Goal: Transaction & Acquisition: Purchase product/service

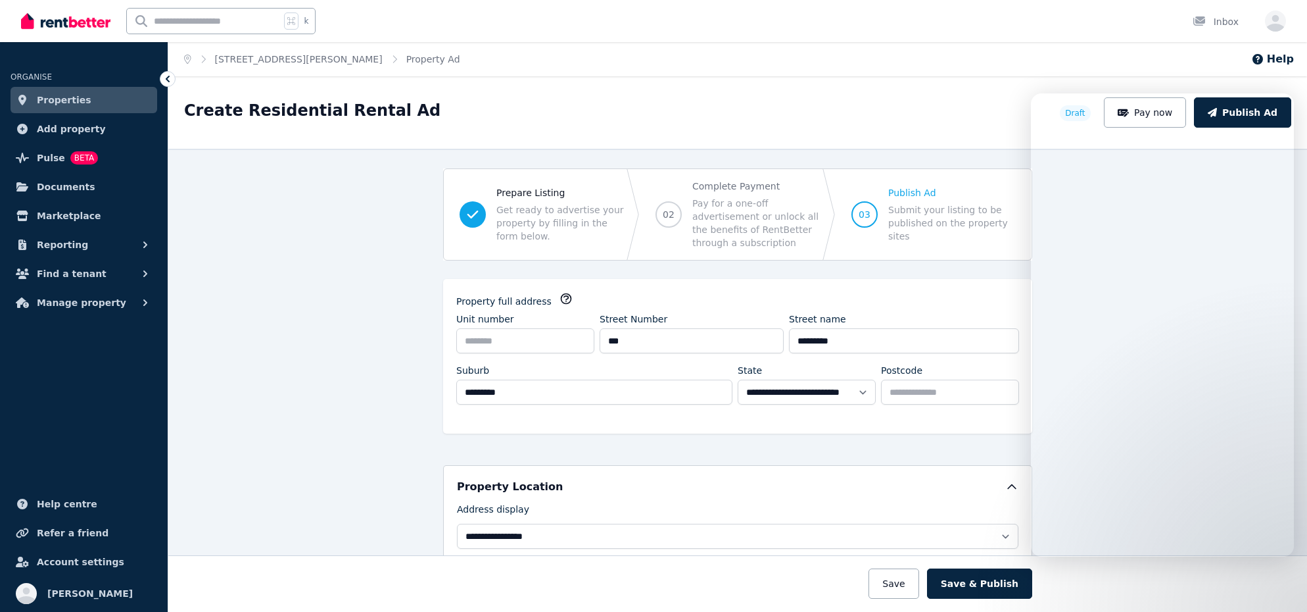
select select "***"
select select "**********"
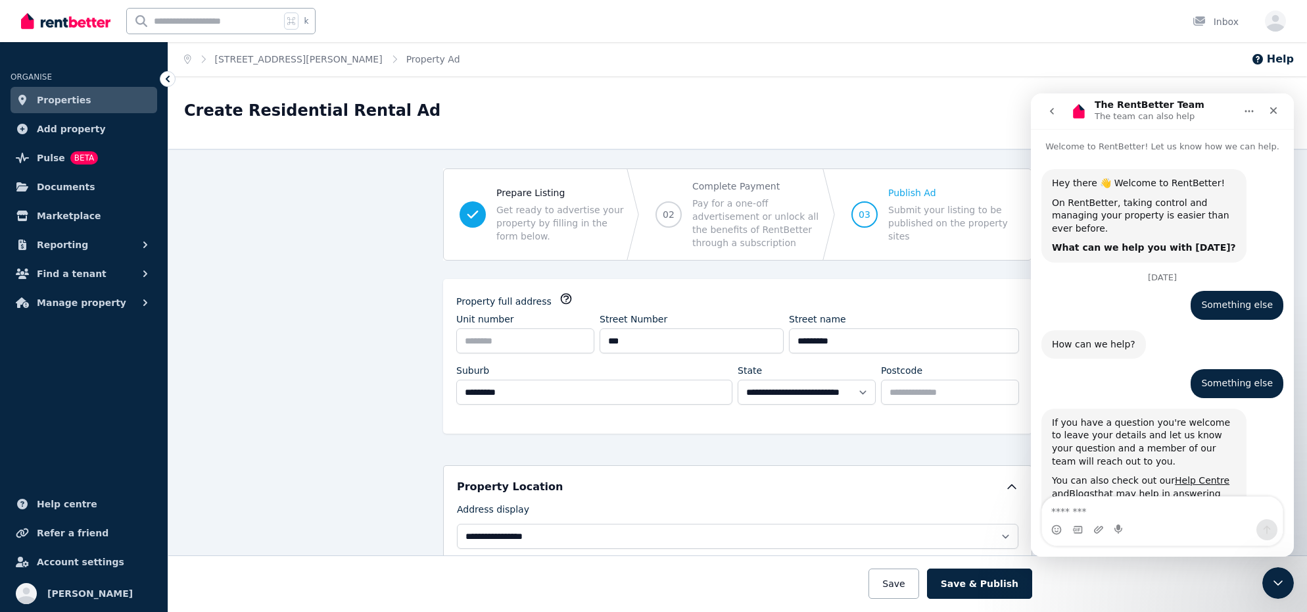
scroll to position [922, 0]
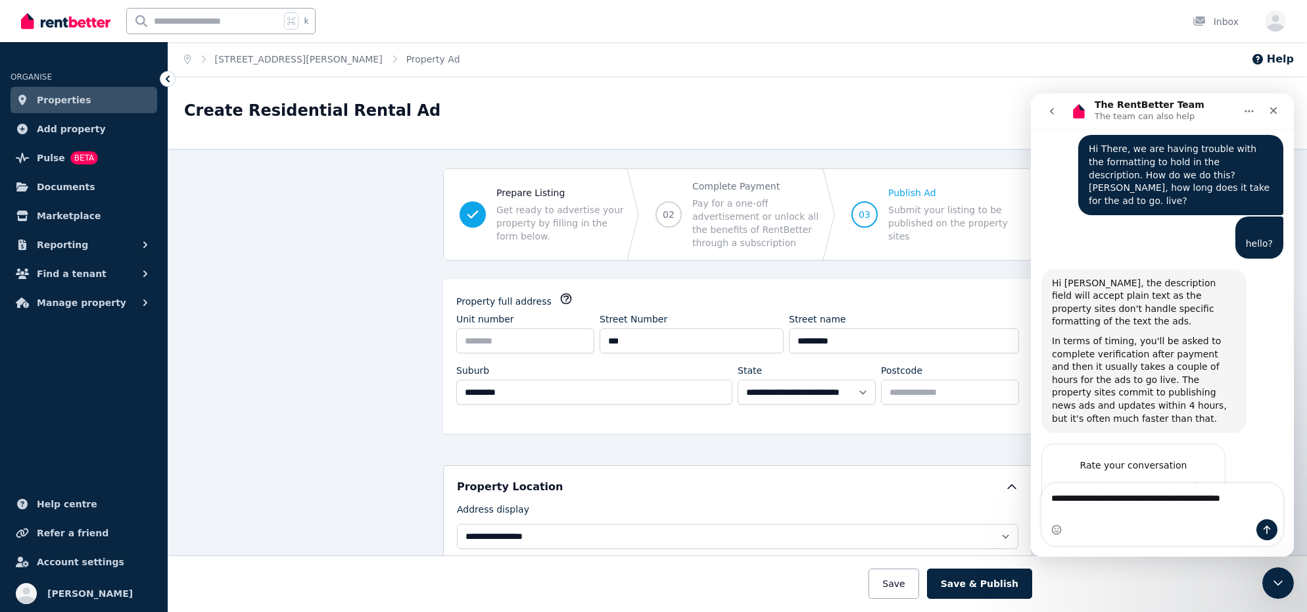
type textarea "**********"
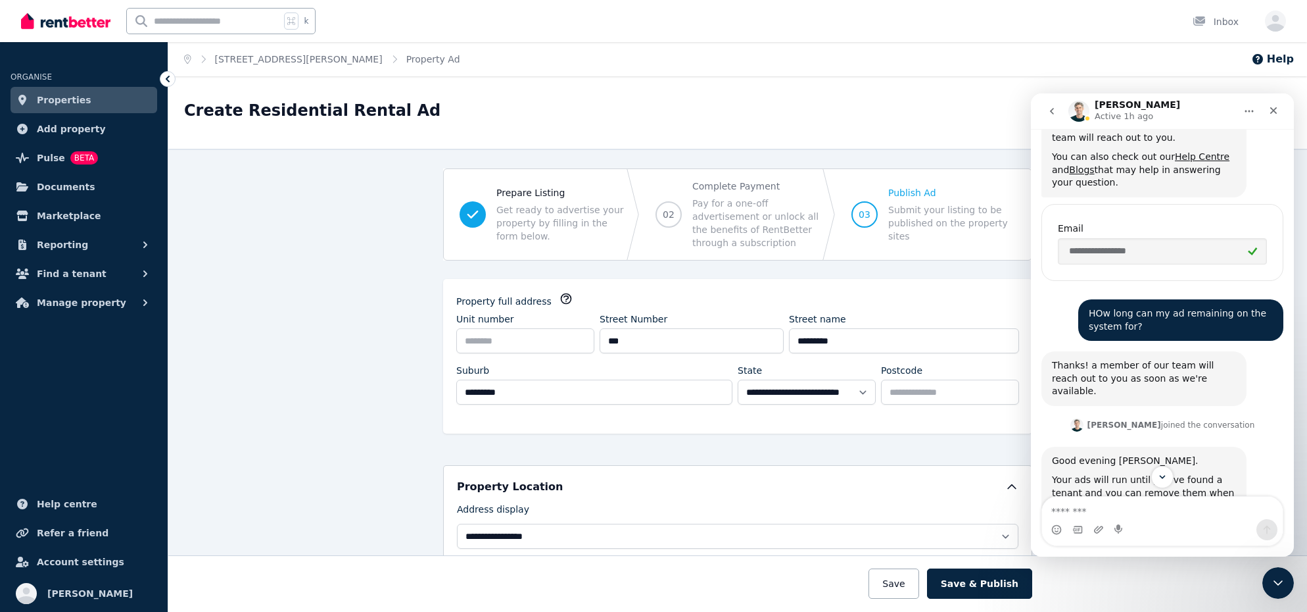
scroll to position [974, 0]
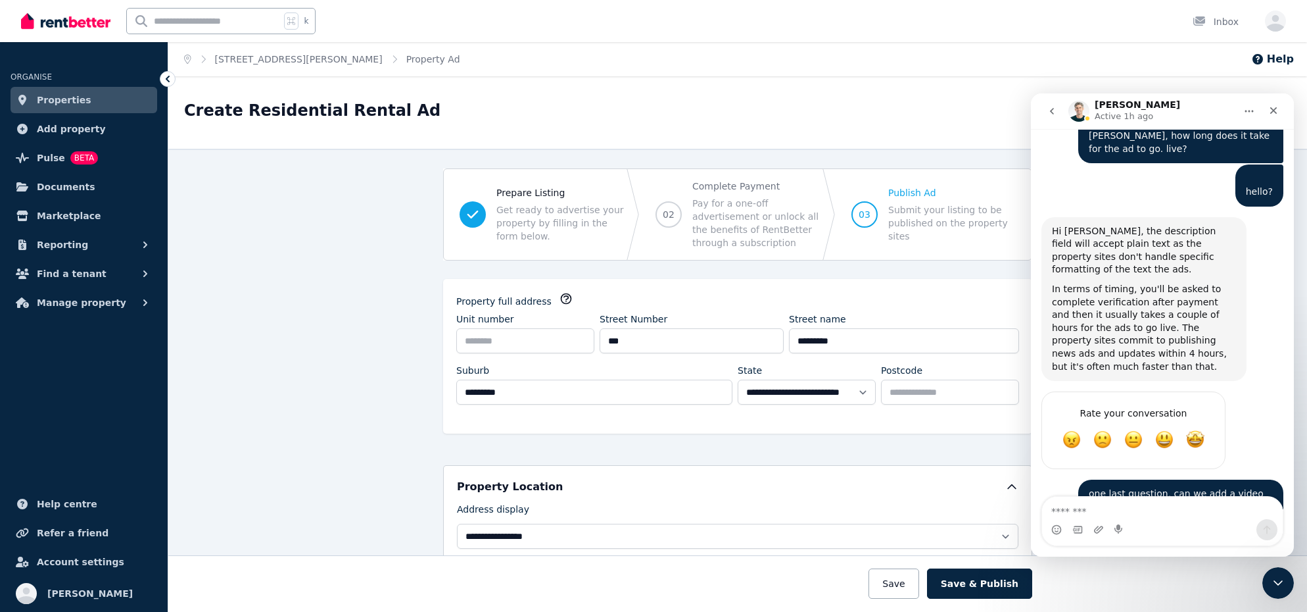
click at [596, 124] on div "Create Residential Rental Ad" at bounding box center [618, 112] width 868 height 25
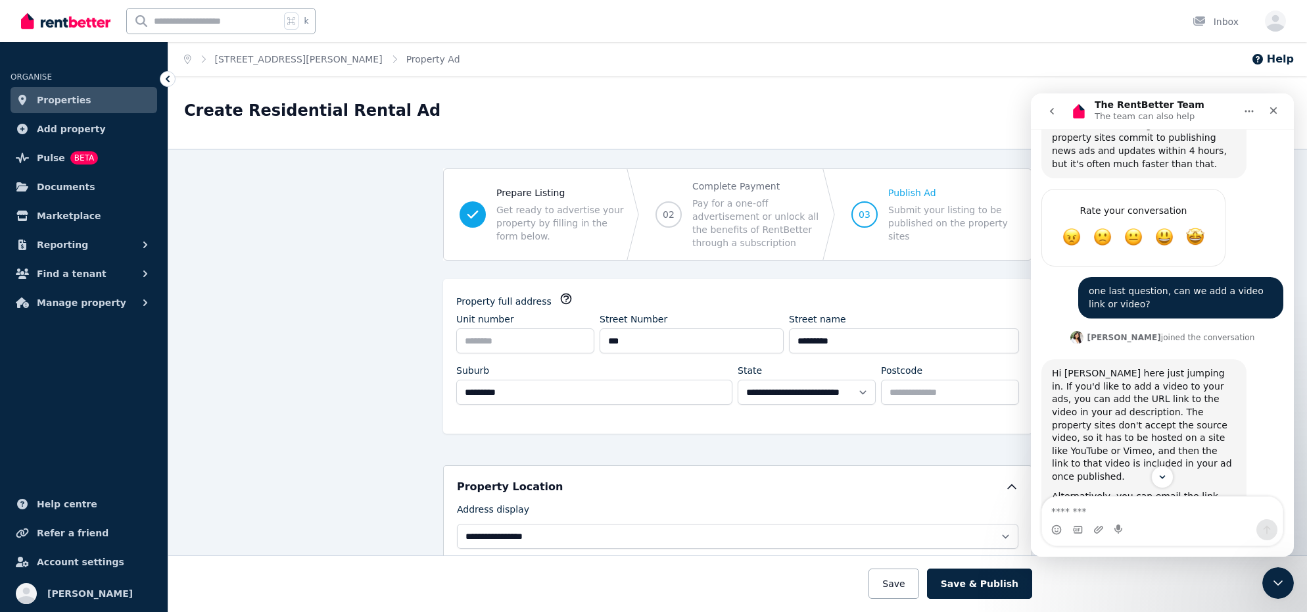
scroll to position [1257, 0]
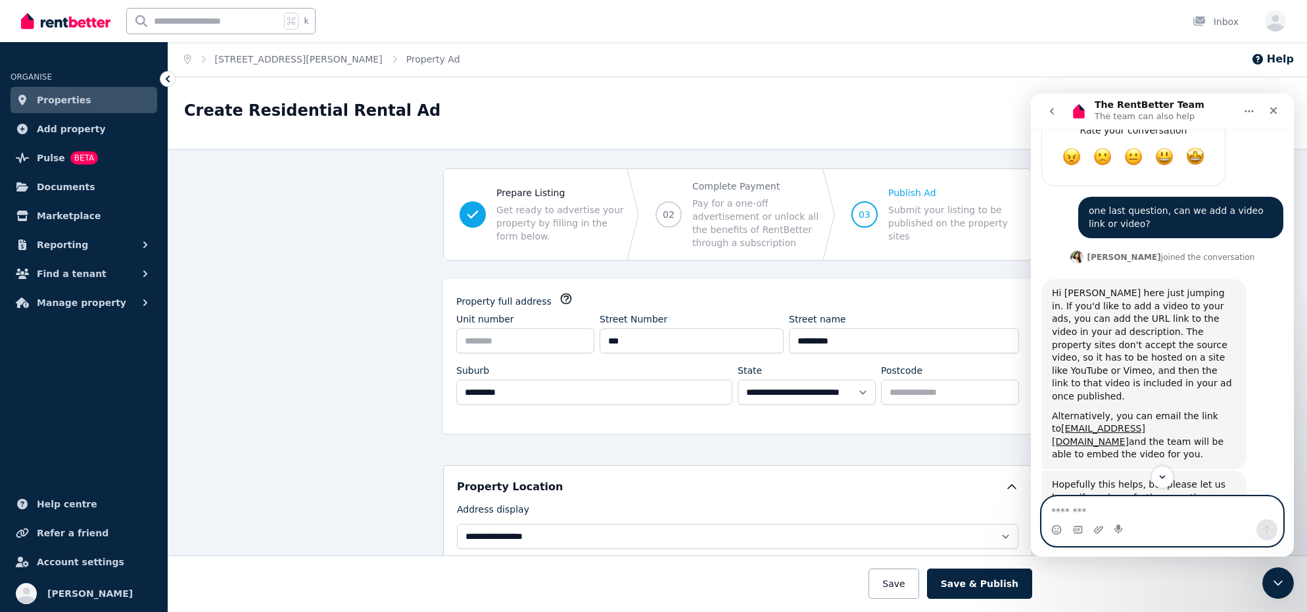
click at [1092, 507] on textarea "Message…" at bounding box center [1162, 508] width 241 height 22
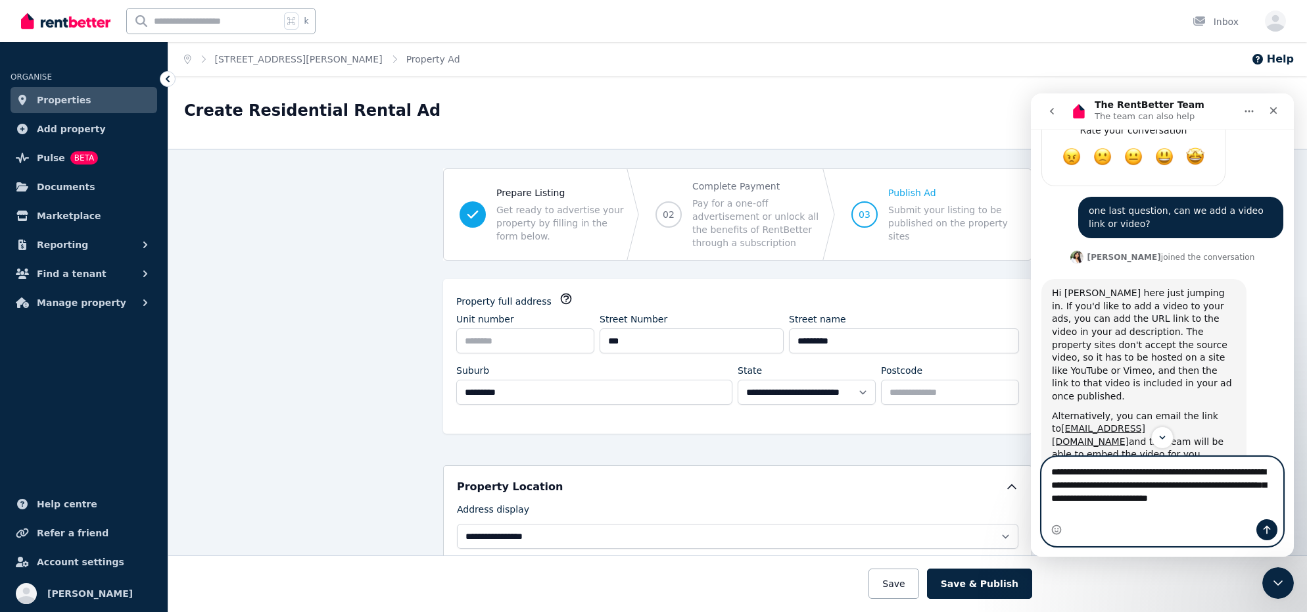
type textarea "**********"
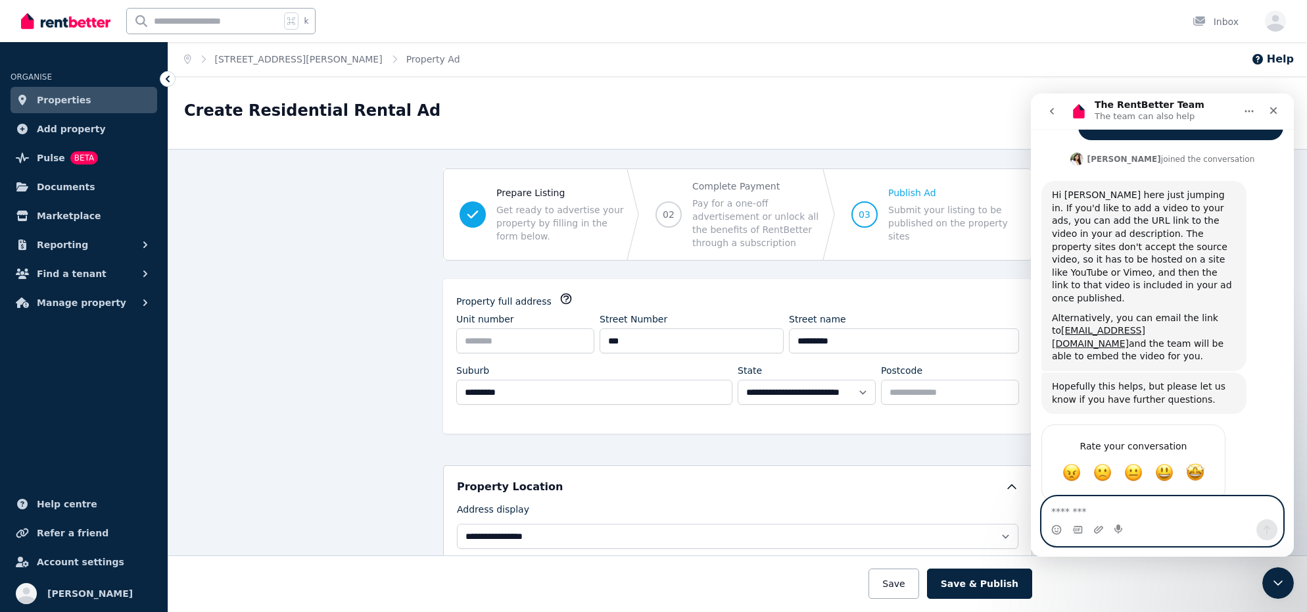
scroll to position [1388, 0]
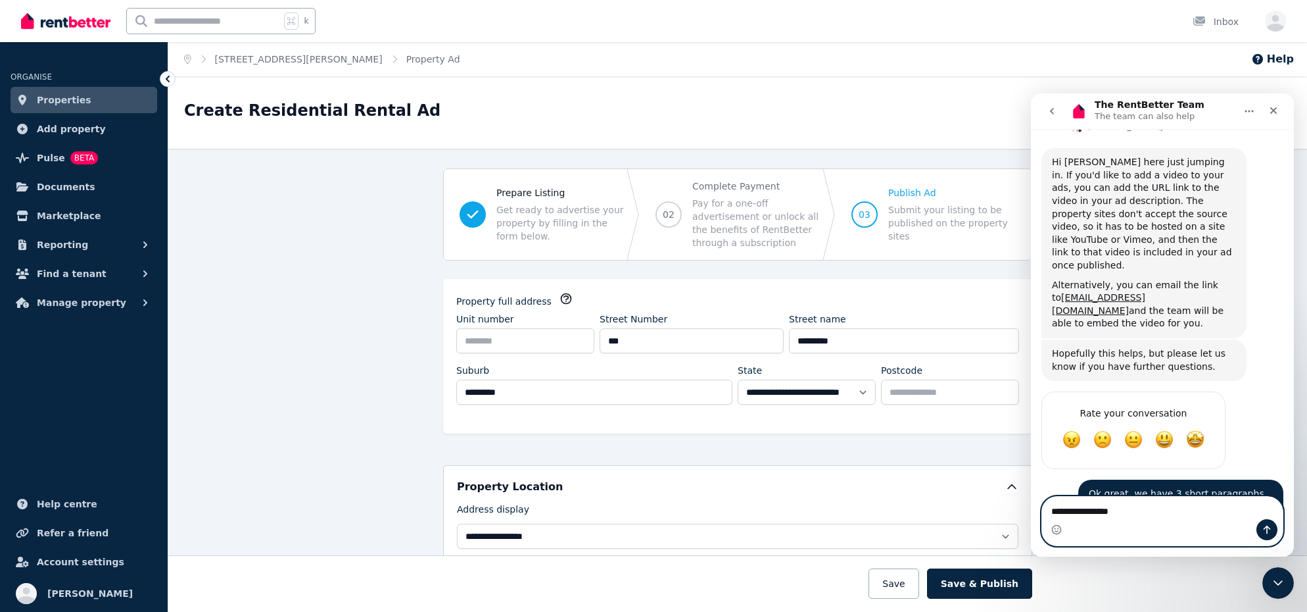
type textarea "**********"
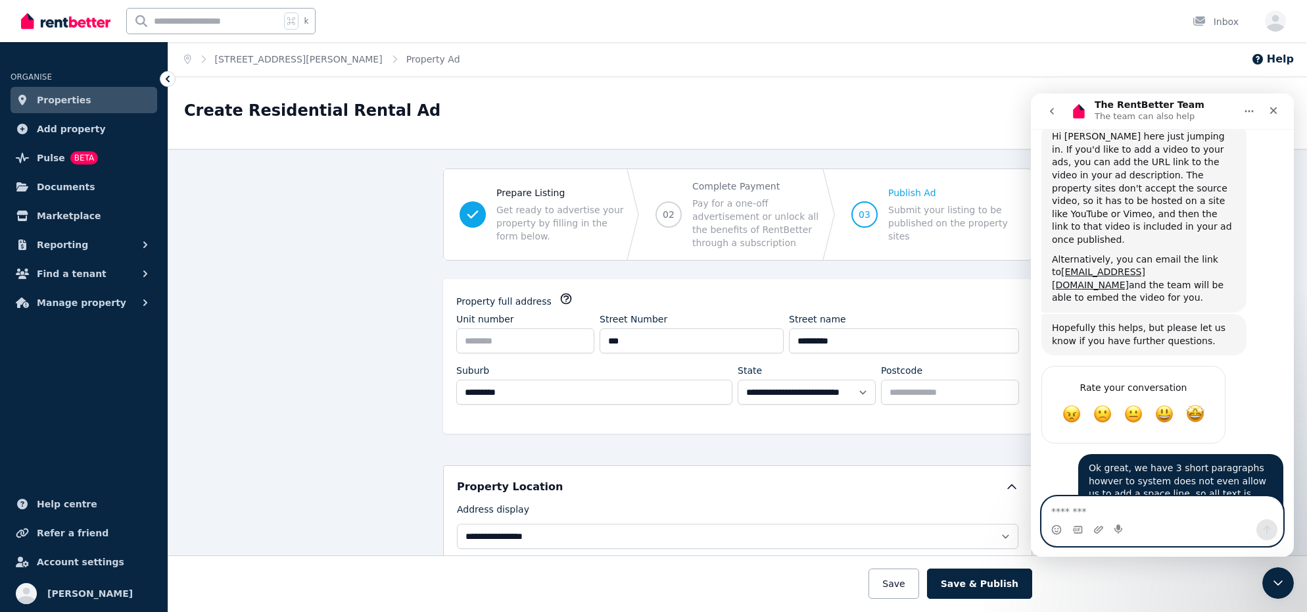
scroll to position [1418, 0]
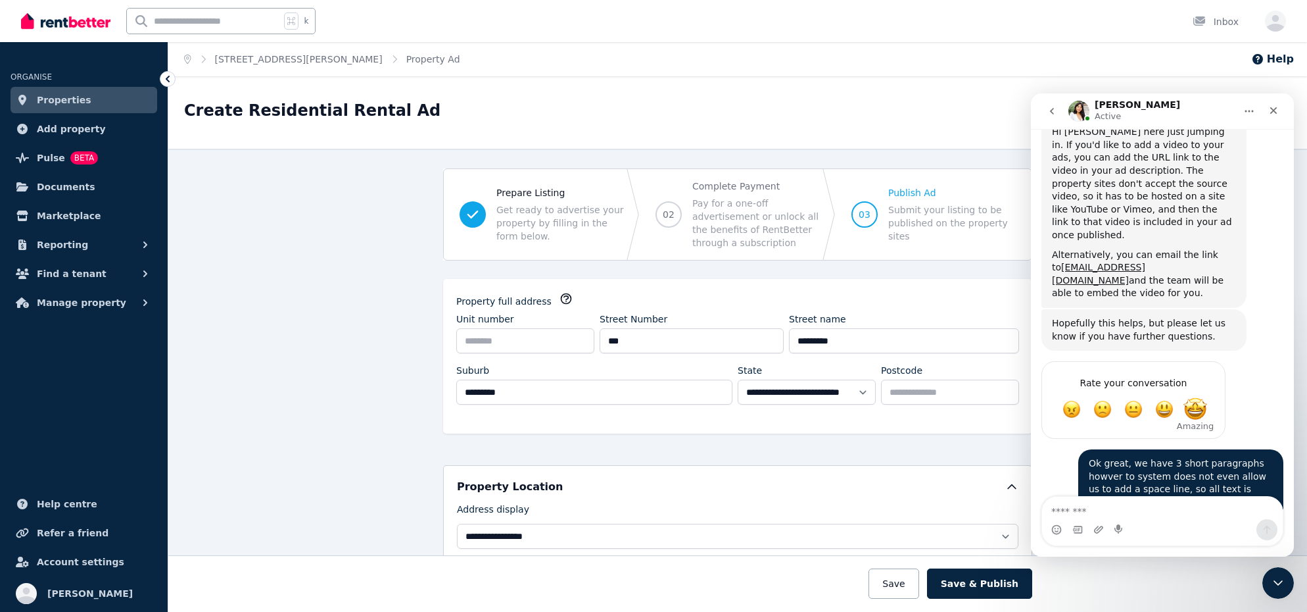
click at [1194, 397] on span "Amazing" at bounding box center [1196, 409] width 24 height 24
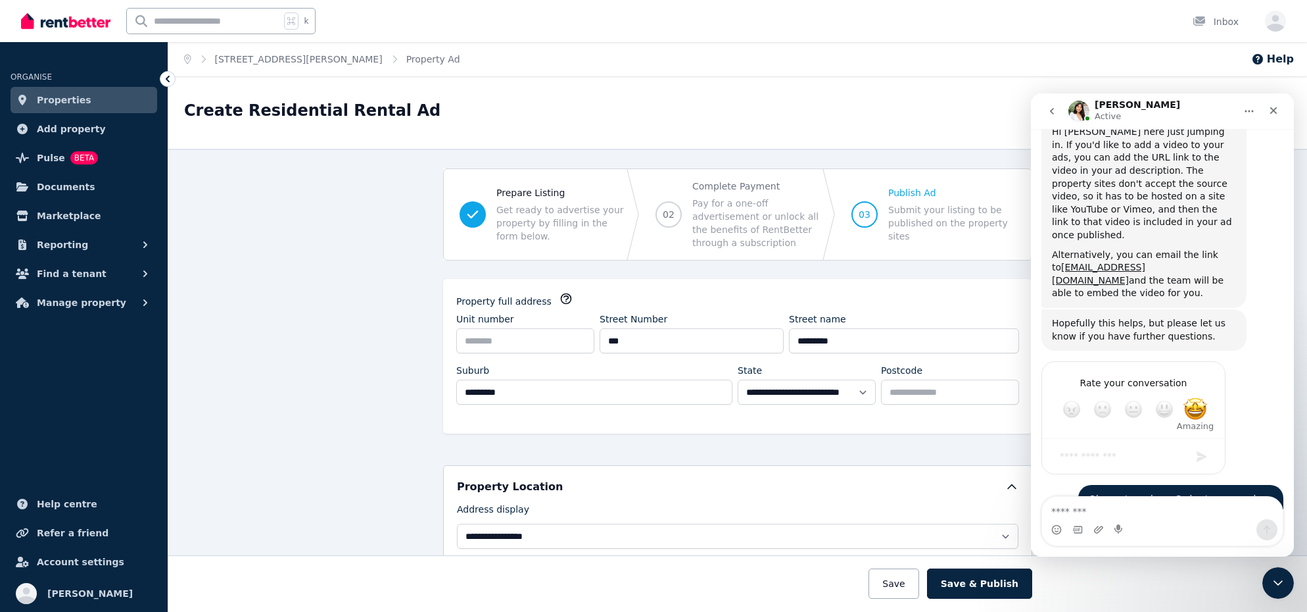
scroll to position [1453, 0]
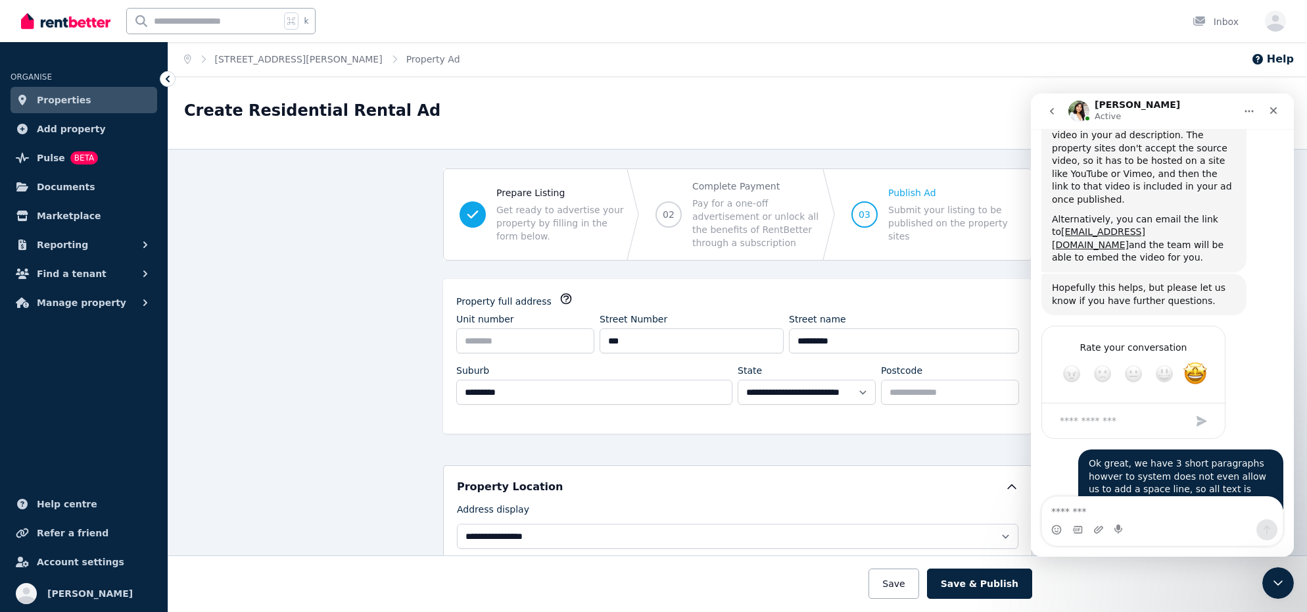
click at [939, 78] on div "Create Residential Rental Ad Draft Pay now Publish Ad" at bounding box center [737, 112] width 1139 height 72
click at [1112, 506] on textarea "Message…" at bounding box center [1162, 508] width 241 height 22
type textarea "***"
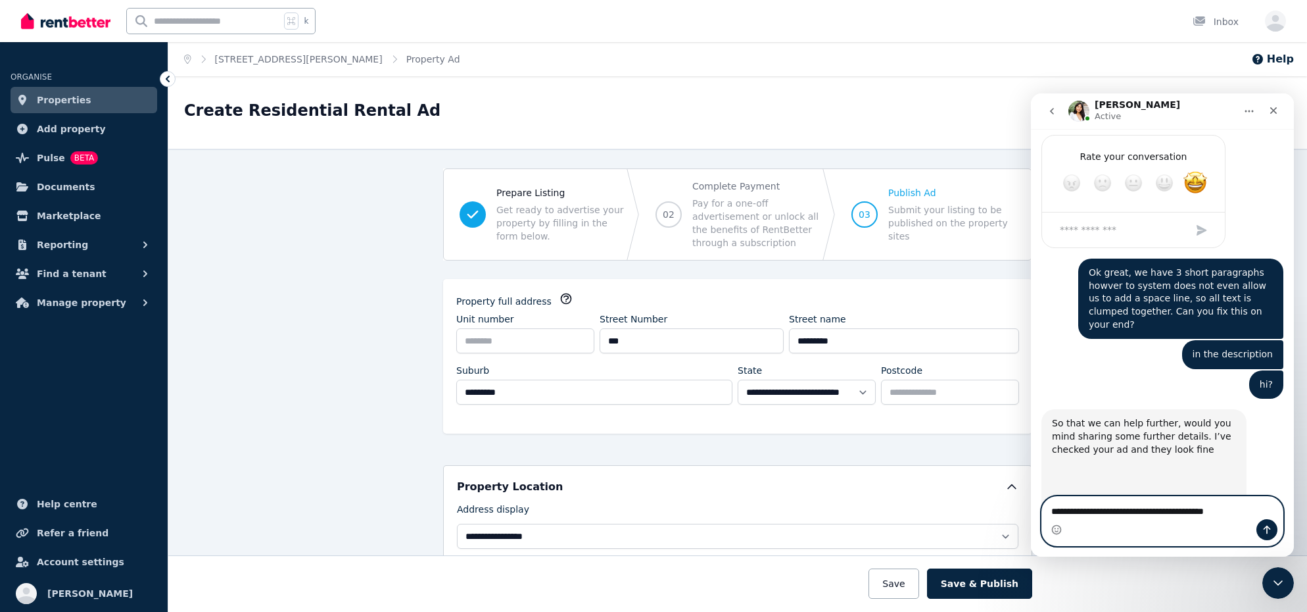
scroll to position [1674, 0]
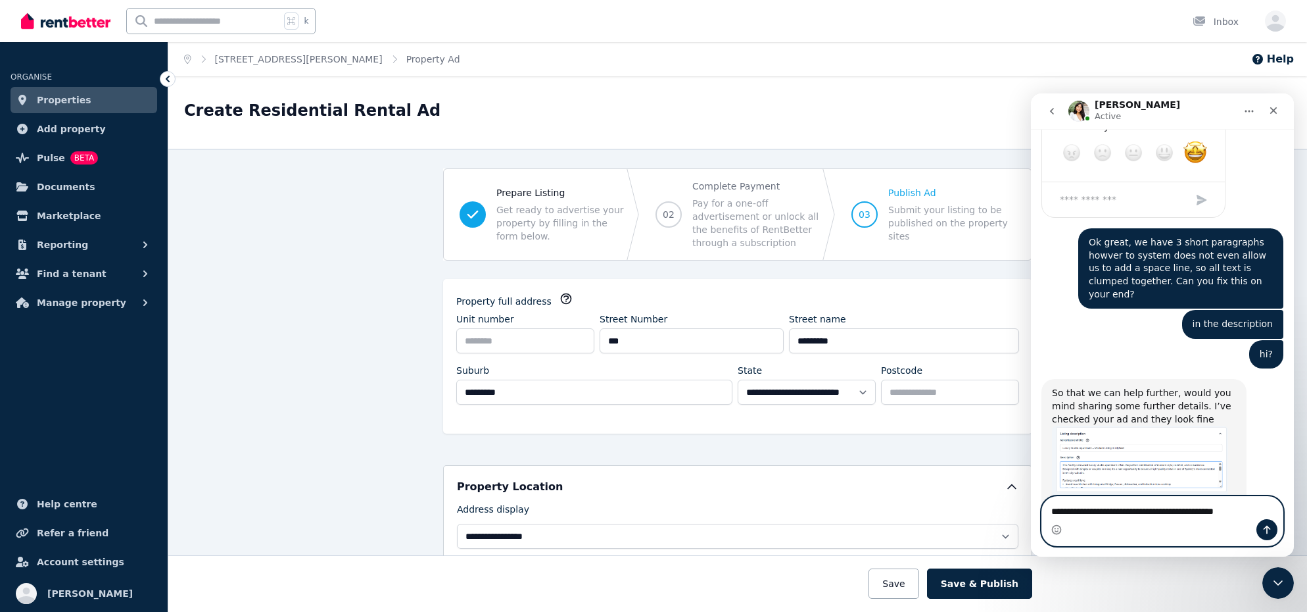
drag, startPoint x: 1263, startPoint y: 512, endPoint x: 1040, endPoint y: 505, distance: 223.0
click at [1040, 505] on div "**********" at bounding box center [1162, 521] width 263 height 50
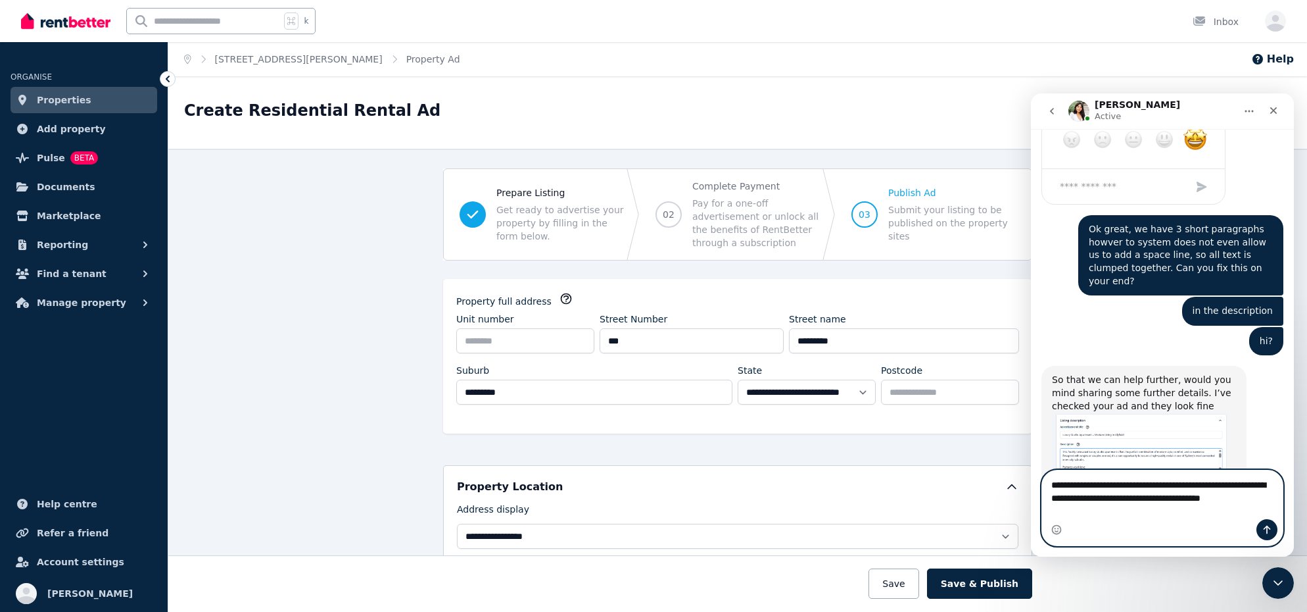
scroll to position [1701, 0]
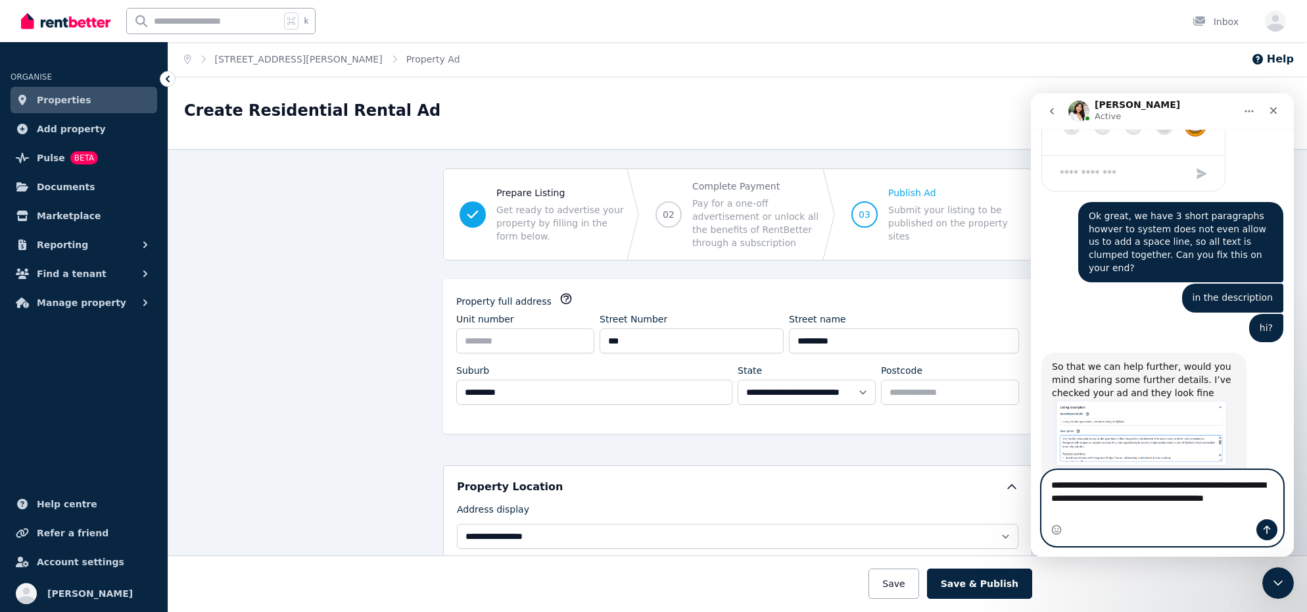
type textarea "**********"
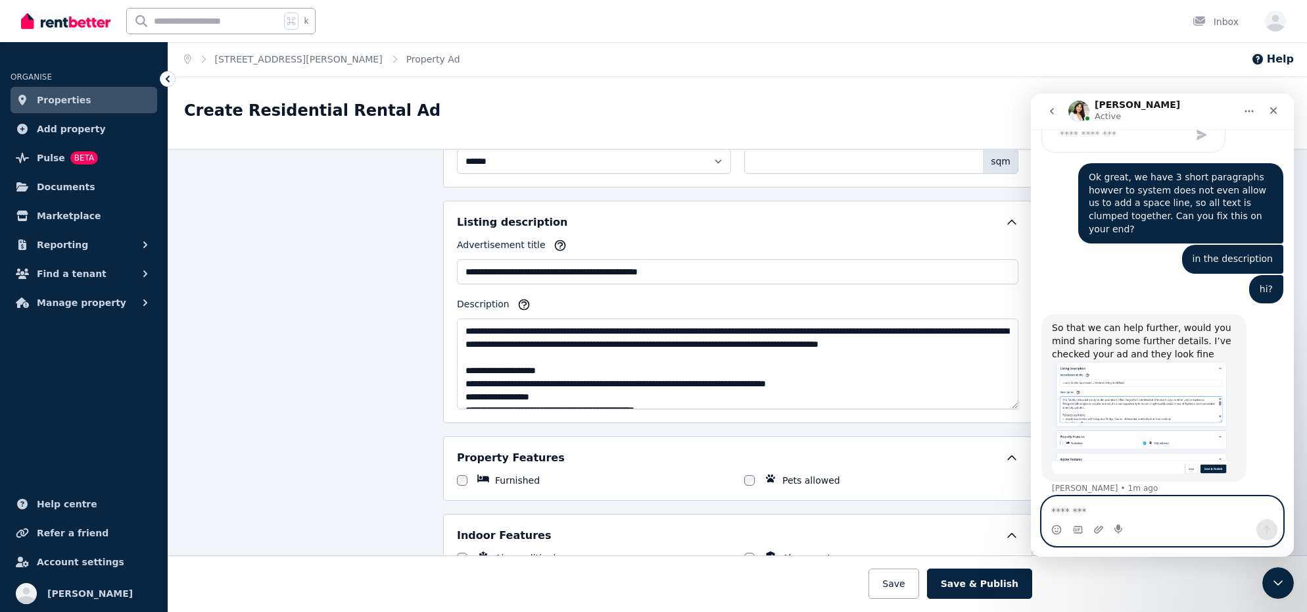
scroll to position [857, 0]
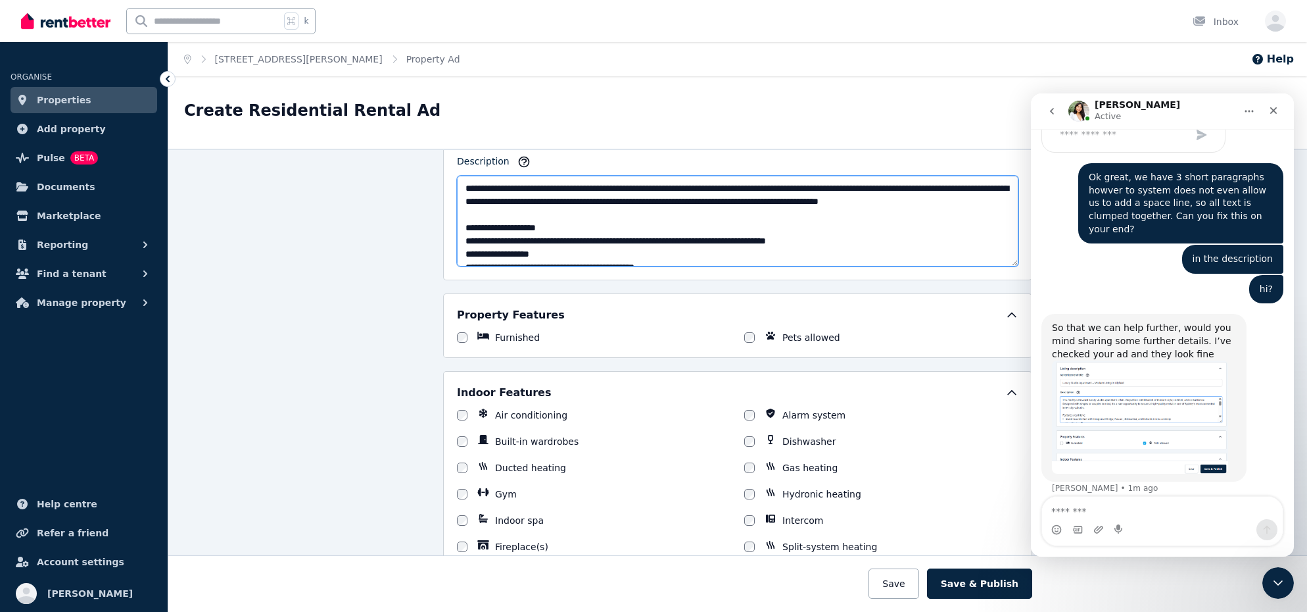
drag, startPoint x: 666, startPoint y: 175, endPoint x: 677, endPoint y: 203, distance: 30.2
click at [667, 176] on textarea "Description" at bounding box center [738, 221] width 562 height 91
click at [676, 208] on textarea "Description" at bounding box center [738, 221] width 562 height 91
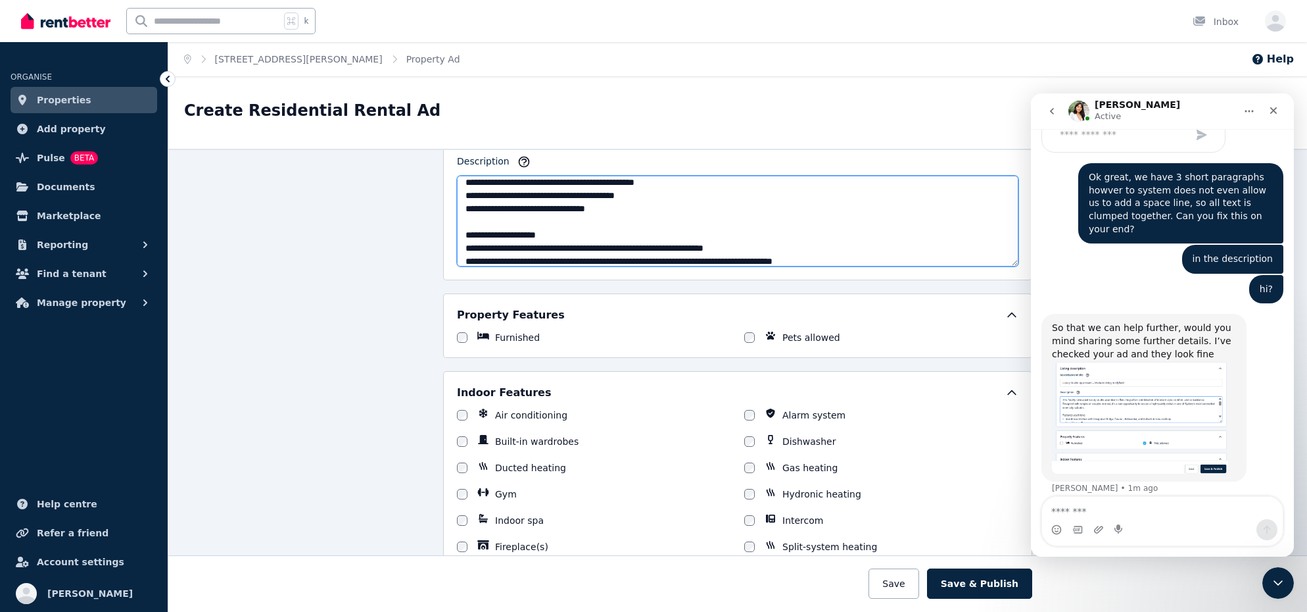
scroll to position [171, 0]
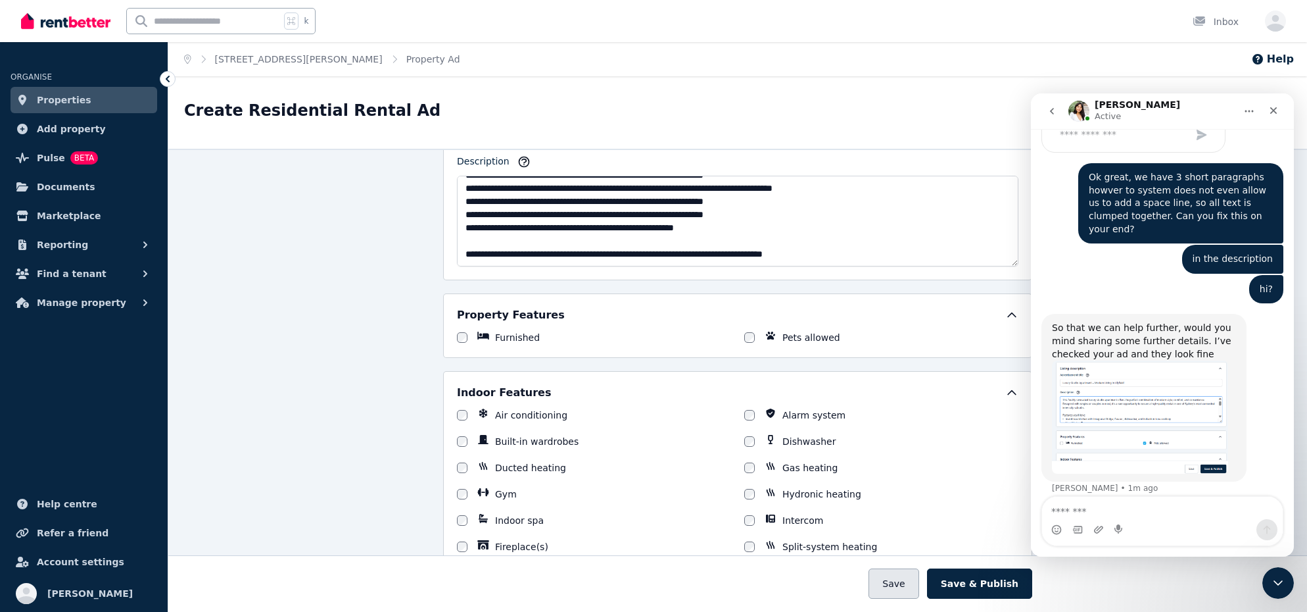
click at [902, 573] on button "Save" at bounding box center [894, 583] width 50 height 30
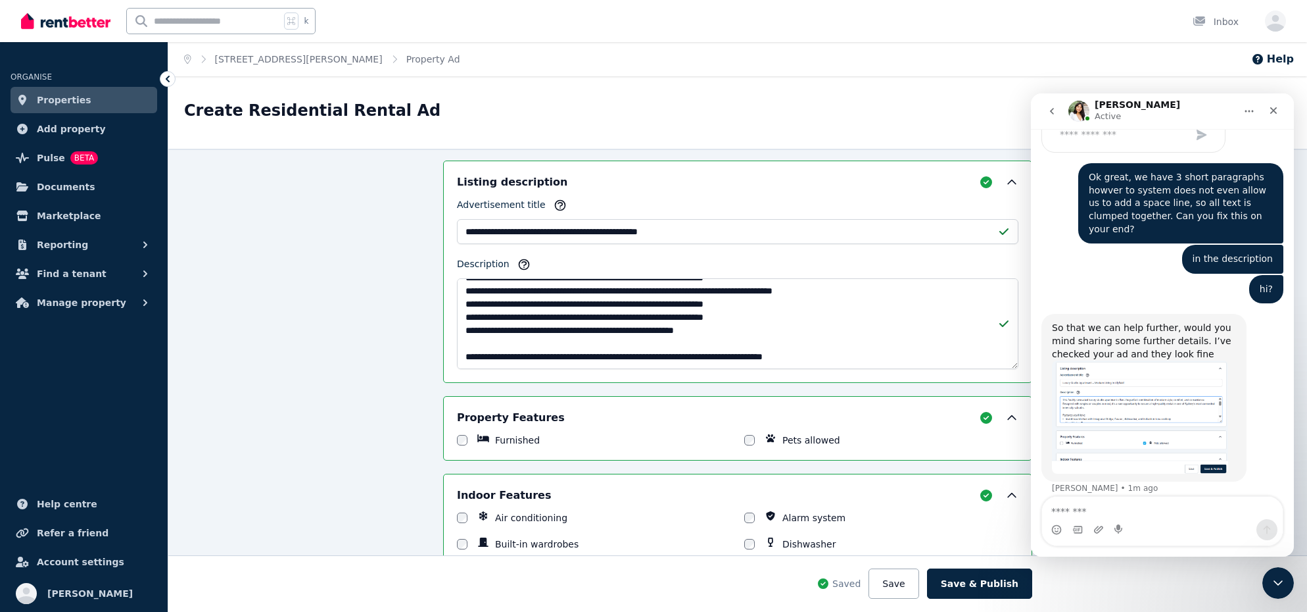
scroll to position [959, 0]
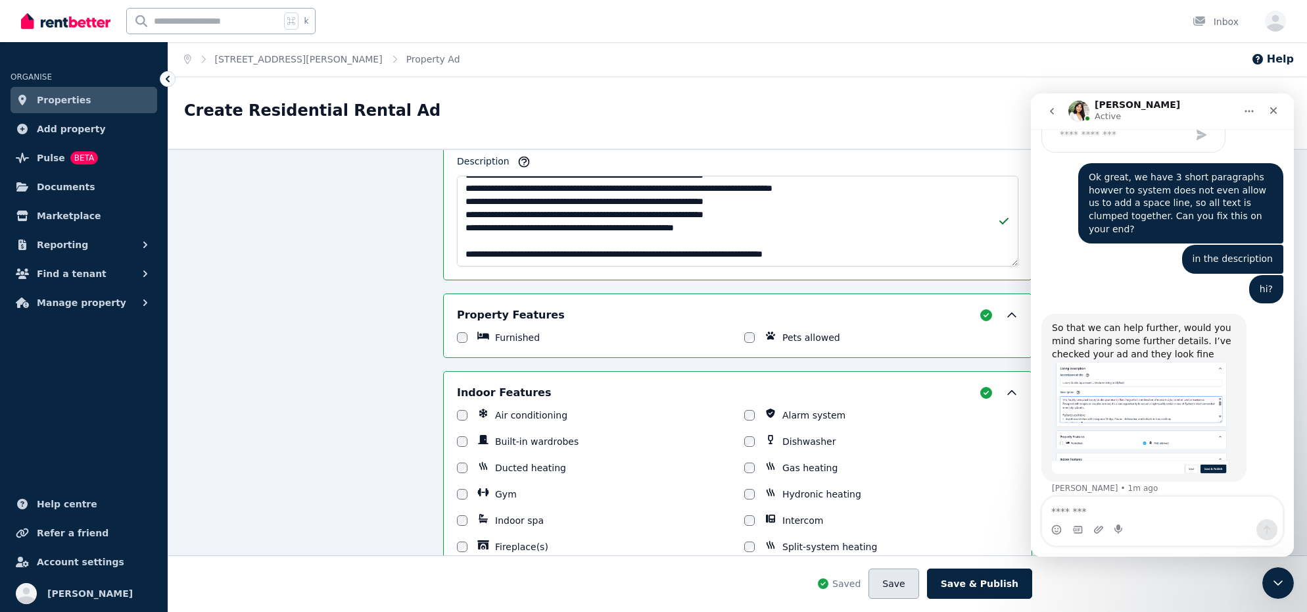
click at [901, 574] on button "Save" at bounding box center [894, 583] width 50 height 30
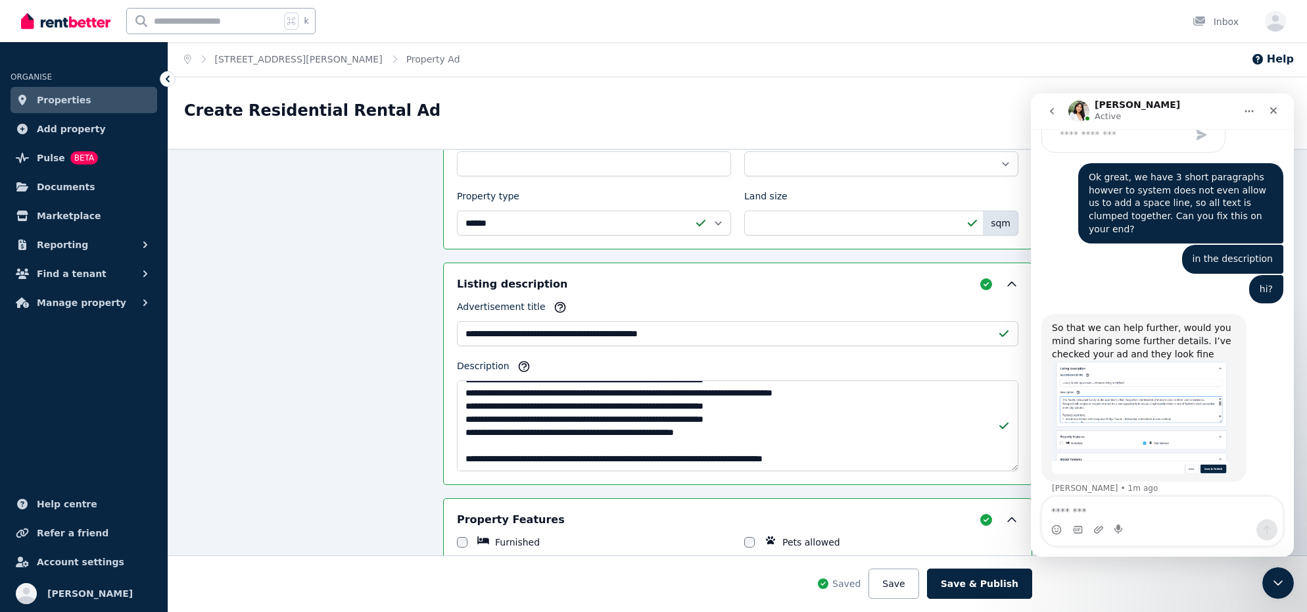
scroll to position [0, 0]
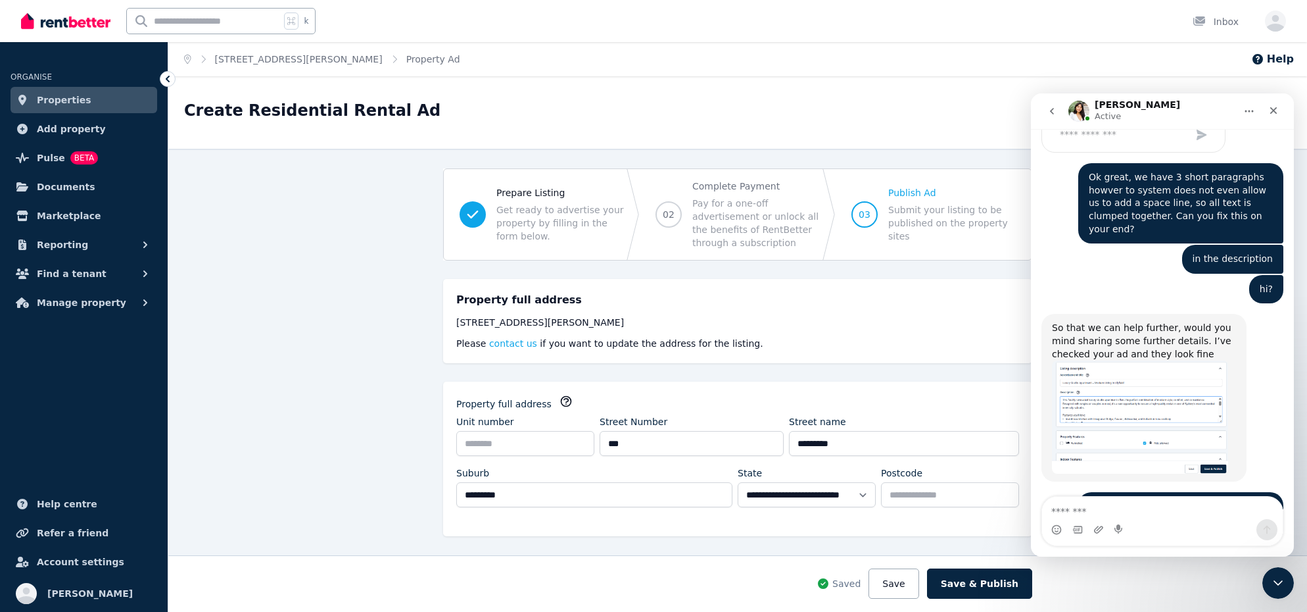
click at [727, 331] on div "76A Justin St, Lilyfield NSW 2040 Please contact us if you want to update the a…" at bounding box center [737, 333] width 563 height 34
click at [919, 586] on button "Save" at bounding box center [894, 583] width 50 height 30
click at [967, 586] on button "Save & Publish" at bounding box center [979, 583] width 105 height 30
click at [989, 583] on button "Save & Publish" at bounding box center [979, 583] width 105 height 30
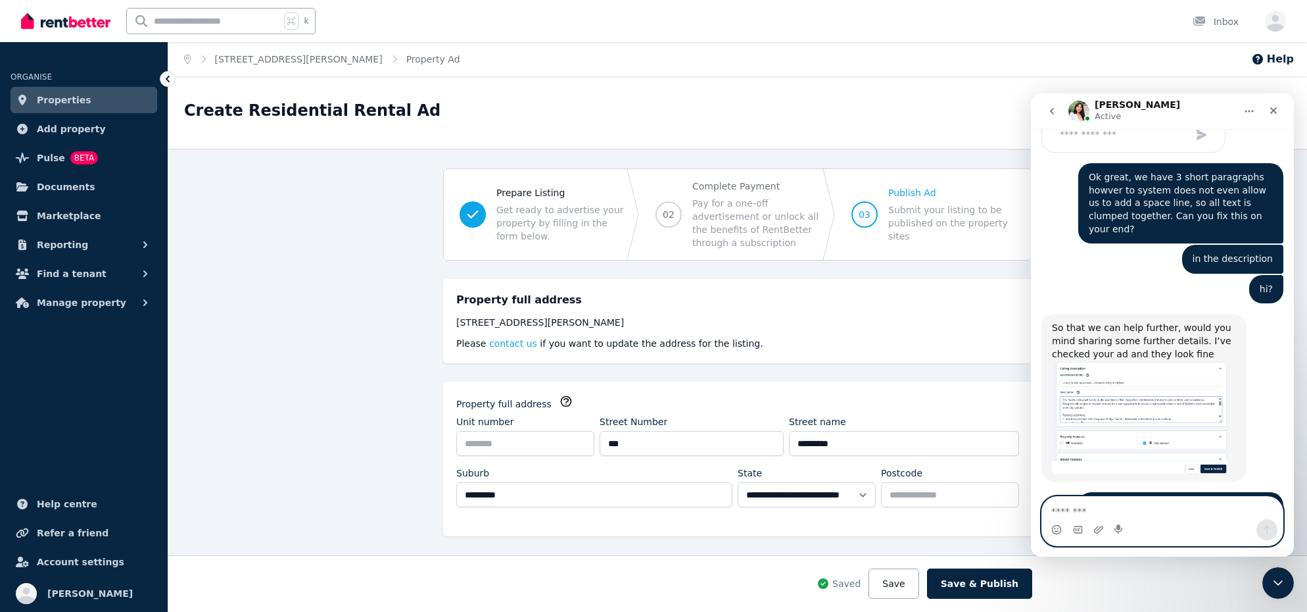
click at [1064, 512] on textarea "Message…" at bounding box center [1162, 508] width 241 height 22
click at [1109, 509] on textarea "Message…" at bounding box center [1162, 508] width 241 height 22
click at [1115, 521] on div "Intercom messenger" at bounding box center [1120, 529] width 11 height 21
click at [1115, 520] on div "Intercom messenger" at bounding box center [1120, 529] width 11 height 21
click at [1128, 513] on textarea "Message…" at bounding box center [1162, 508] width 241 height 22
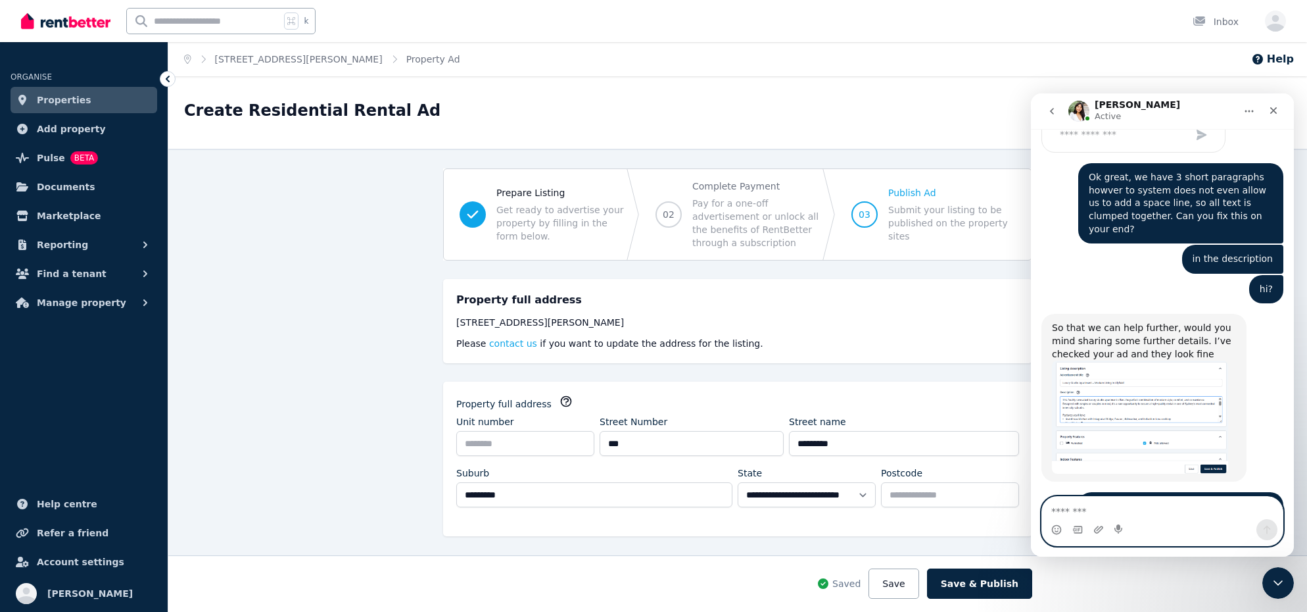
click at [1113, 509] on textarea "Message…" at bounding box center [1162, 508] width 241 height 22
click at [1077, 516] on textarea "Message…" at bounding box center [1162, 508] width 241 height 22
click at [1077, 512] on textarea "Message…" at bounding box center [1162, 508] width 241 height 22
click at [1077, 513] on textarea "Message…" at bounding box center [1162, 508] width 241 height 22
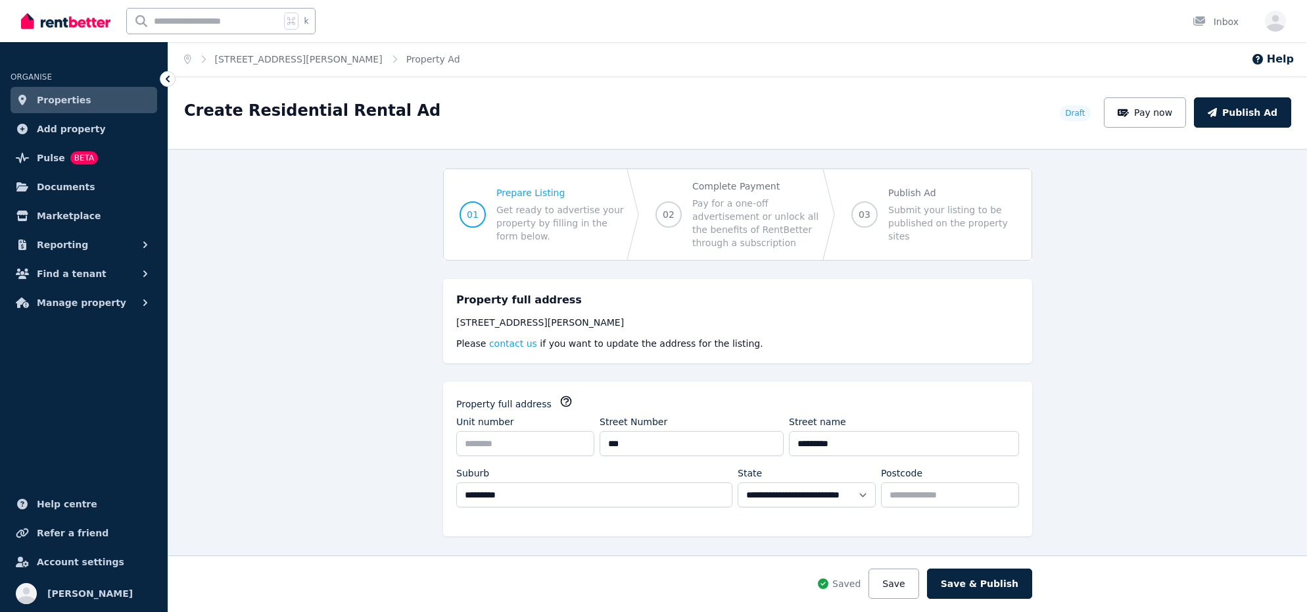
select select "***"
select select "**********"
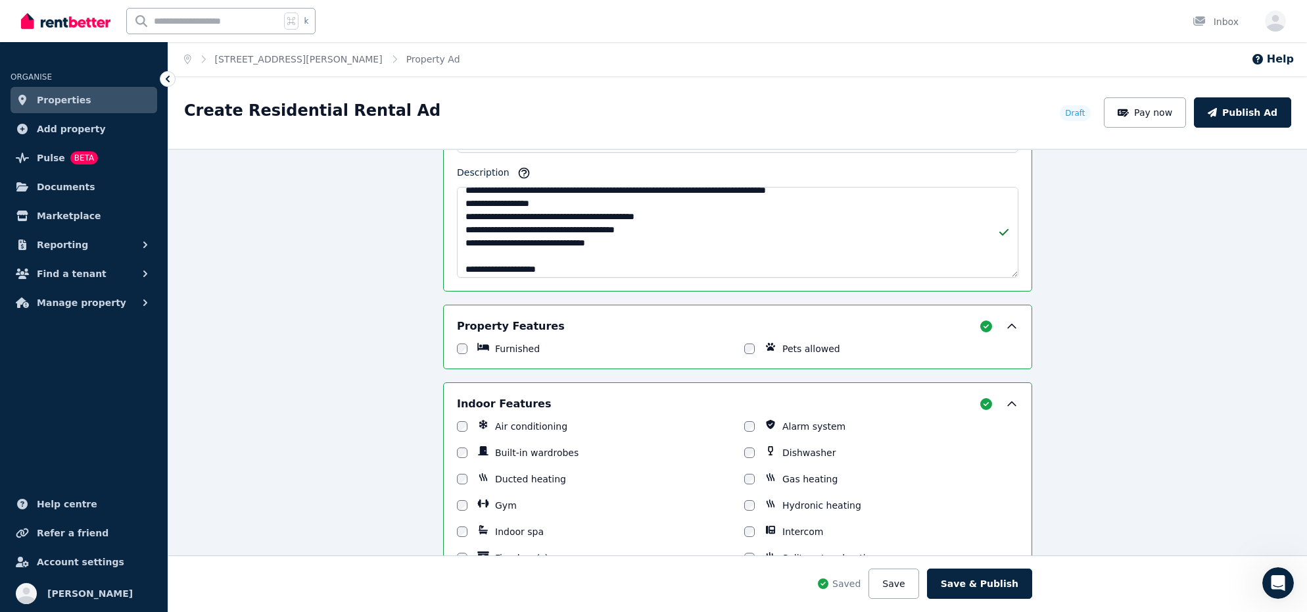
scroll to position [929, 0]
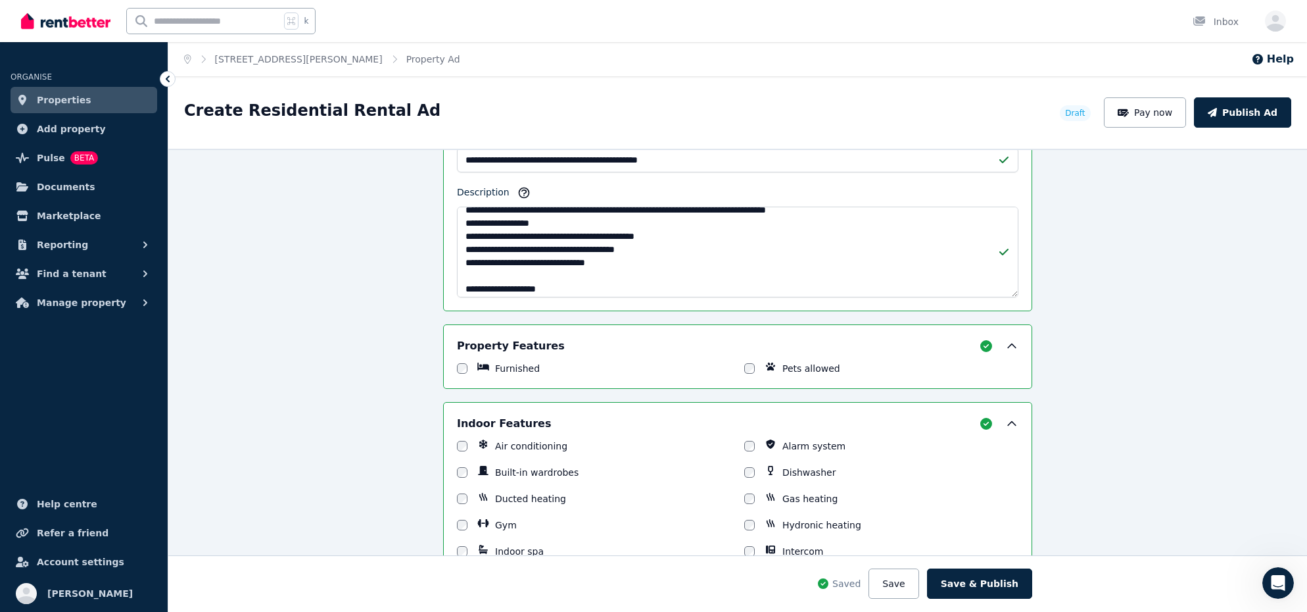
click at [736, 364] on div "Furnished Pets allowed" at bounding box center [738, 368] width 562 height 13
click at [919, 594] on button "Save" at bounding box center [894, 583] width 50 height 30
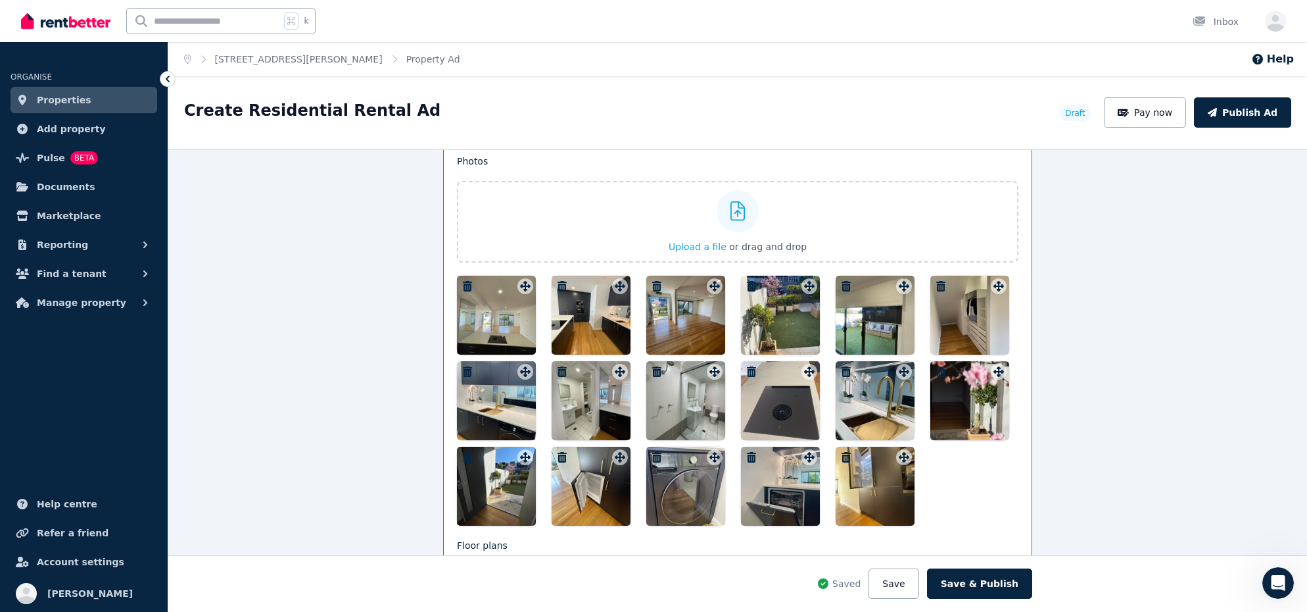
scroll to position [1712, 0]
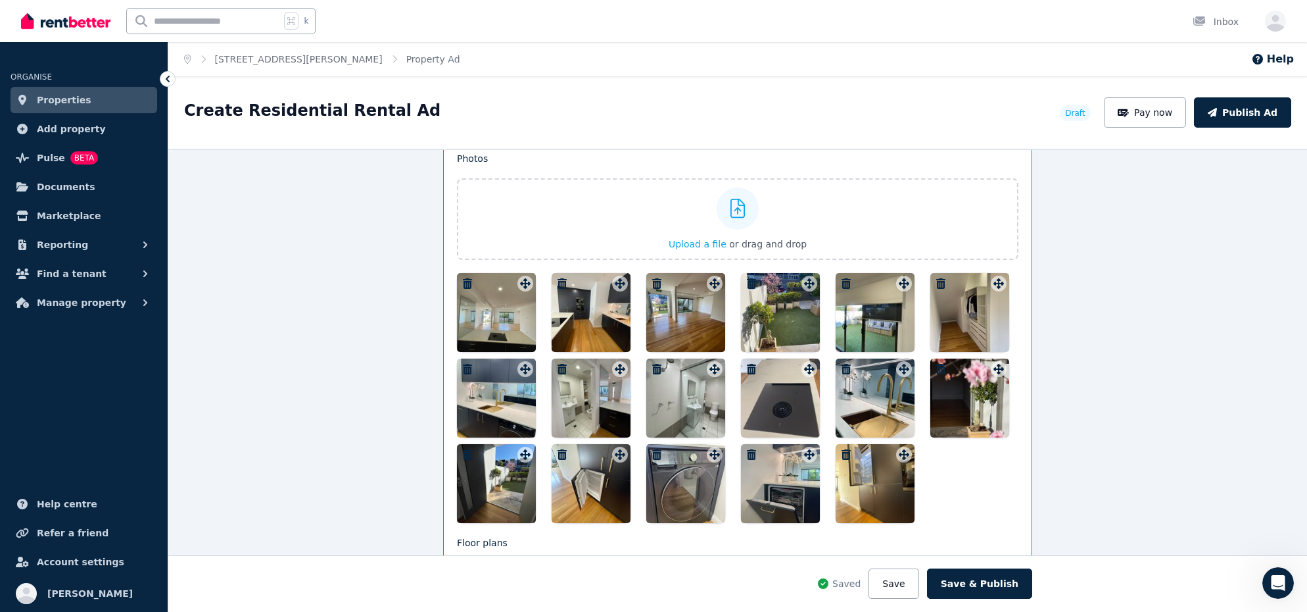
drag, startPoint x: 600, startPoint y: 310, endPoint x: 528, endPoint y: 304, distance: 71.9
click at [486, 311] on div at bounding box center [738, 398] width 562 height 250
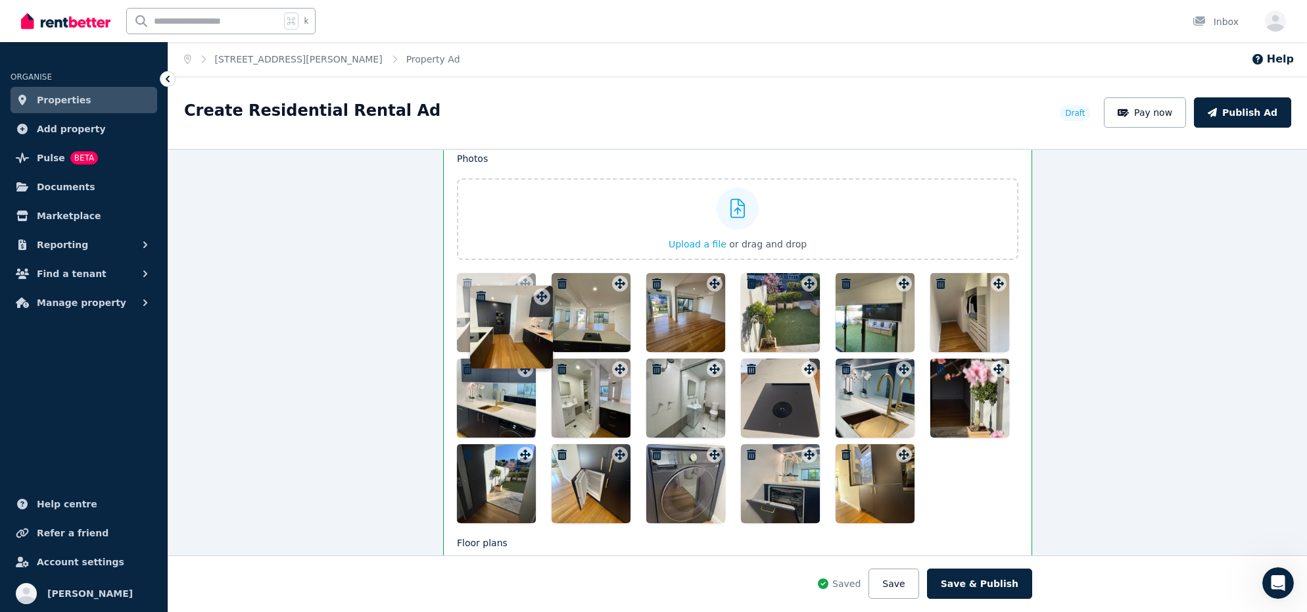
drag, startPoint x: 623, startPoint y: 278, endPoint x: 545, endPoint y: 280, distance: 78.9
click at [545, 280] on div at bounding box center [738, 398] width 562 height 250
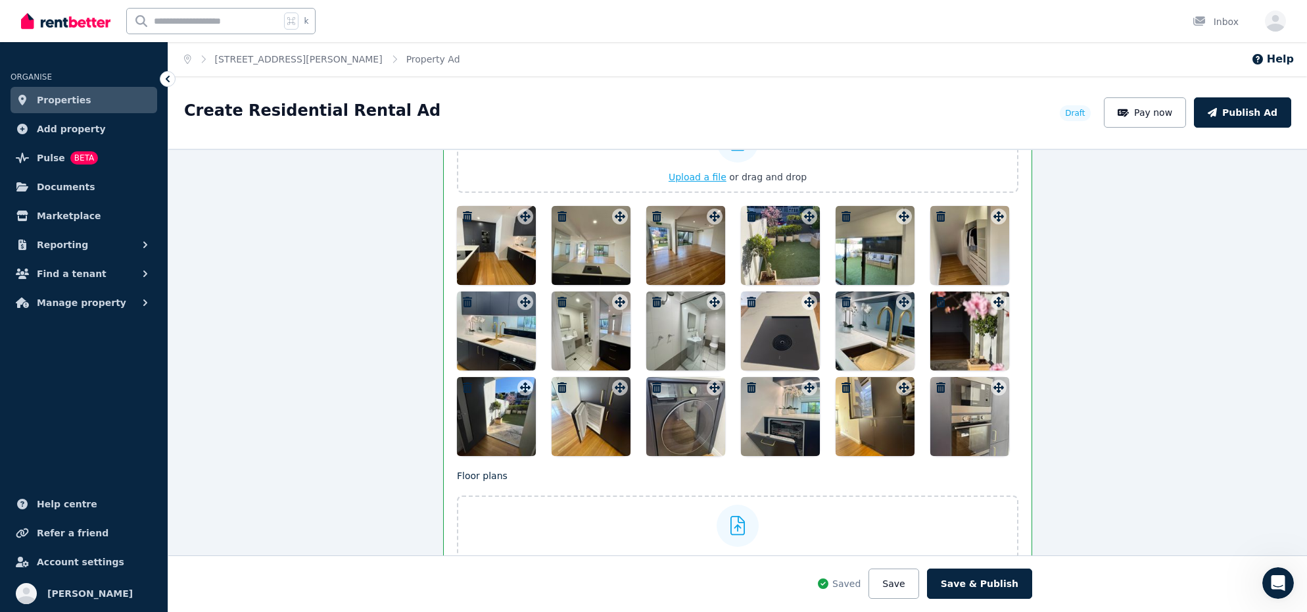
scroll to position [1789, 0]
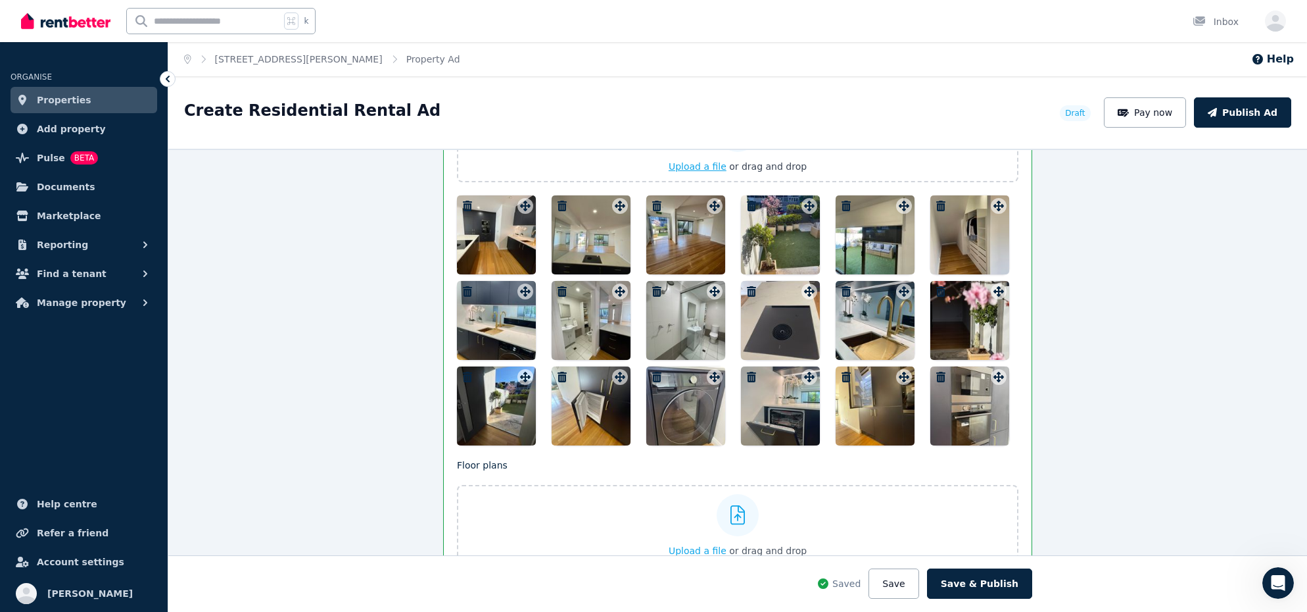
drag, startPoint x: 973, startPoint y: 408, endPoint x: 808, endPoint y: 409, distance: 164.4
click at [746, 412] on div at bounding box center [738, 320] width 562 height 250
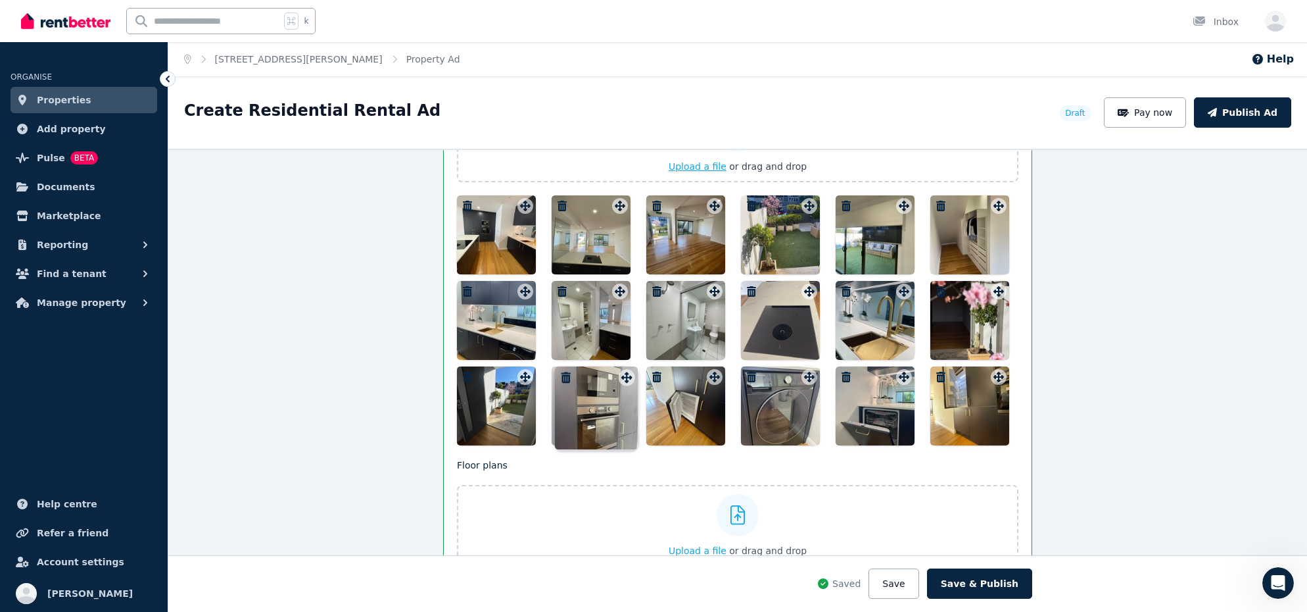
drag, startPoint x: 996, startPoint y: 376, endPoint x: 621, endPoint y: 365, distance: 374.4
click at [621, 365] on div "Photos Upload a file or drag and drop Uploaded " IMG_3852 copy.JPG " Uploaded "…" at bounding box center [738, 259] width 562 height 371
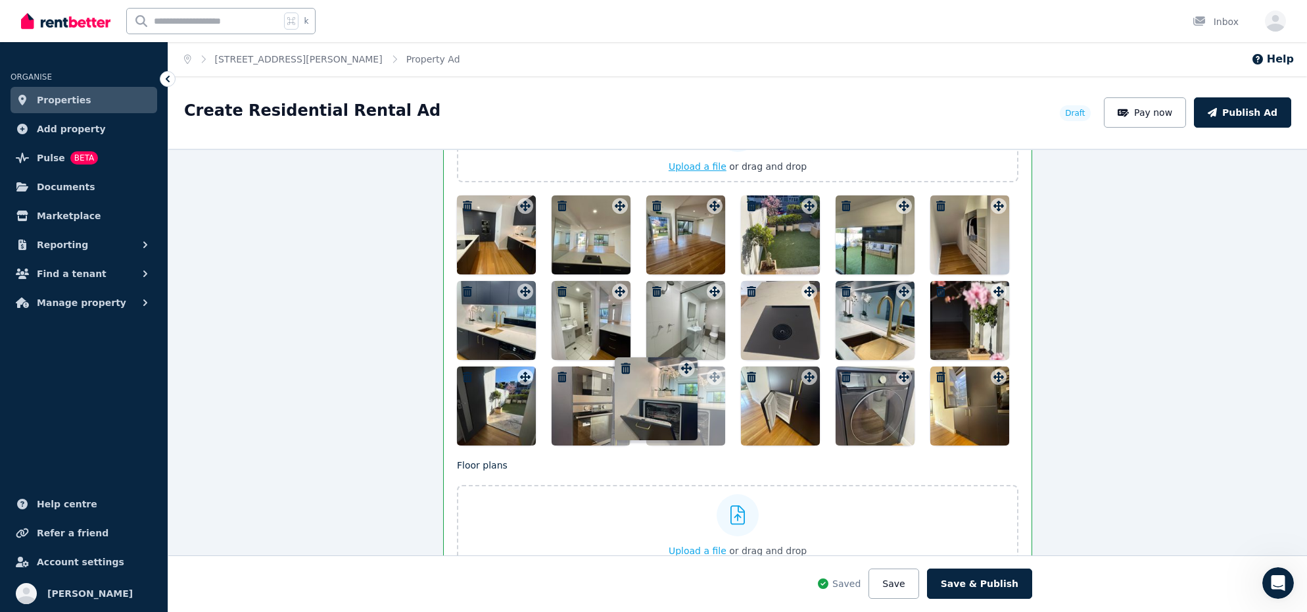
drag, startPoint x: 901, startPoint y: 374, endPoint x: 682, endPoint y: 354, distance: 219.9
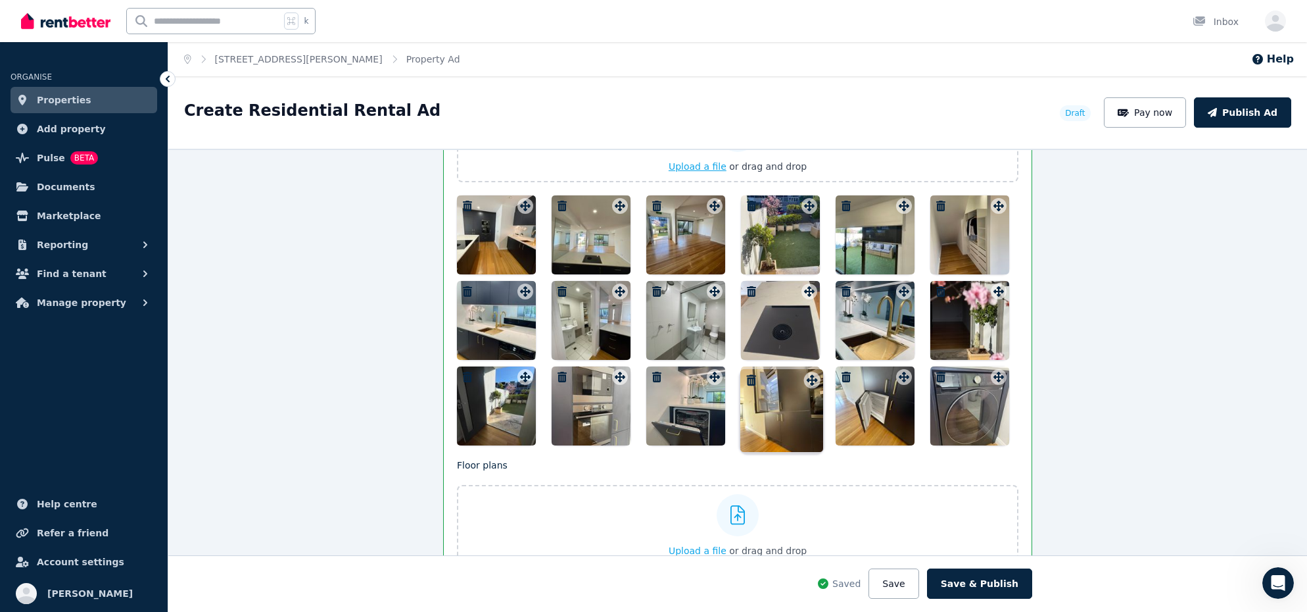
drag, startPoint x: 1002, startPoint y: 376, endPoint x: 816, endPoint y: 368, distance: 185.6
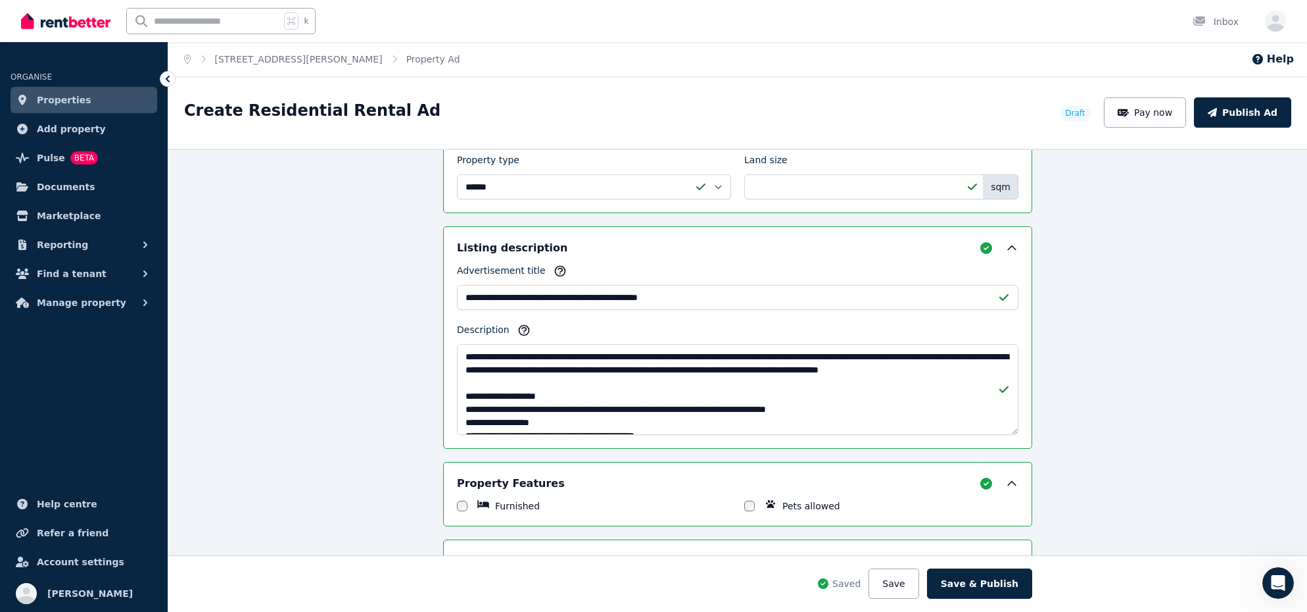
scroll to position [4, 0]
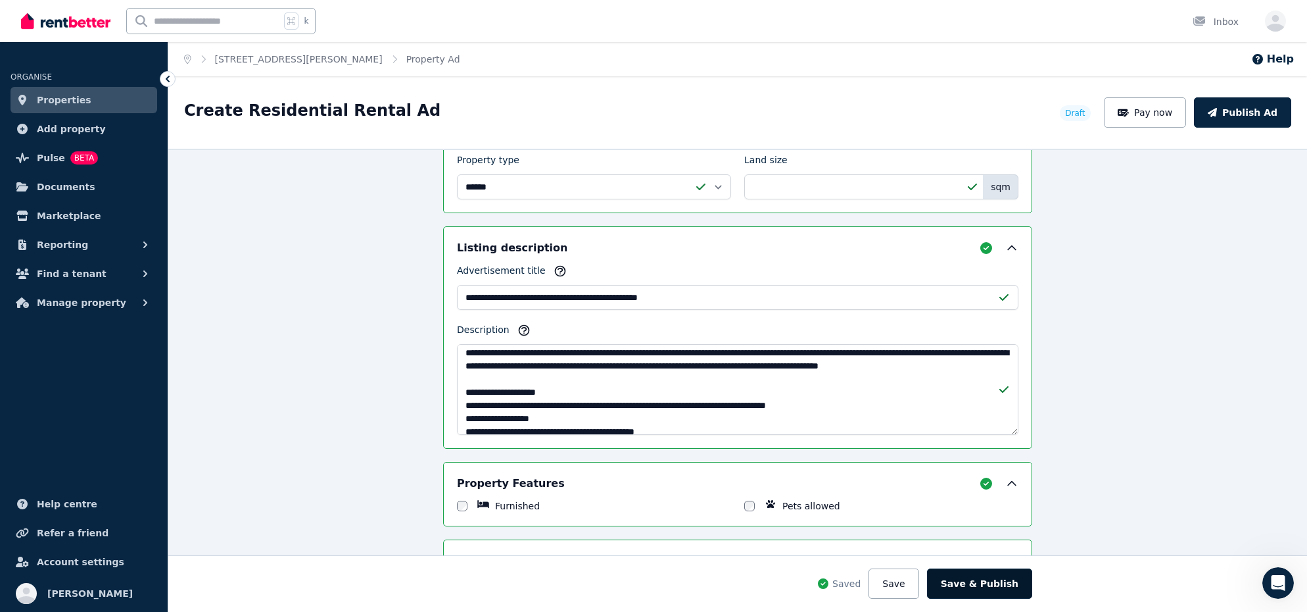
click at [959, 589] on button "Save & Publish" at bounding box center [979, 583] width 105 height 30
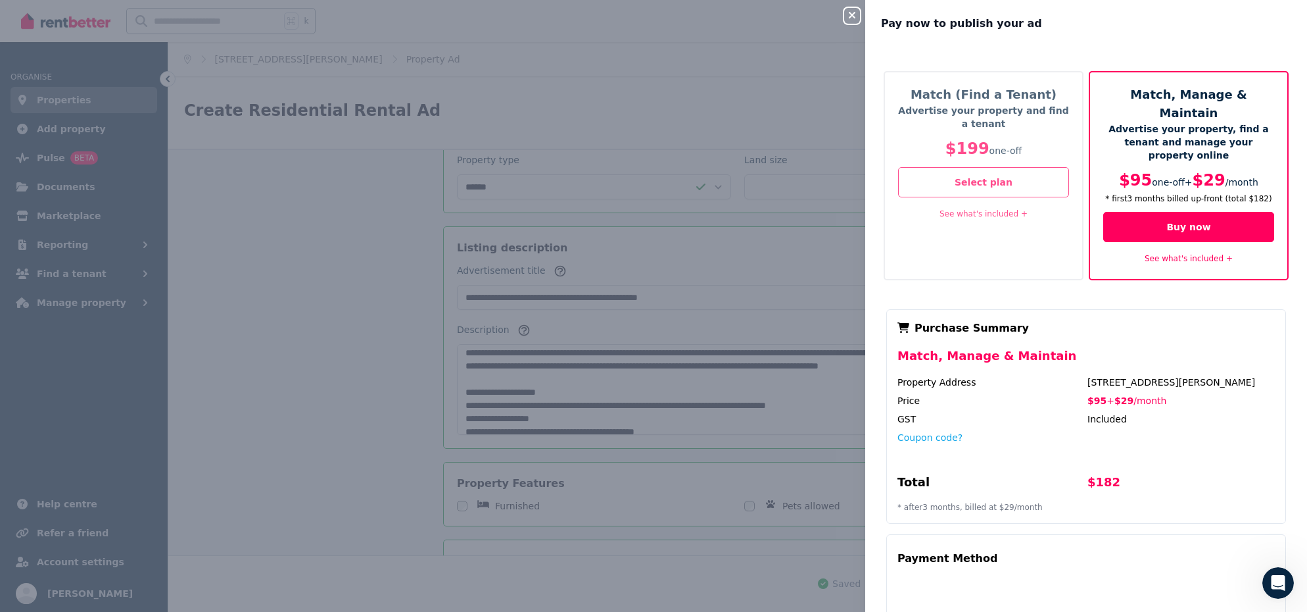
click at [637, 456] on div "Close panel Pay now to publish your ad Match (Find a Tenant) Advertise your pro…" at bounding box center [653, 306] width 1307 height 612
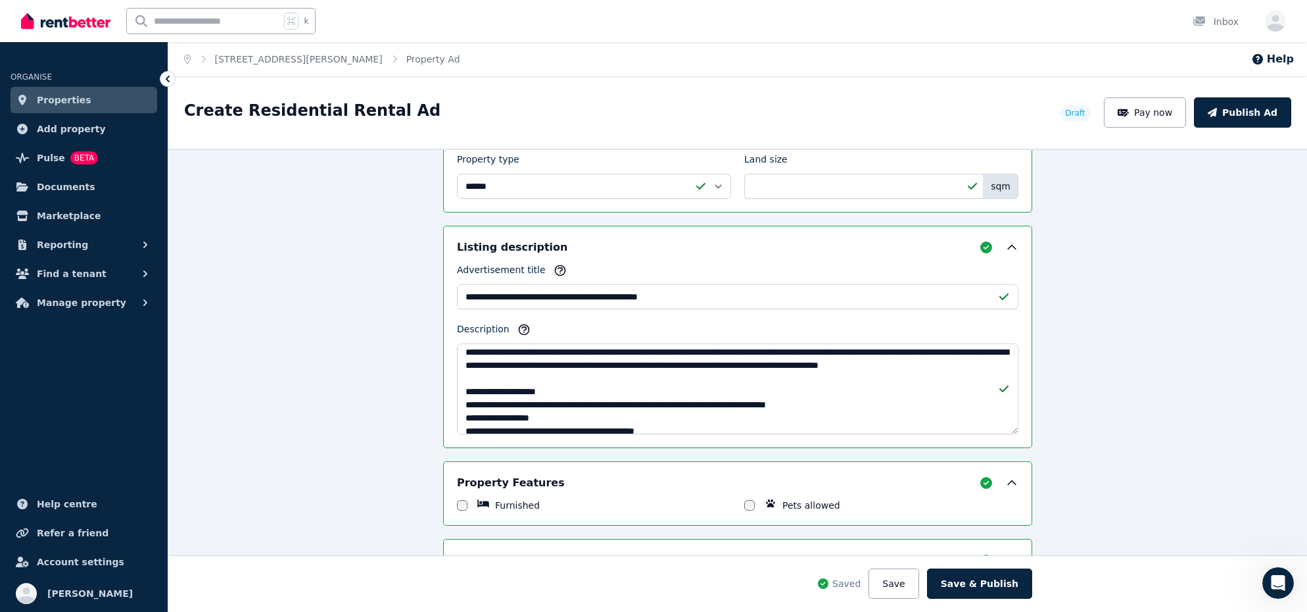
scroll to position [805, 0]
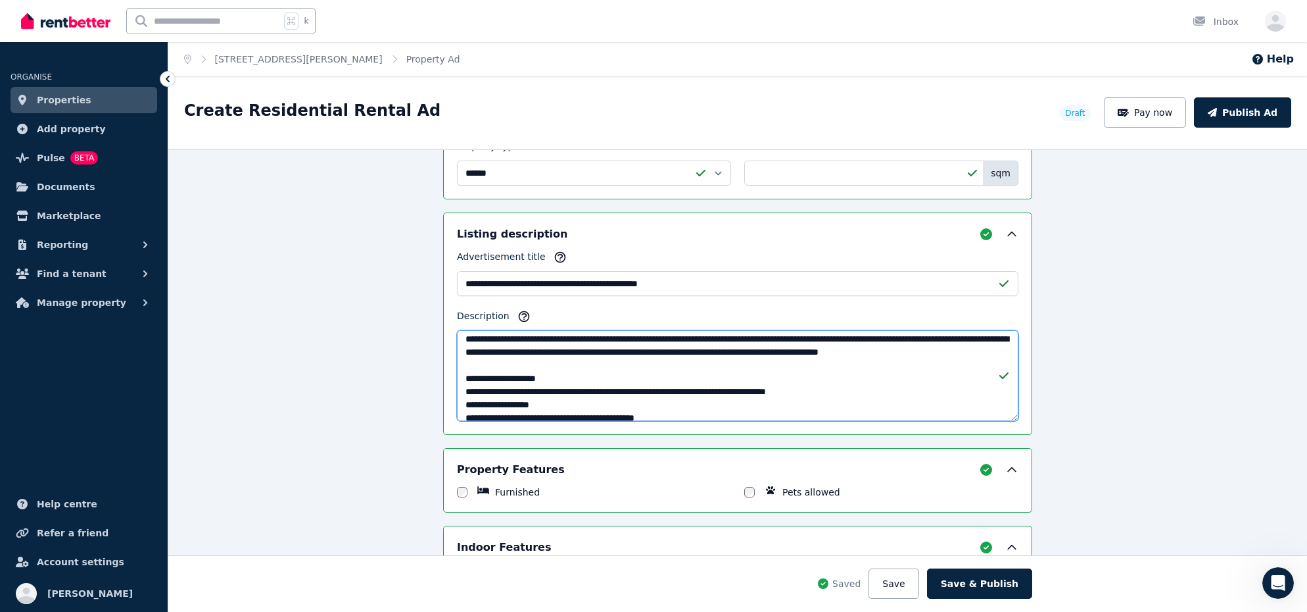
click at [651, 360] on textarea "Description" at bounding box center [738, 375] width 562 height 91
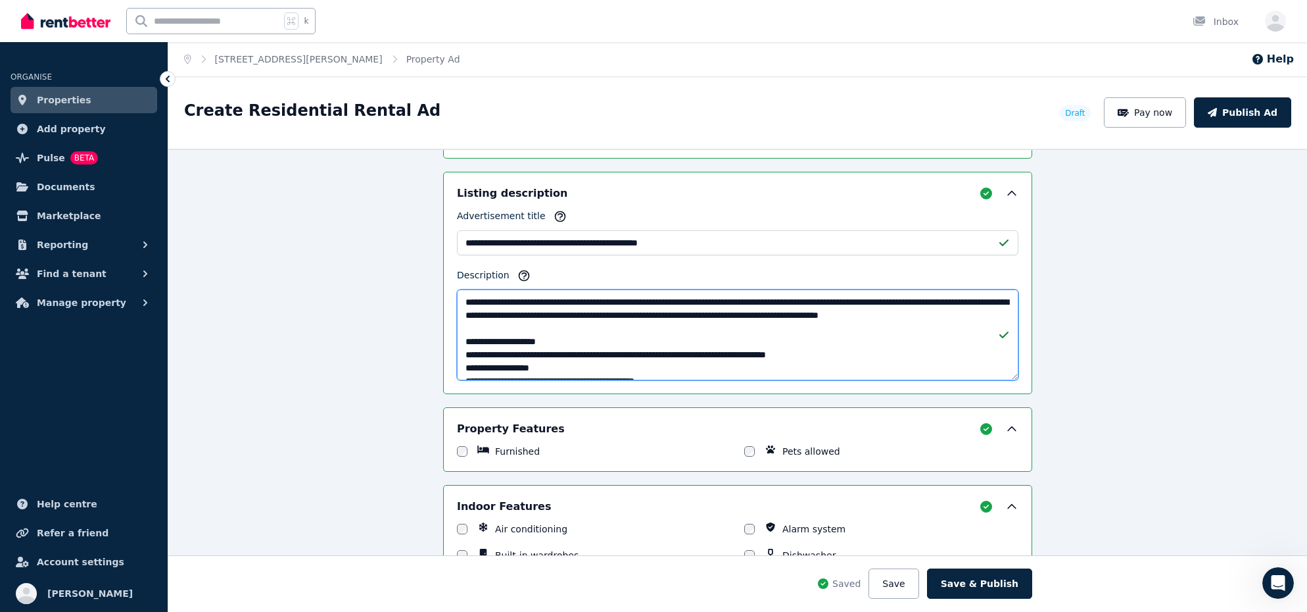
scroll to position [854, 0]
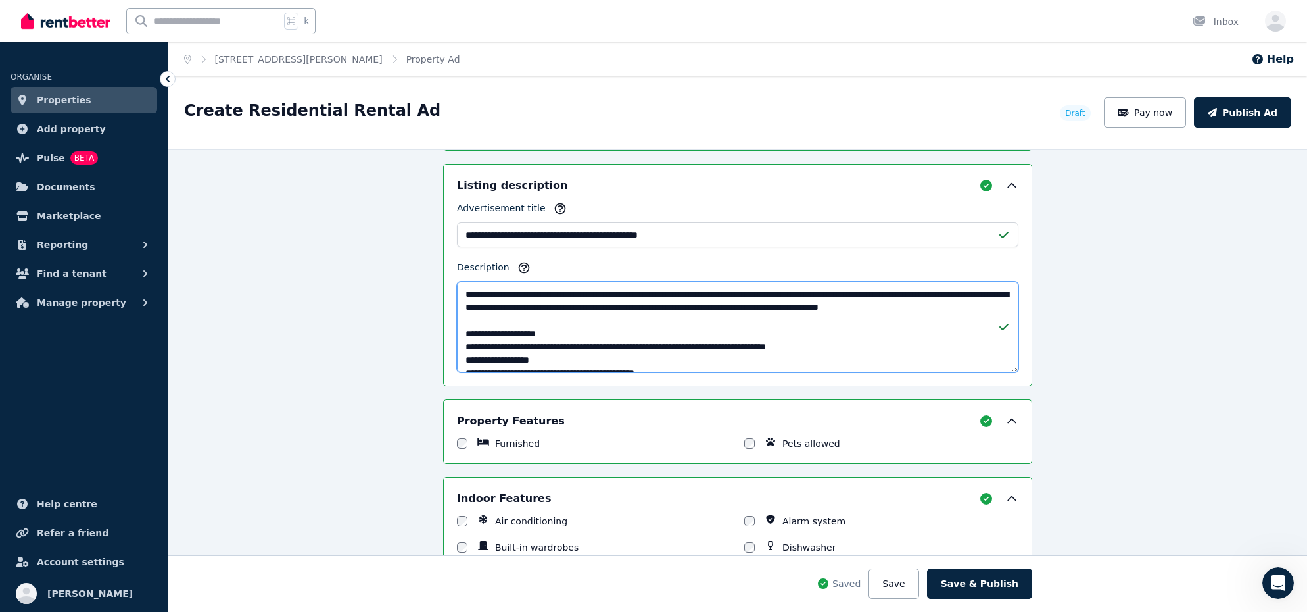
click at [684, 345] on textarea "Description" at bounding box center [738, 326] width 562 height 91
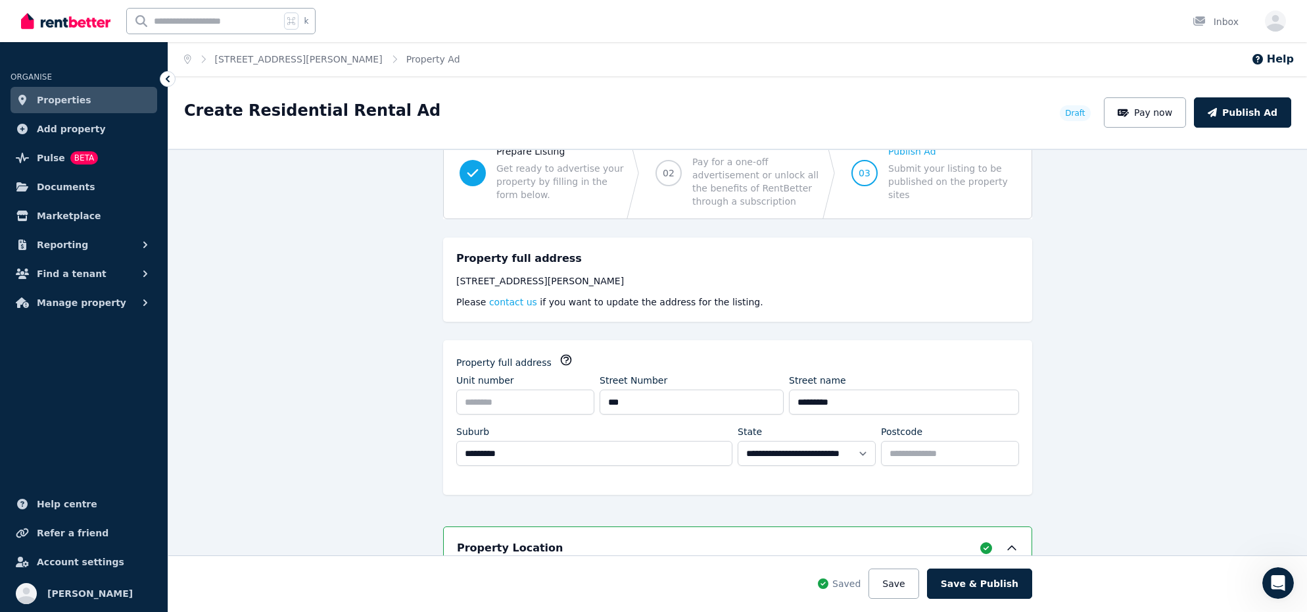
scroll to position [0, 0]
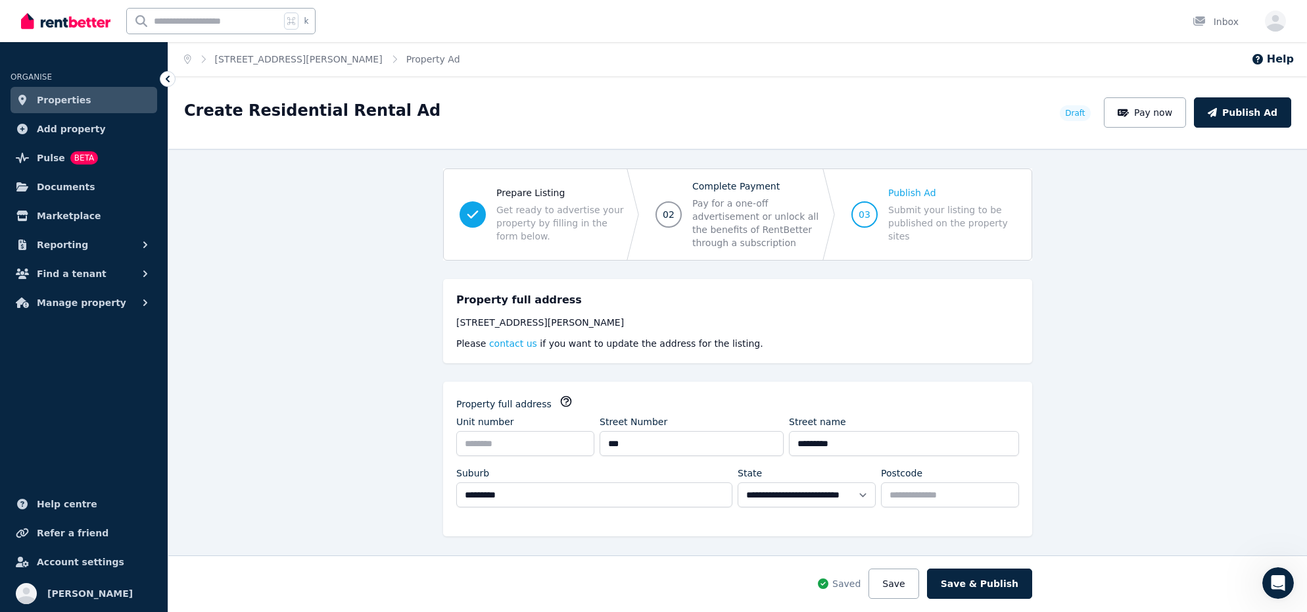
click at [748, 180] on span "Complete Payment" at bounding box center [756, 186] width 128 height 13
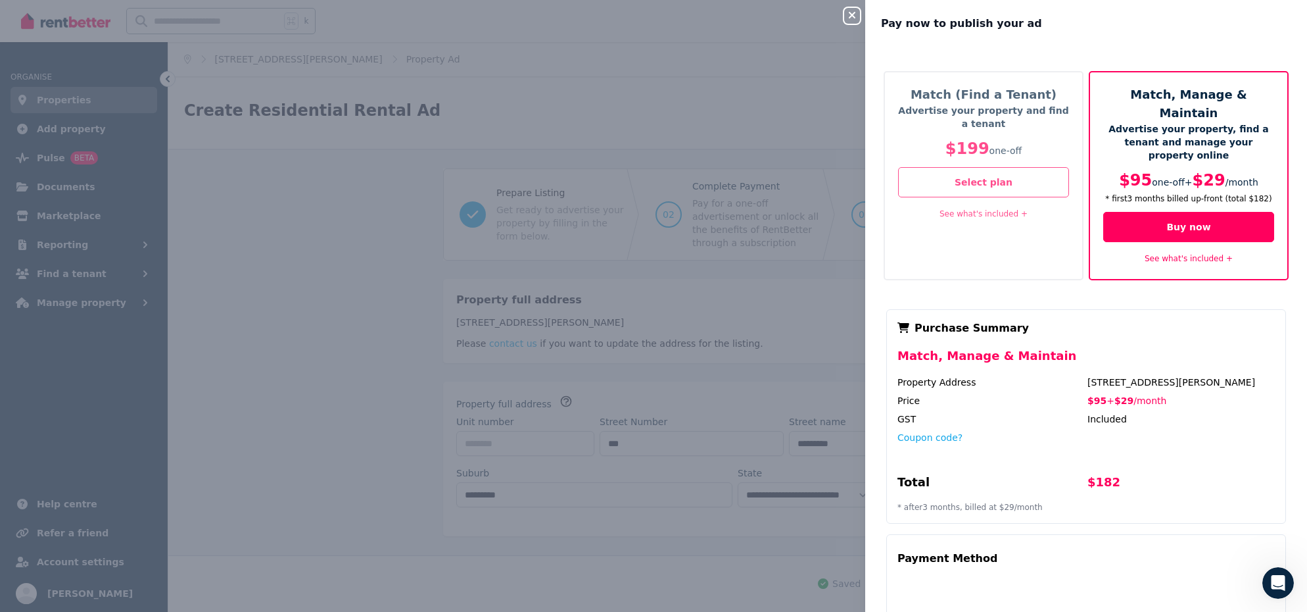
click at [747, 171] on div "Close panel Pay now to publish your ad Match (Find a Tenant) Advertise your pro…" at bounding box center [653, 306] width 1307 height 612
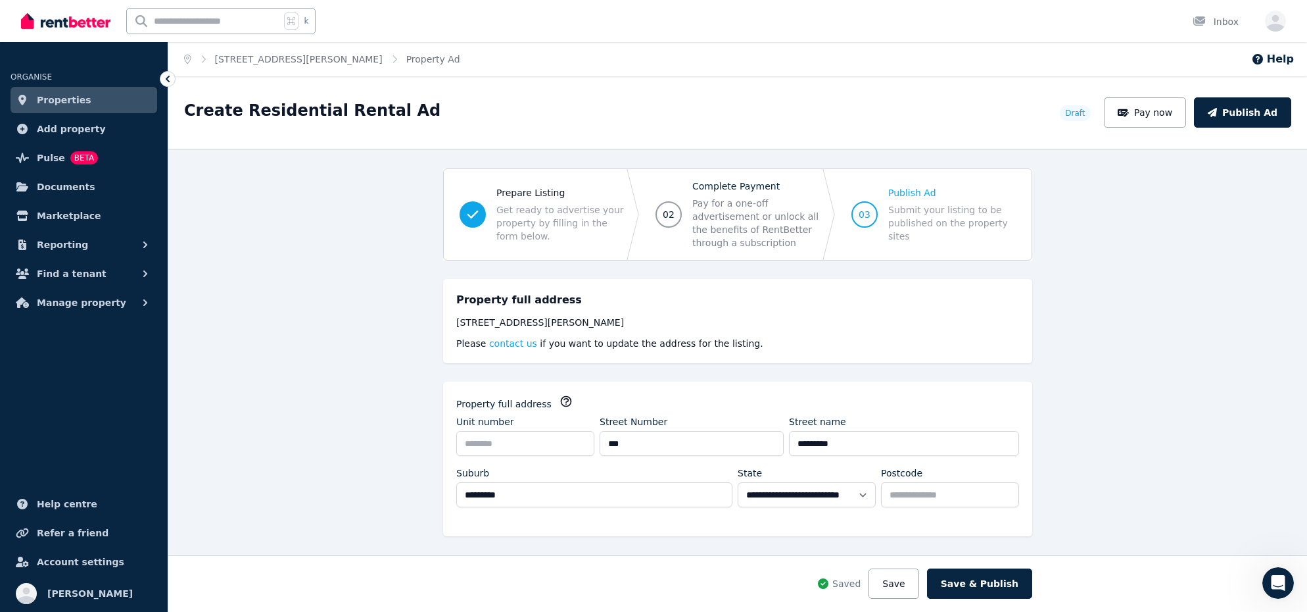
click at [568, 210] on span "Get ready to advertise your property by filling in the form below." at bounding box center [561, 222] width 128 height 39
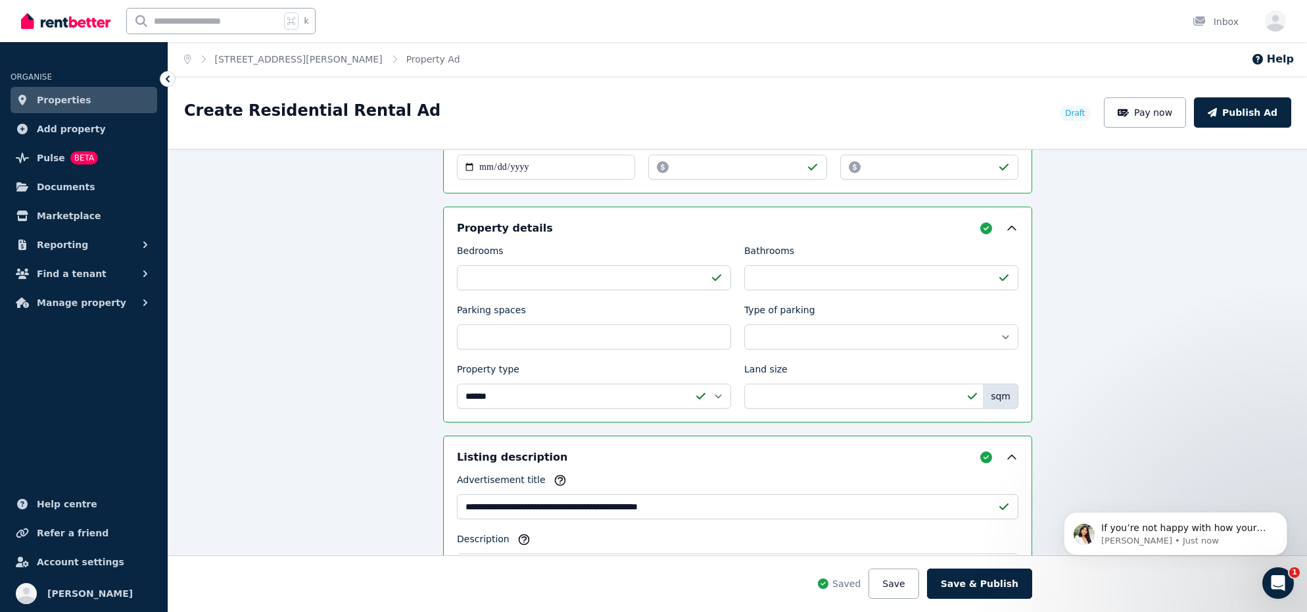
scroll to position [586, 0]
click at [1167, 542] on p "Rochelle • Just now" at bounding box center [1187, 541] width 170 height 12
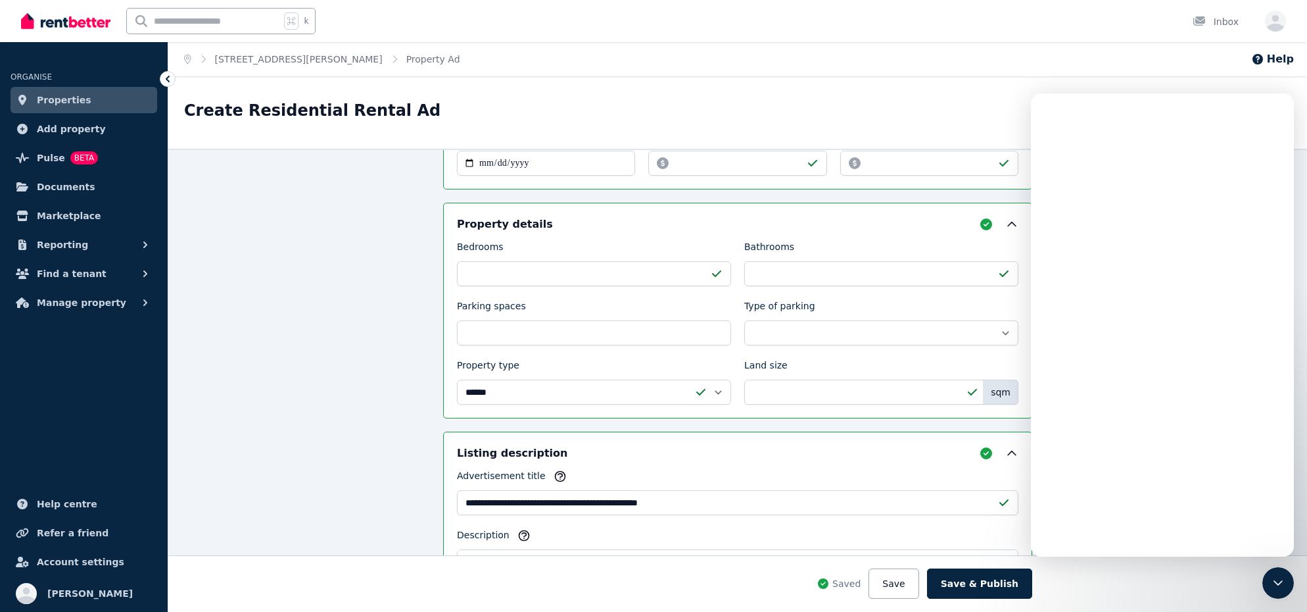
scroll to position [0, 0]
click at [1138, 469] on div "Intercom messenger" at bounding box center [1162, 349] width 263 height 429
drag, startPoint x: 1174, startPoint y: 542, endPoint x: 1846, endPoint y: 117, distance: 795.1
click at [1138, 469] on div "Intercom messenger" at bounding box center [1162, 349] width 263 height 429
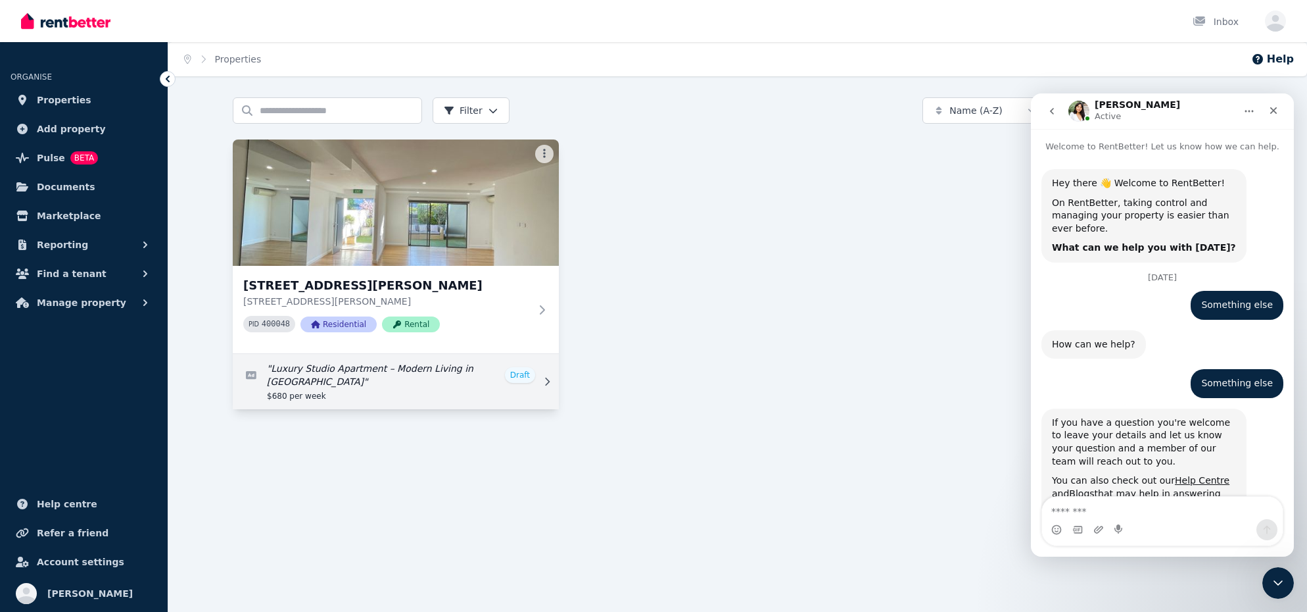
click at [510, 368] on link "Edit listing: Luxury Studio Apartment – Modern Living in Lilyfield" at bounding box center [396, 381] width 326 height 55
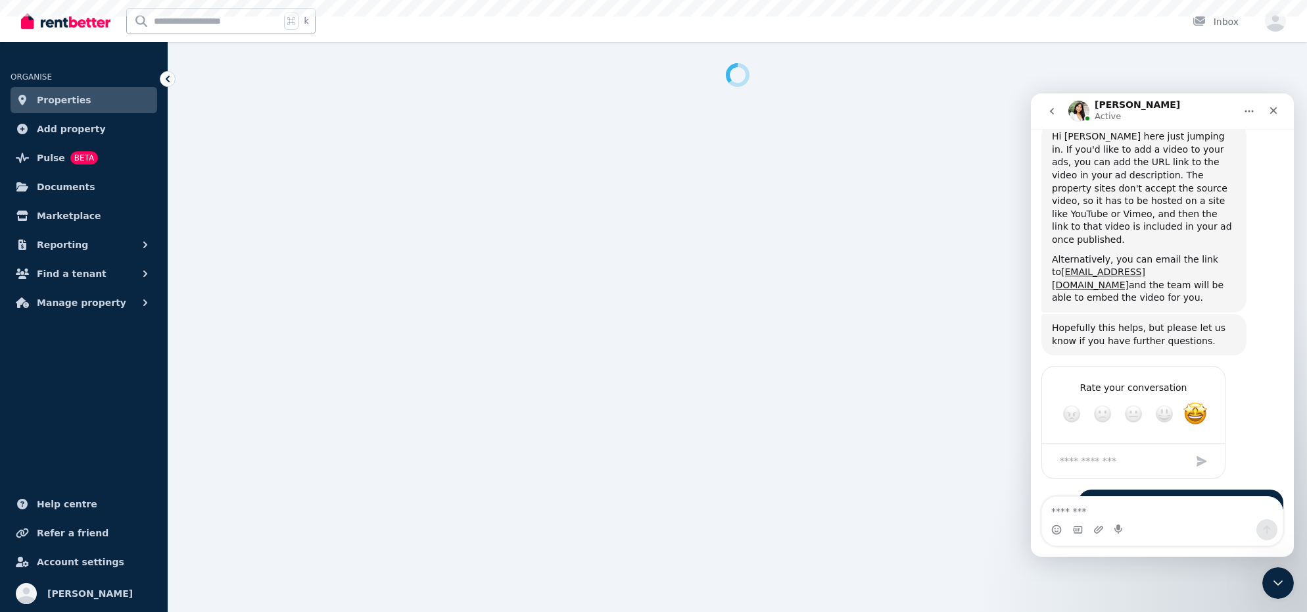
select select "***"
select select "**********"
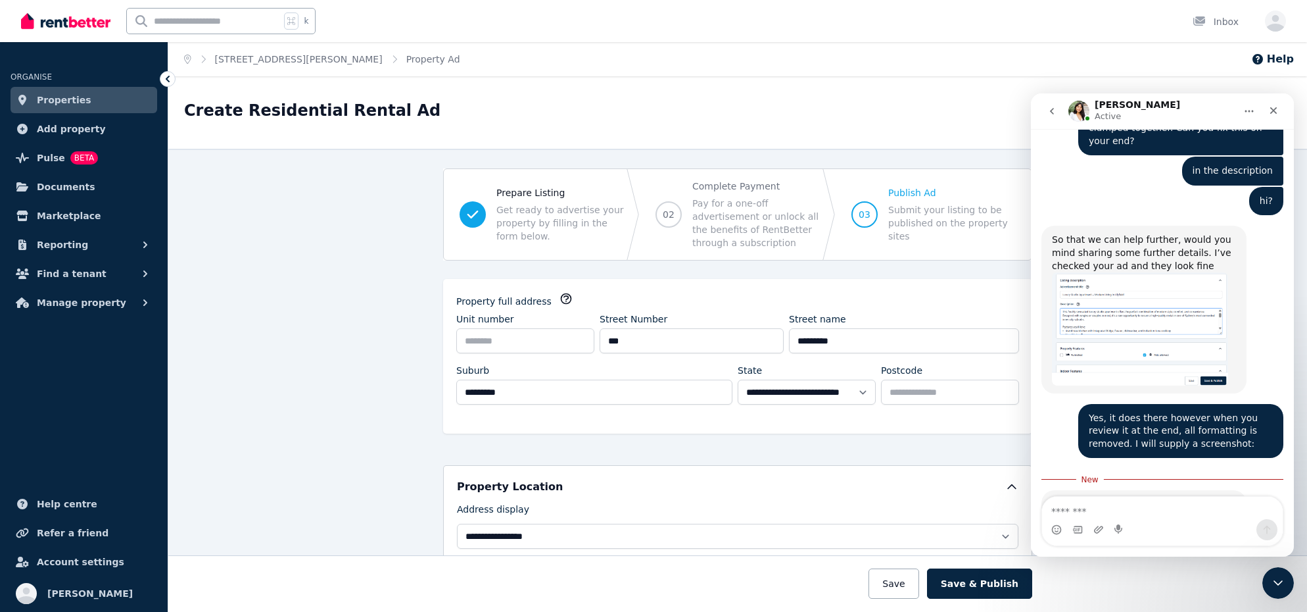
scroll to position [9, 0]
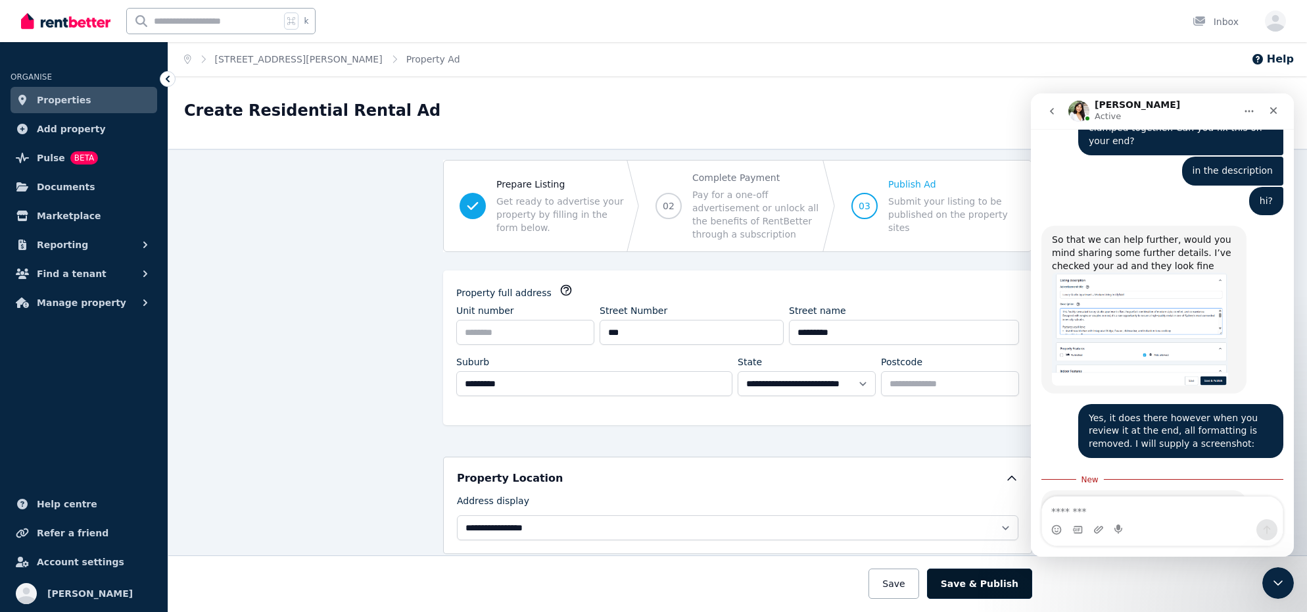
click at [958, 573] on button "Save & Publish" at bounding box center [979, 583] width 105 height 30
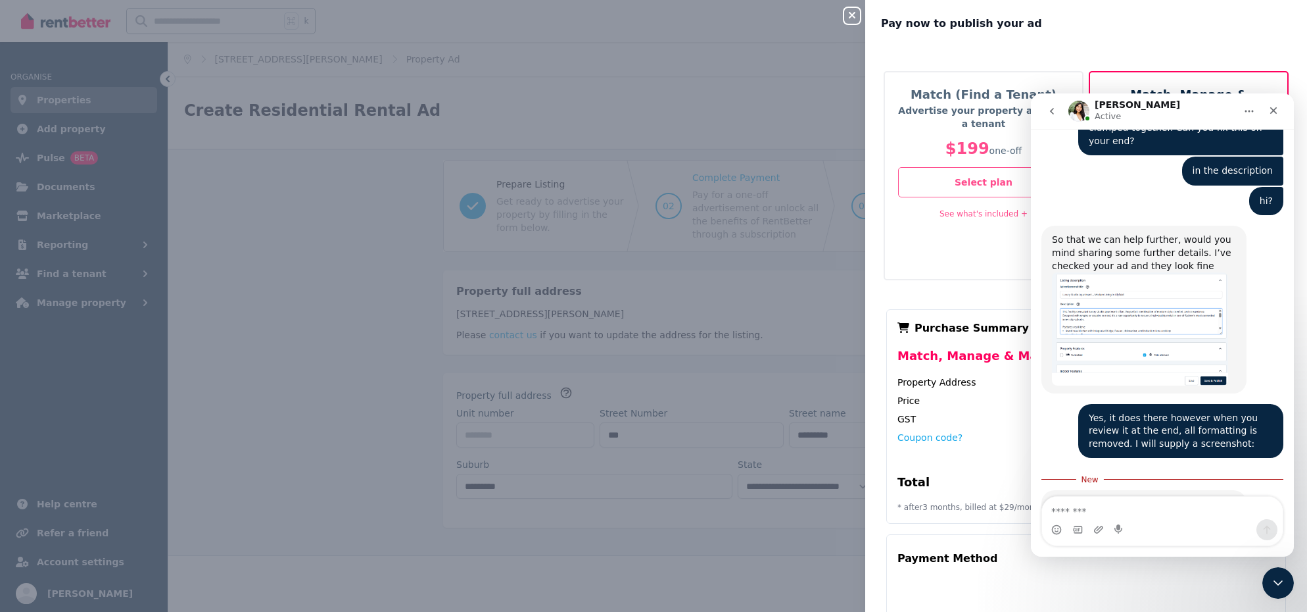
click at [953, 473] on div "Total" at bounding box center [991, 485] width 187 height 24
drag, startPoint x: 1207, startPoint y: 107, endPoint x: 1143, endPoint y: 113, distance: 64.7
click at [1121, 115] on div "Rochelle Active" at bounding box center [1152, 111] width 167 height 23
click at [1247, 109] on icon "Home" at bounding box center [1249, 111] width 11 height 11
click at [1248, 112] on icon "Home" at bounding box center [1249, 111] width 11 height 11
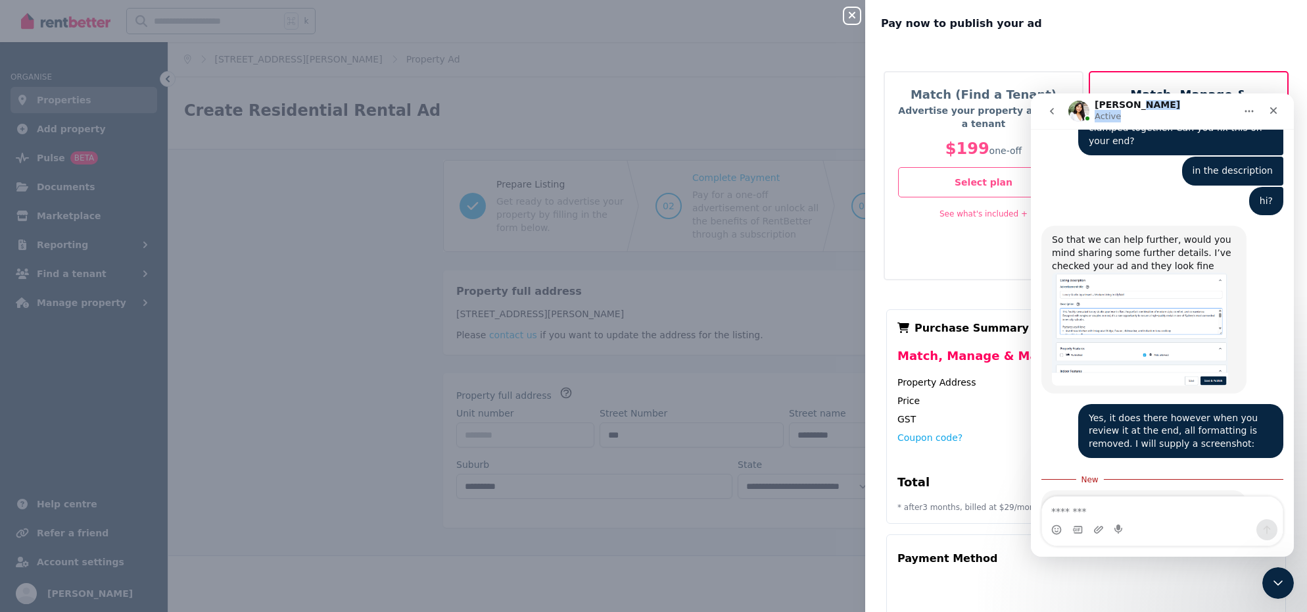
click at [1248, 112] on icon "Home" at bounding box center [1249, 111] width 11 height 11
drag, startPoint x: 1202, startPoint y: 105, endPoint x: 1186, endPoint y: 106, distance: 16.5
click at [1202, 105] on div "Rochelle Active" at bounding box center [1152, 111] width 167 height 23
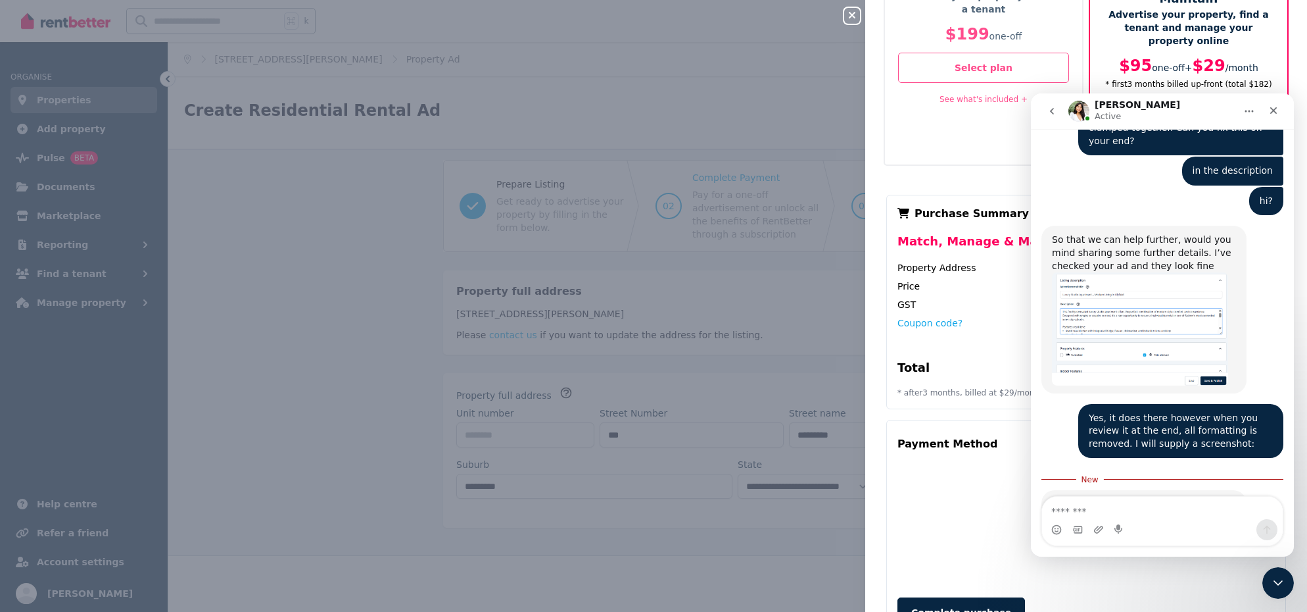
scroll to position [115, 0]
click at [1276, 108] on icon "Close" at bounding box center [1274, 110] width 7 height 7
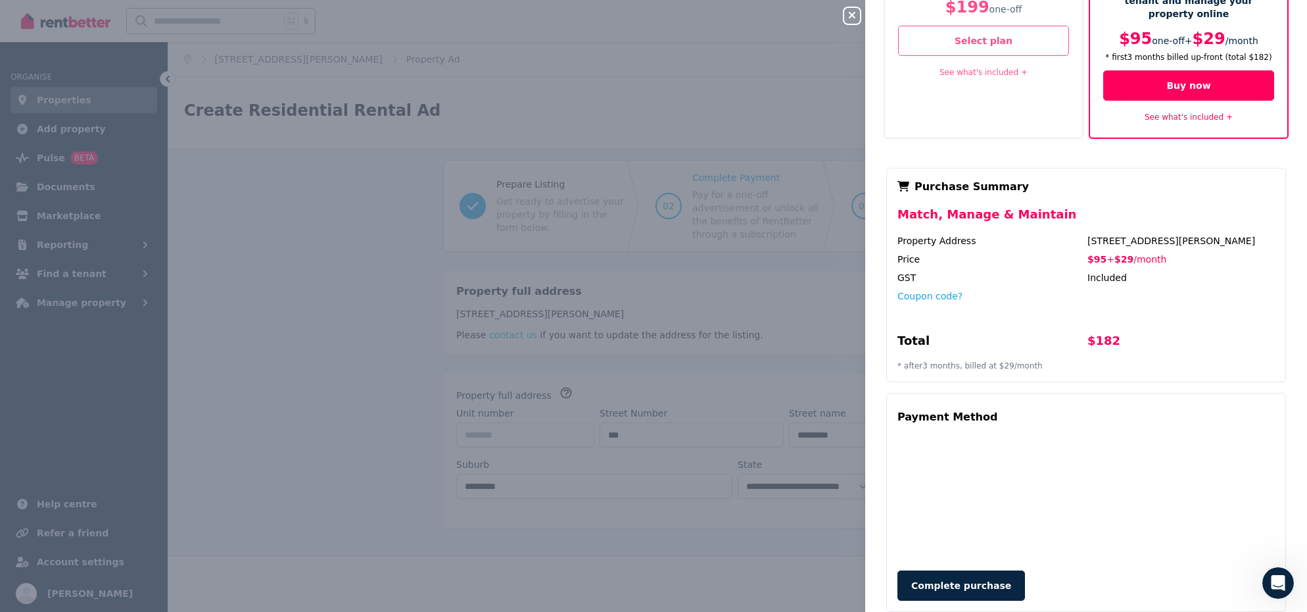
scroll to position [0, 0]
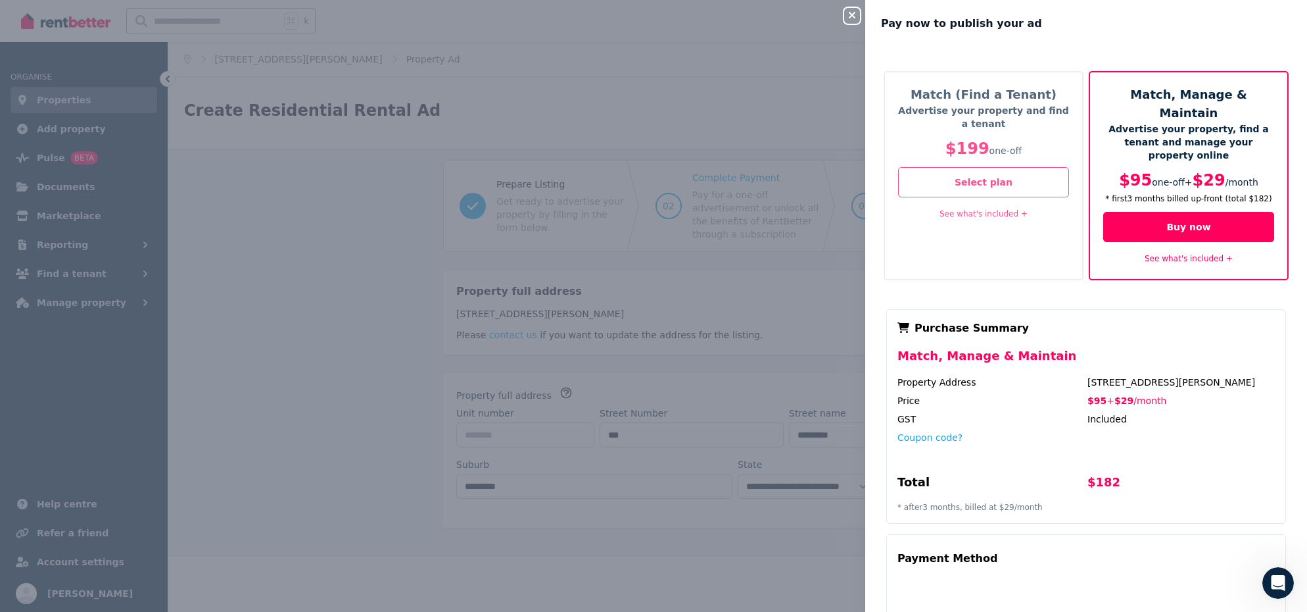
click at [856, 14] on icon "button" at bounding box center [852, 15] width 16 height 11
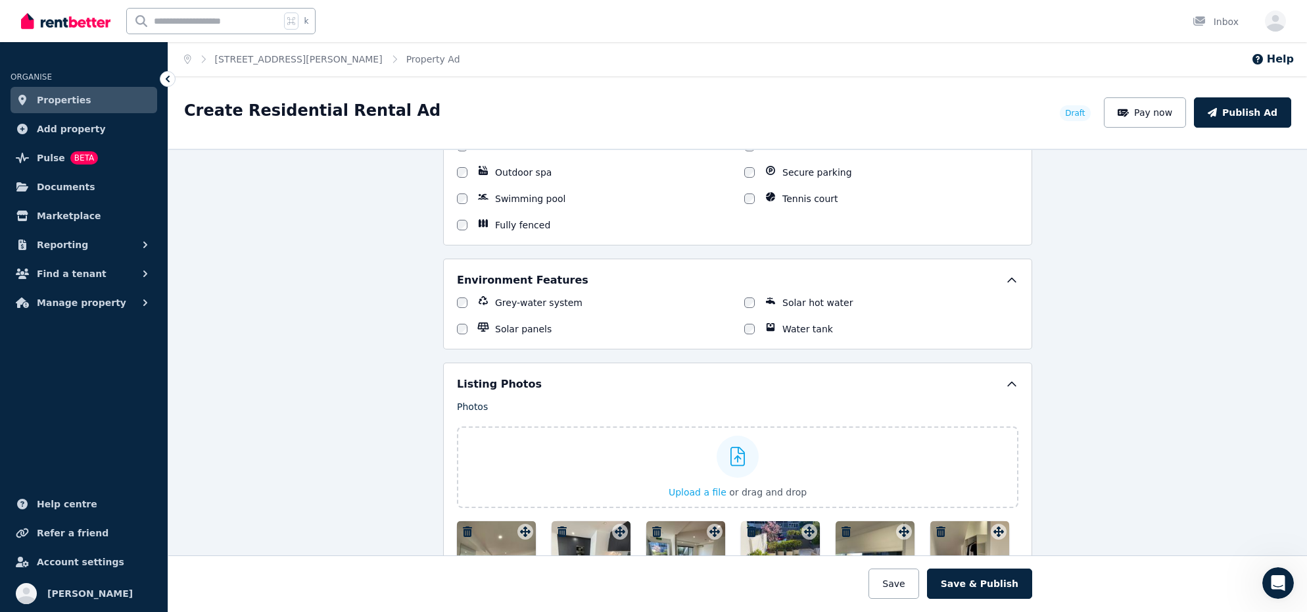
scroll to position [1486, 0]
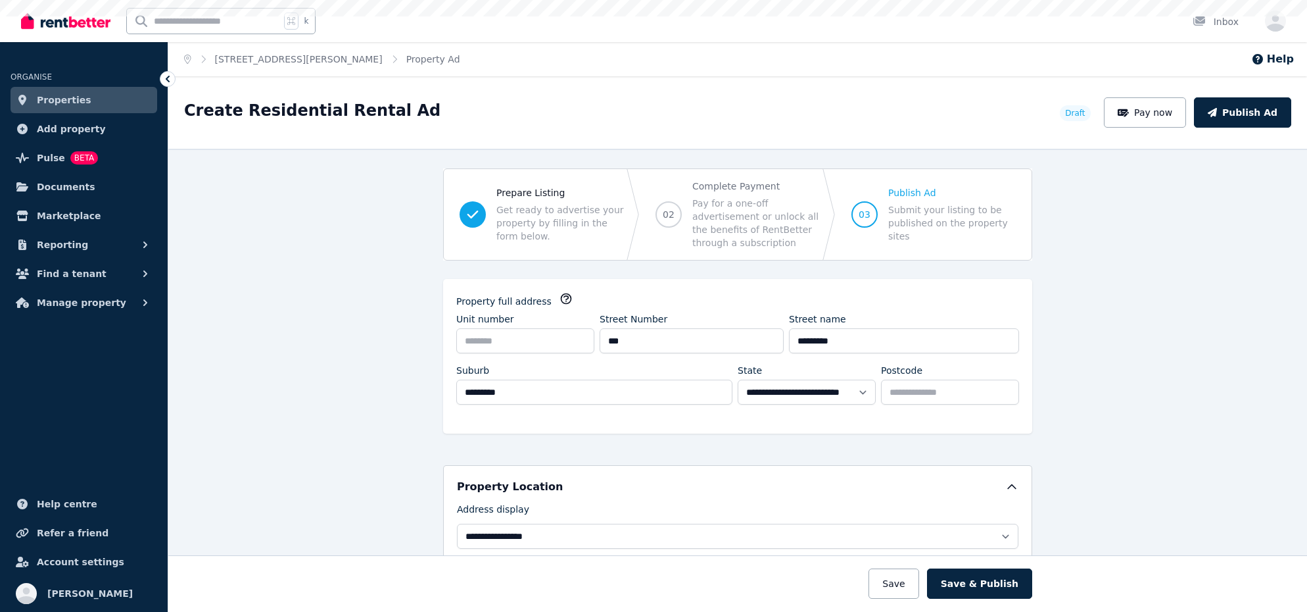
select select "***"
select select "**********"
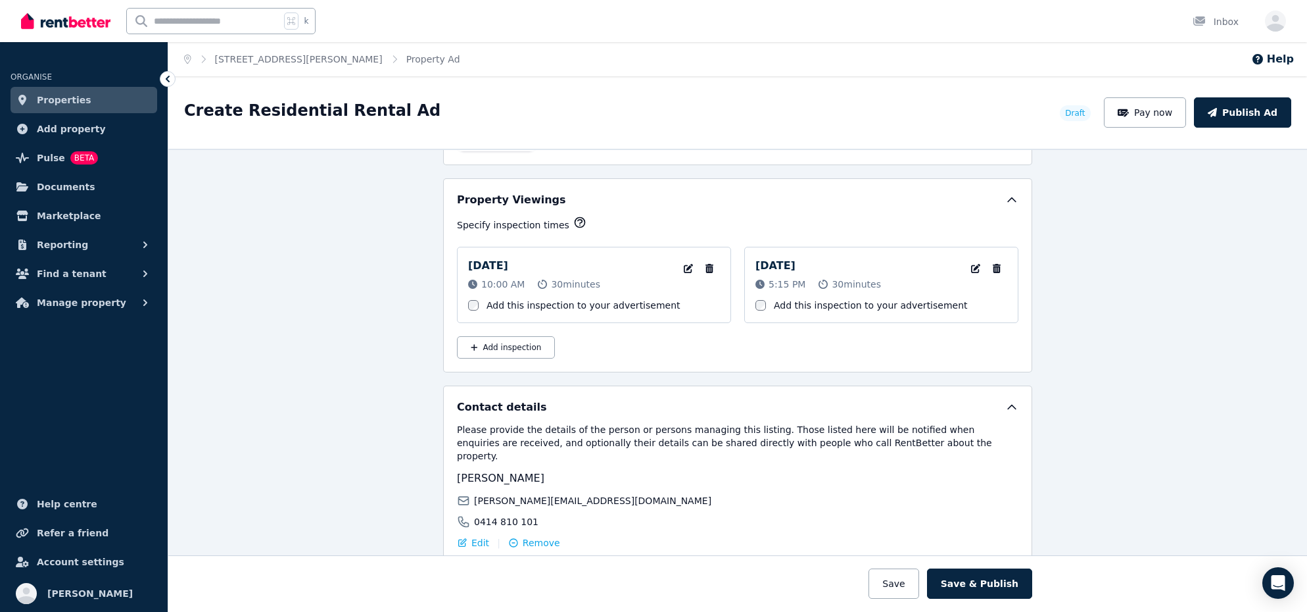
scroll to position [2227, 0]
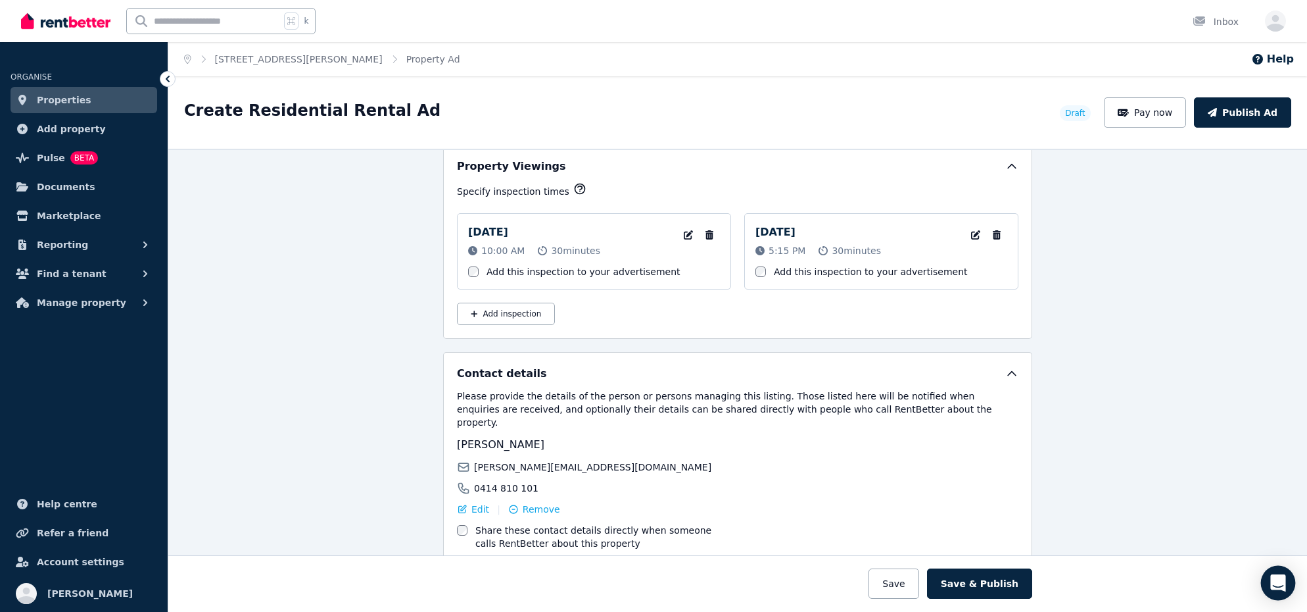
click at [1280, 583] on icon "Open Intercom Messenger" at bounding box center [1278, 582] width 15 height 17
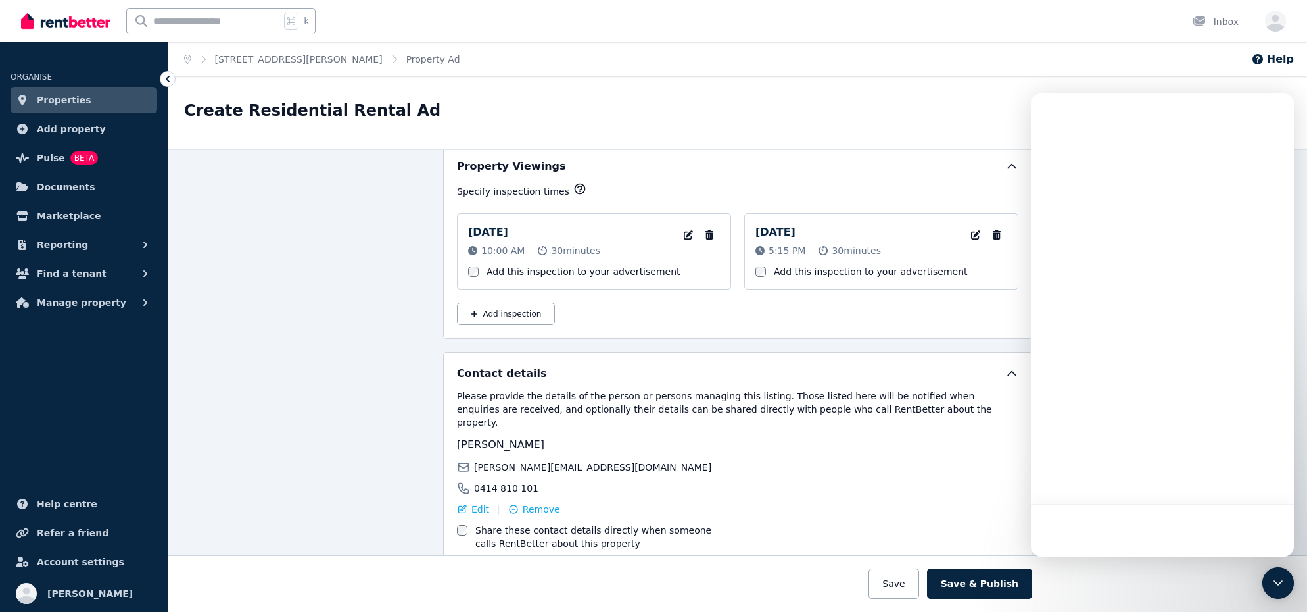
scroll to position [0, 0]
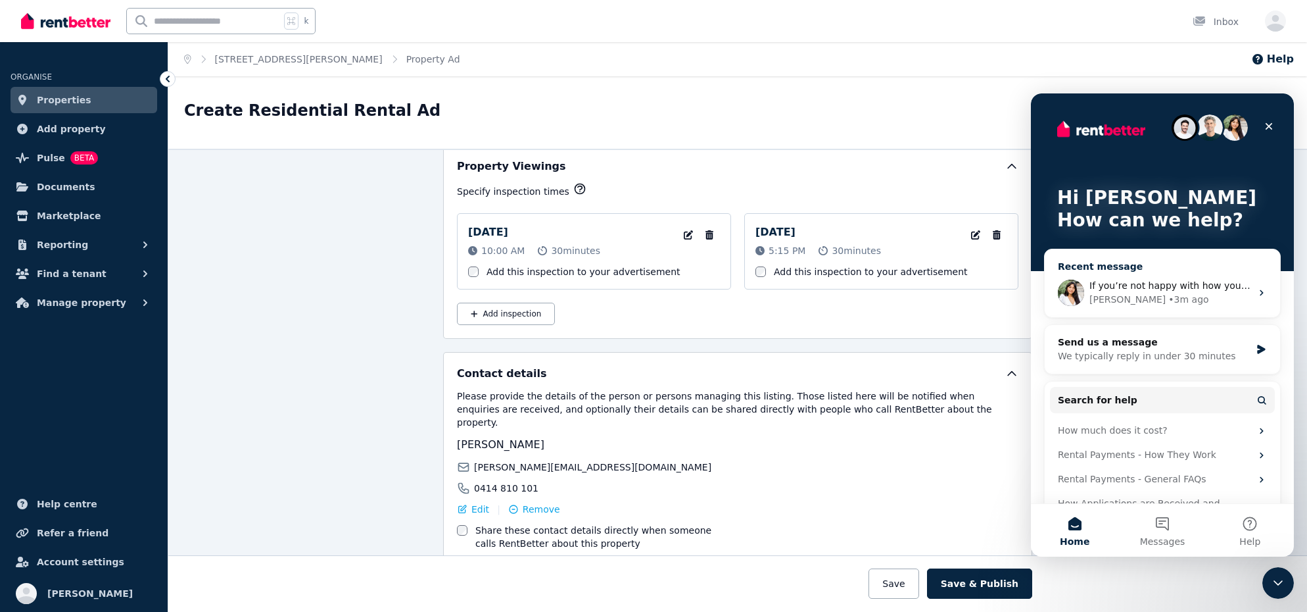
click at [1130, 291] on div "If you’re not happy with how your ad looks, you can still edit it after it goes…" at bounding box center [1171, 286] width 162 height 14
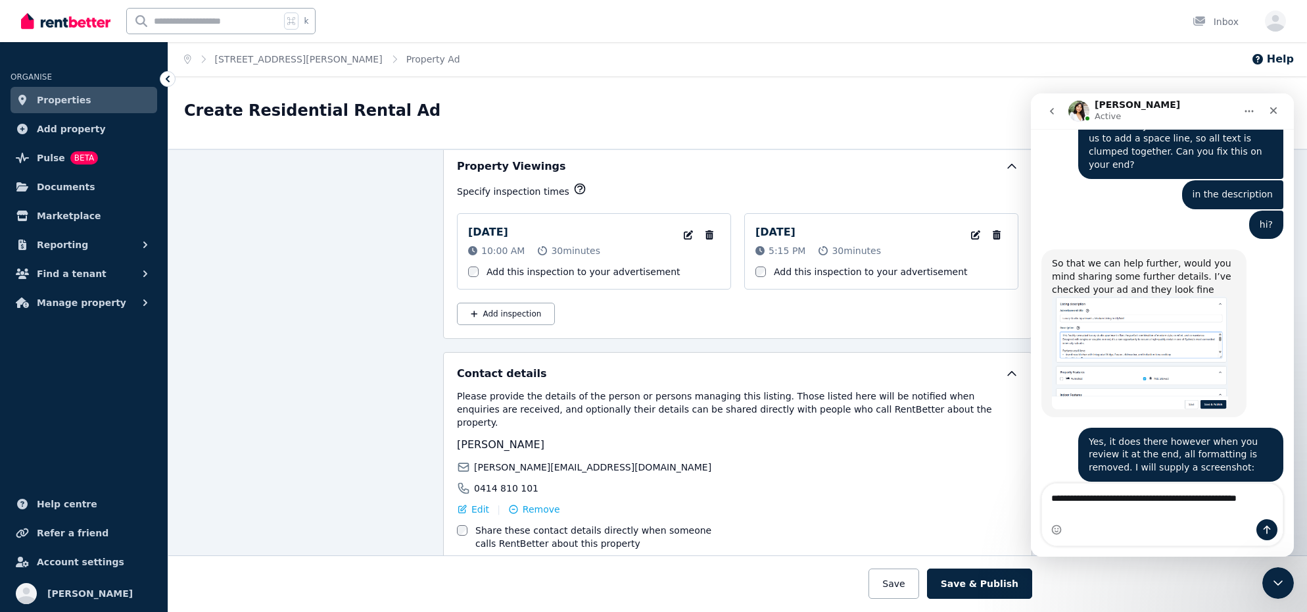
scroll to position [1817, 0]
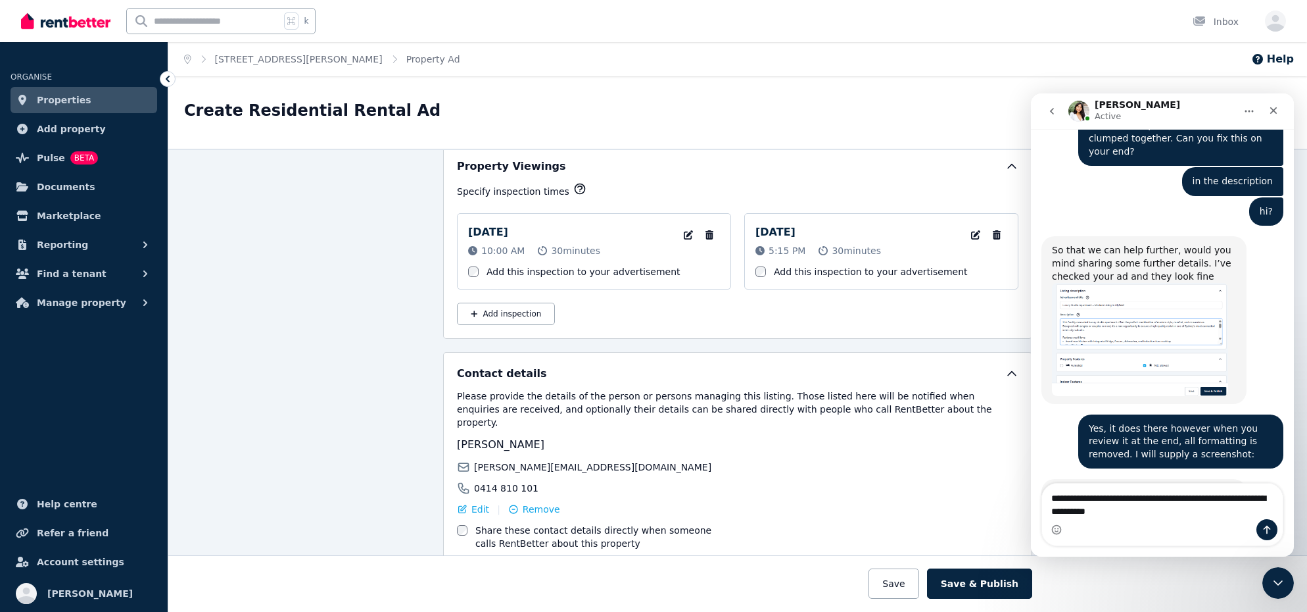
type textarea "**********"
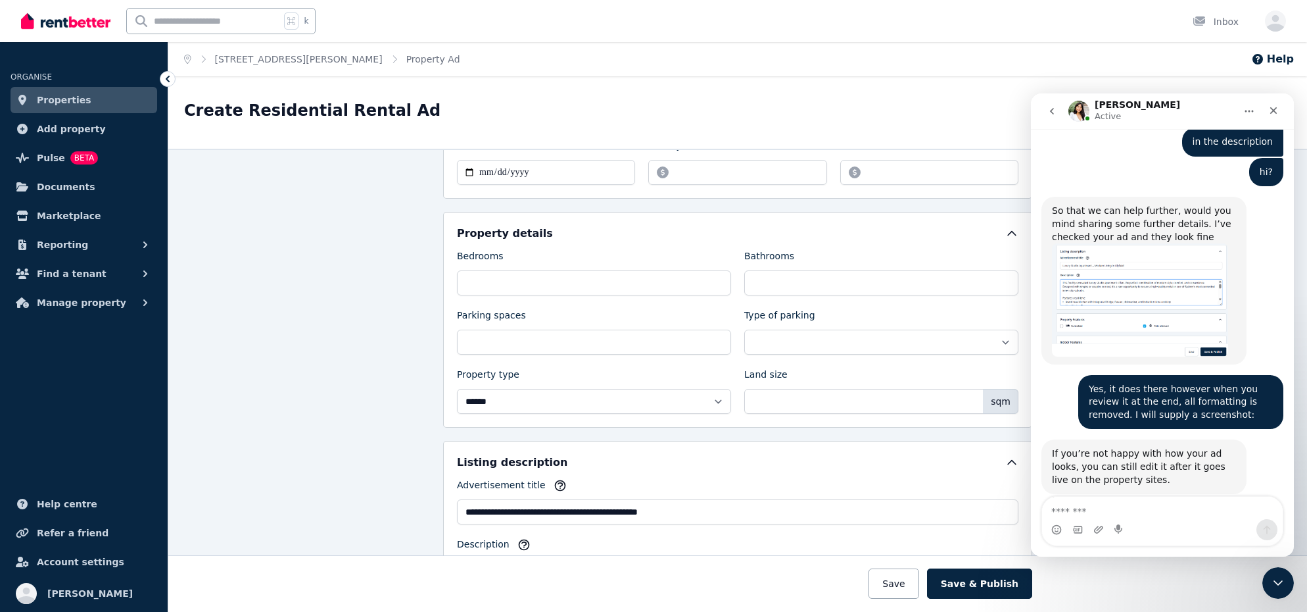
scroll to position [472, 0]
click at [919, 580] on button "Save" at bounding box center [894, 583] width 50 height 30
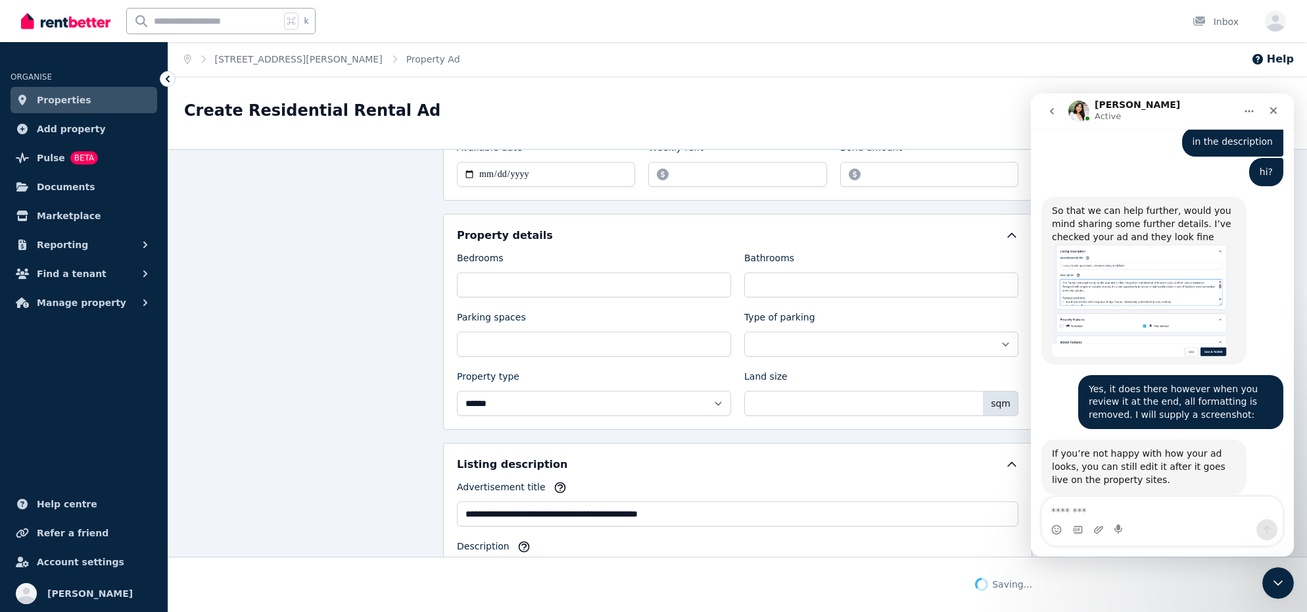
scroll to position [575, 0]
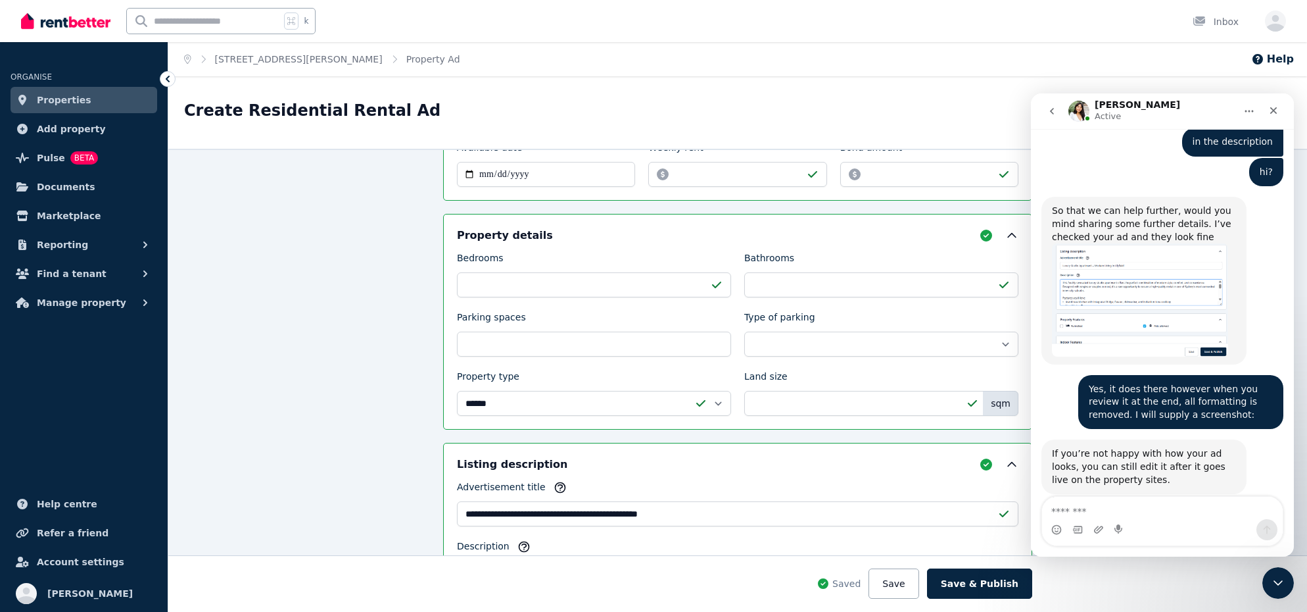
click at [47, 22] on img at bounding box center [65, 21] width 89 height 20
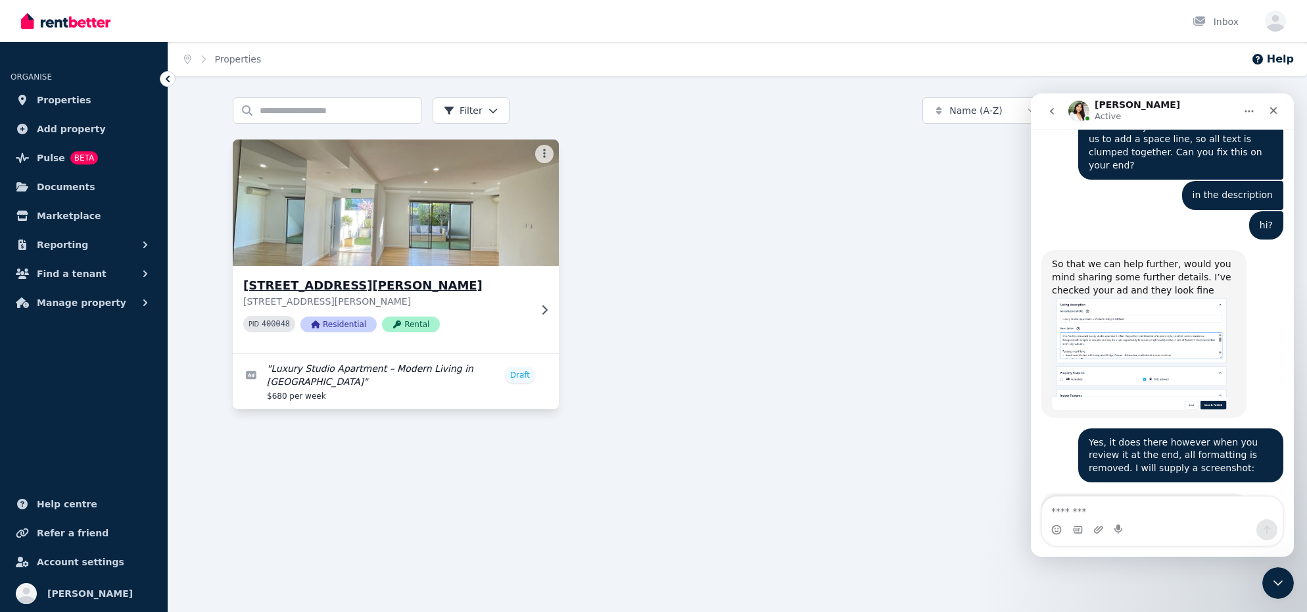
scroll to position [1856, 0]
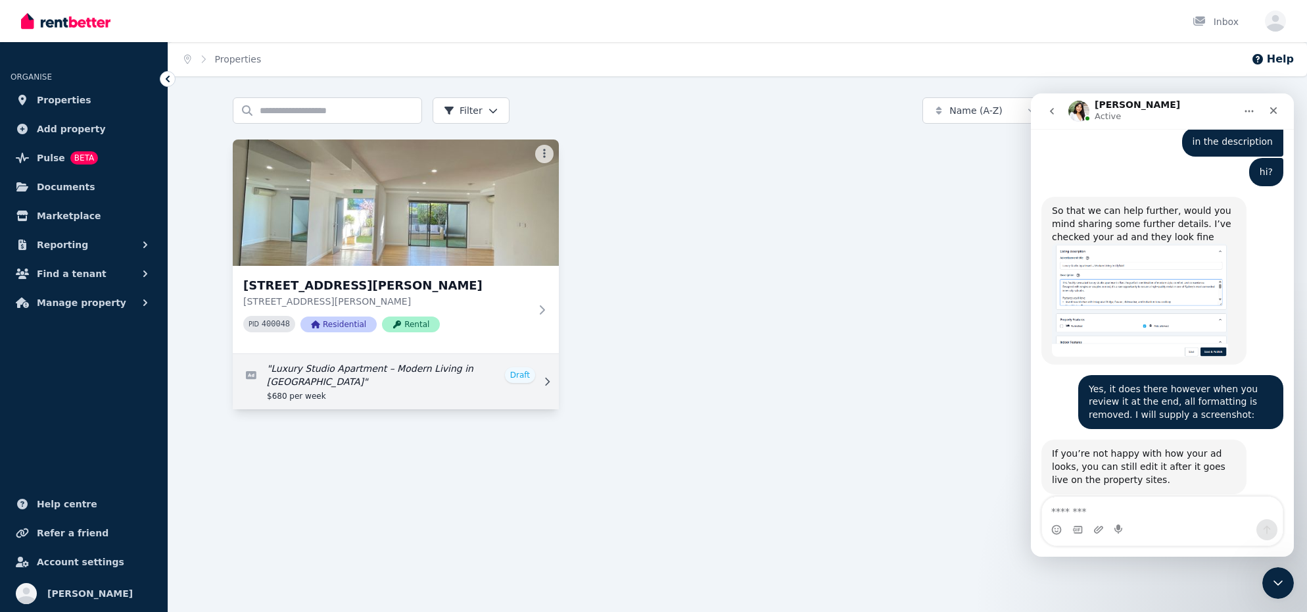
click at [312, 363] on link "Edit listing: Luxury Studio Apartment – Modern Living in Lilyfield" at bounding box center [396, 381] width 326 height 55
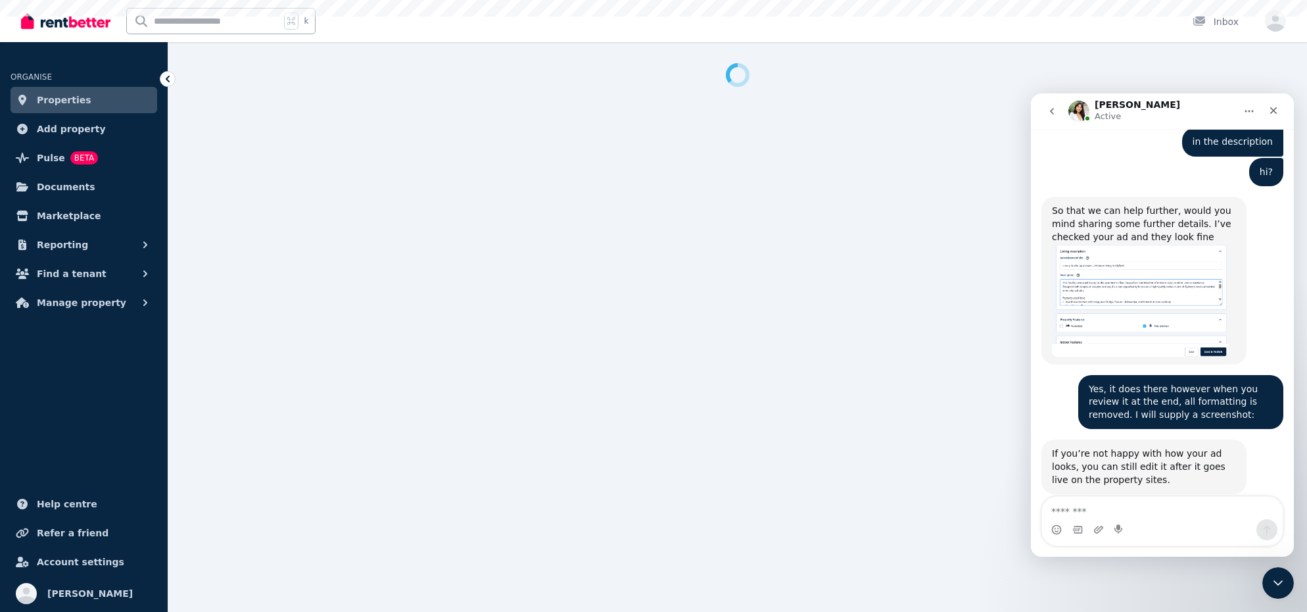
select select "***"
select select "**********"
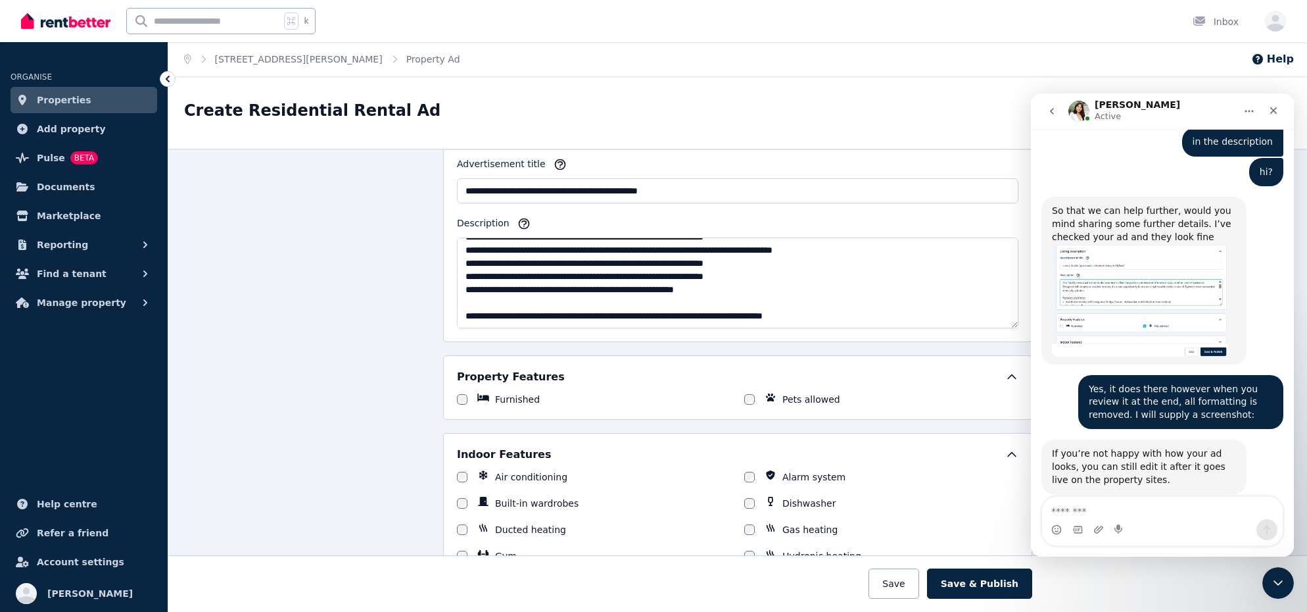
scroll to position [812, 0]
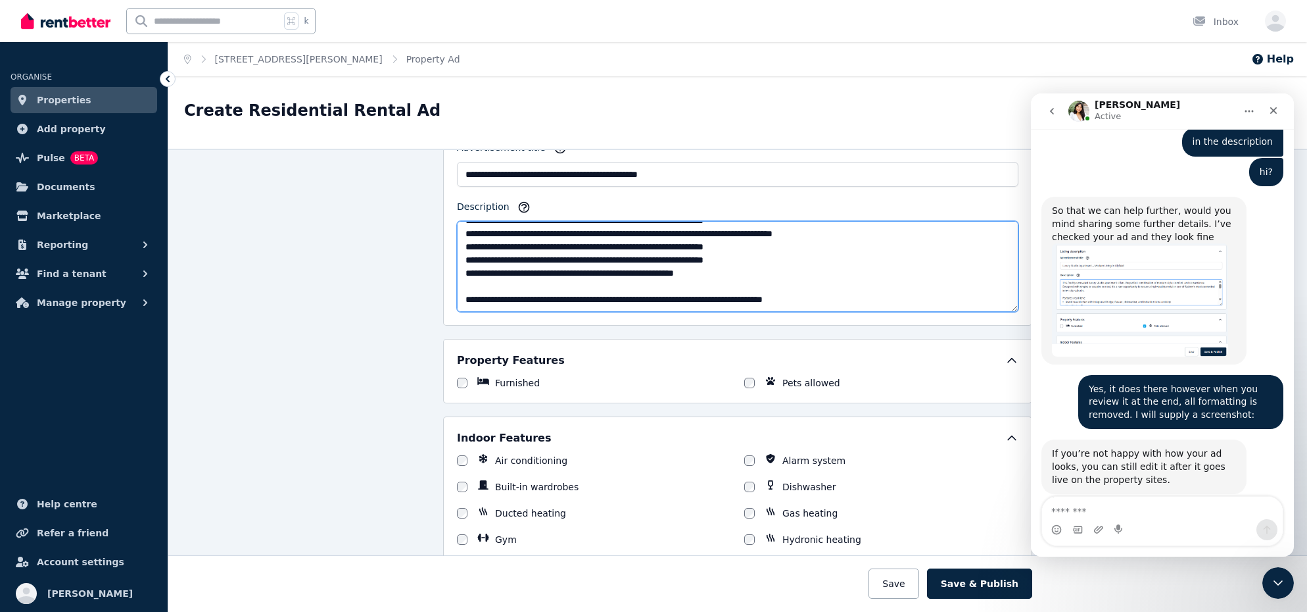
click at [747, 270] on textarea "Description" at bounding box center [738, 266] width 562 height 91
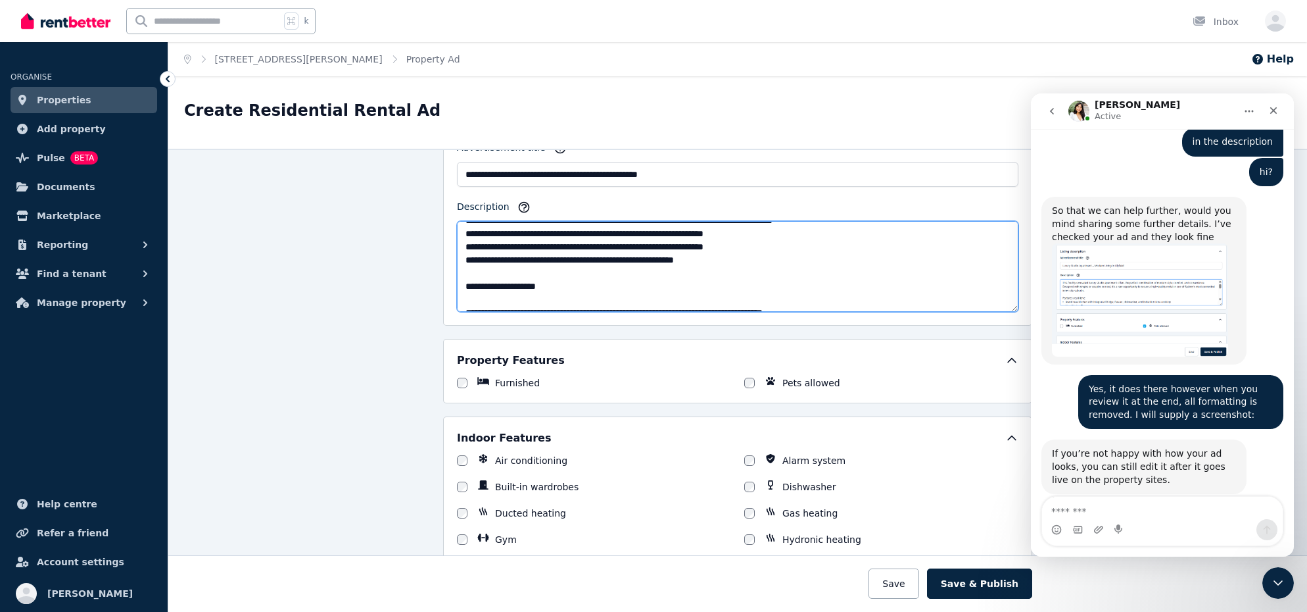
paste textarea "**********"
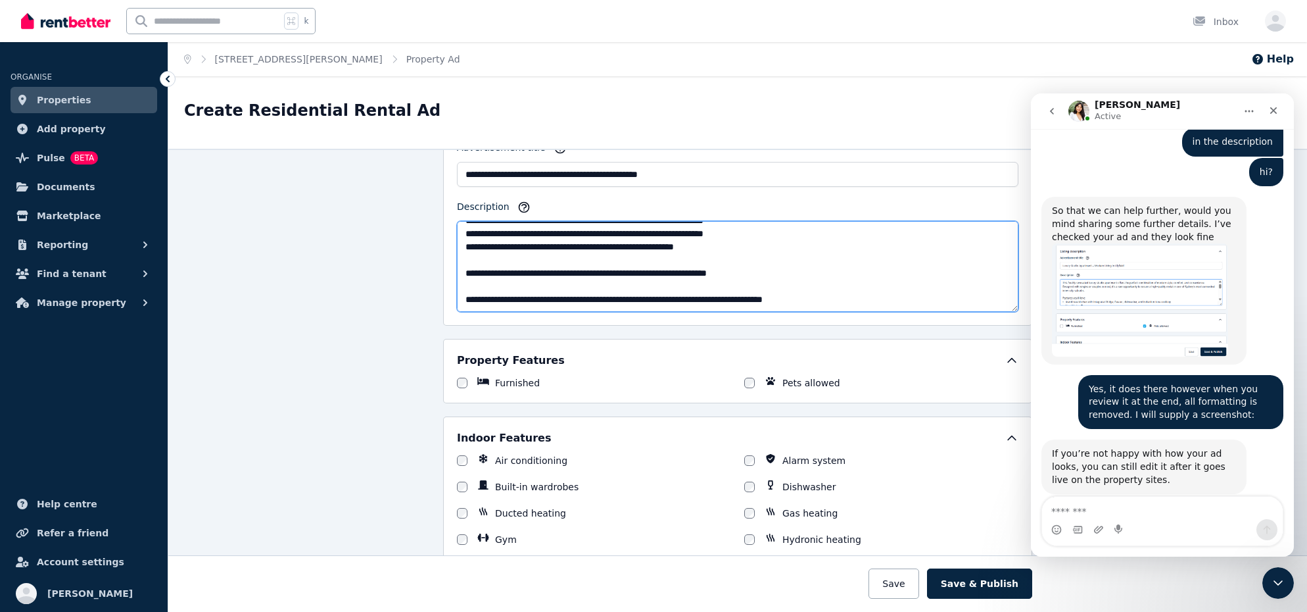
scroll to position [197, 0]
type textarea "**********"
click at [904, 593] on button "Save" at bounding box center [894, 583] width 50 height 30
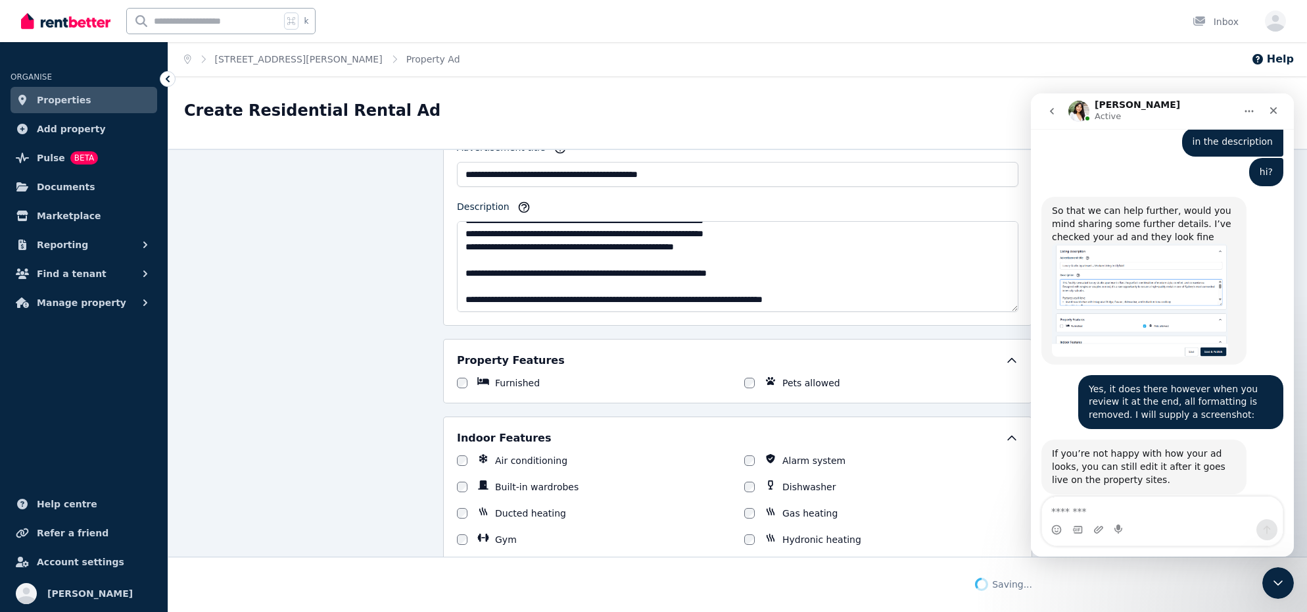
scroll to position [914, 0]
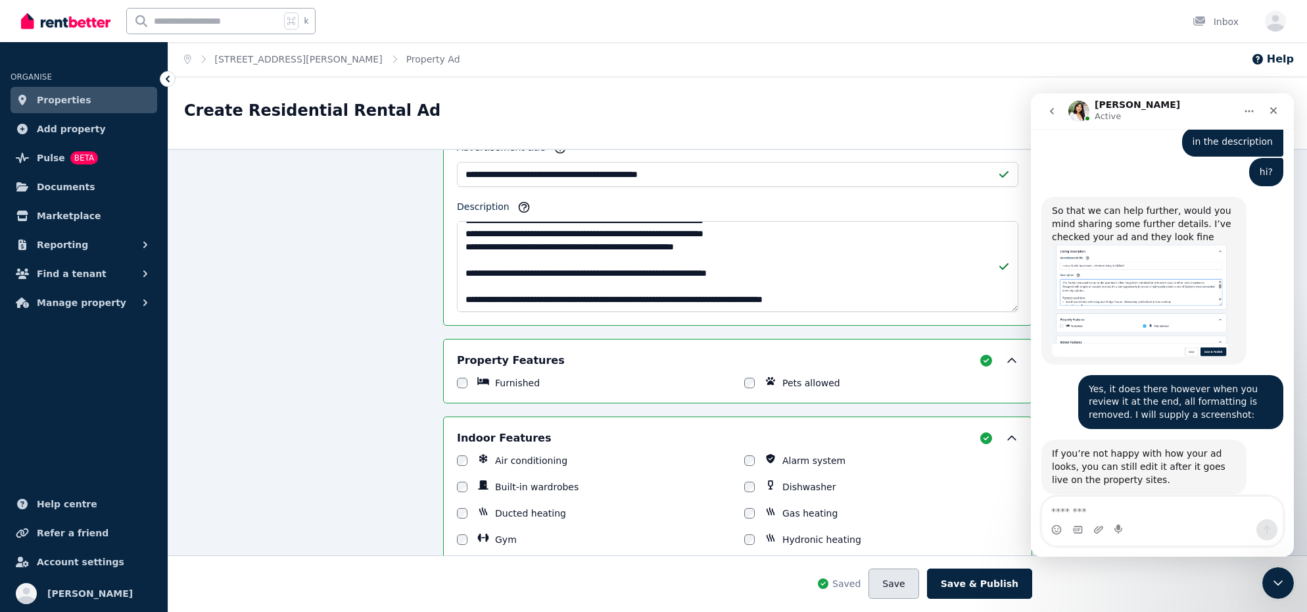
click at [918, 579] on button "Save" at bounding box center [894, 583] width 50 height 30
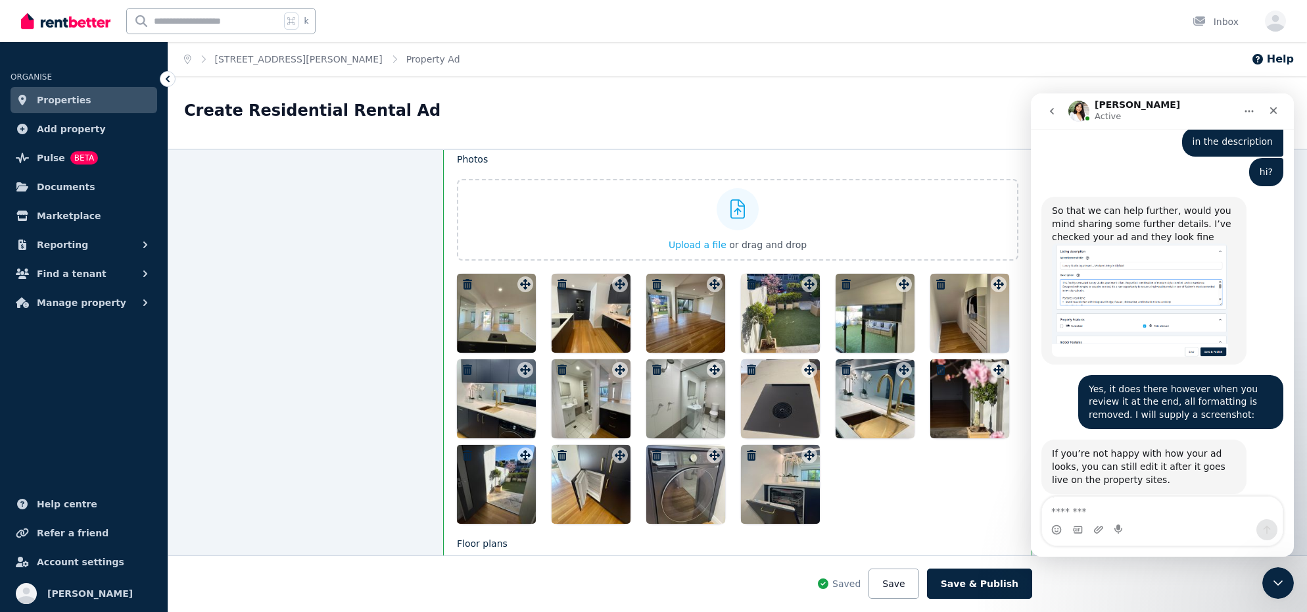
scroll to position [1707, 0]
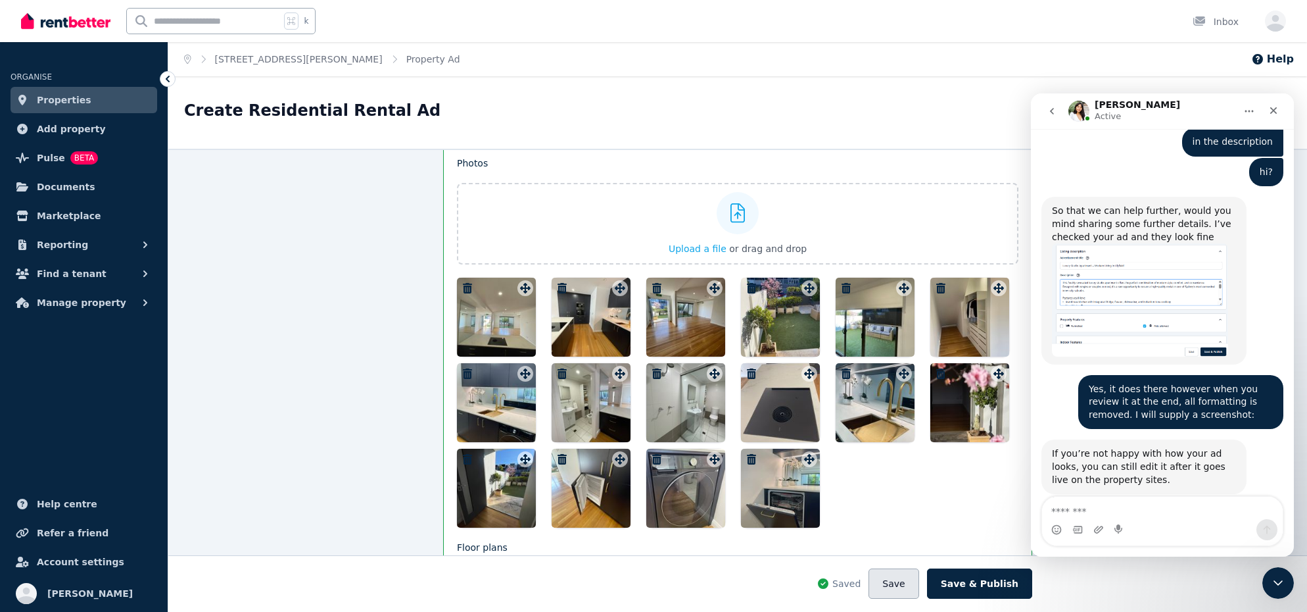
click at [900, 575] on button "Save" at bounding box center [894, 583] width 50 height 30
click at [70, 20] on img at bounding box center [65, 21] width 89 height 20
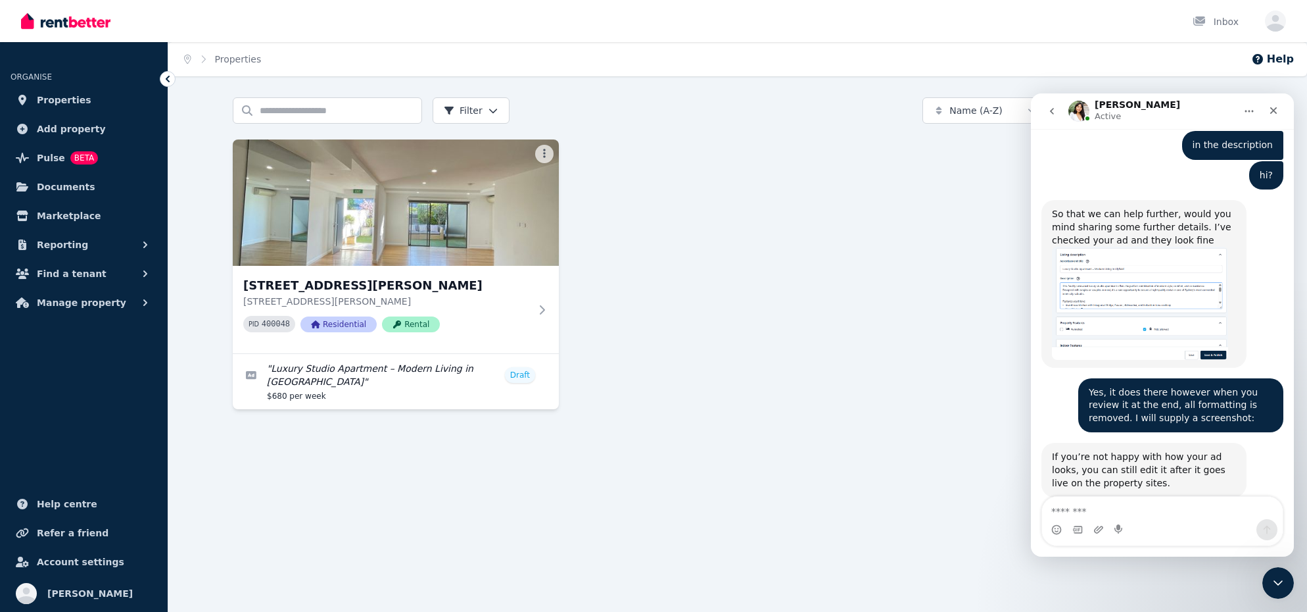
scroll to position [1856, 0]
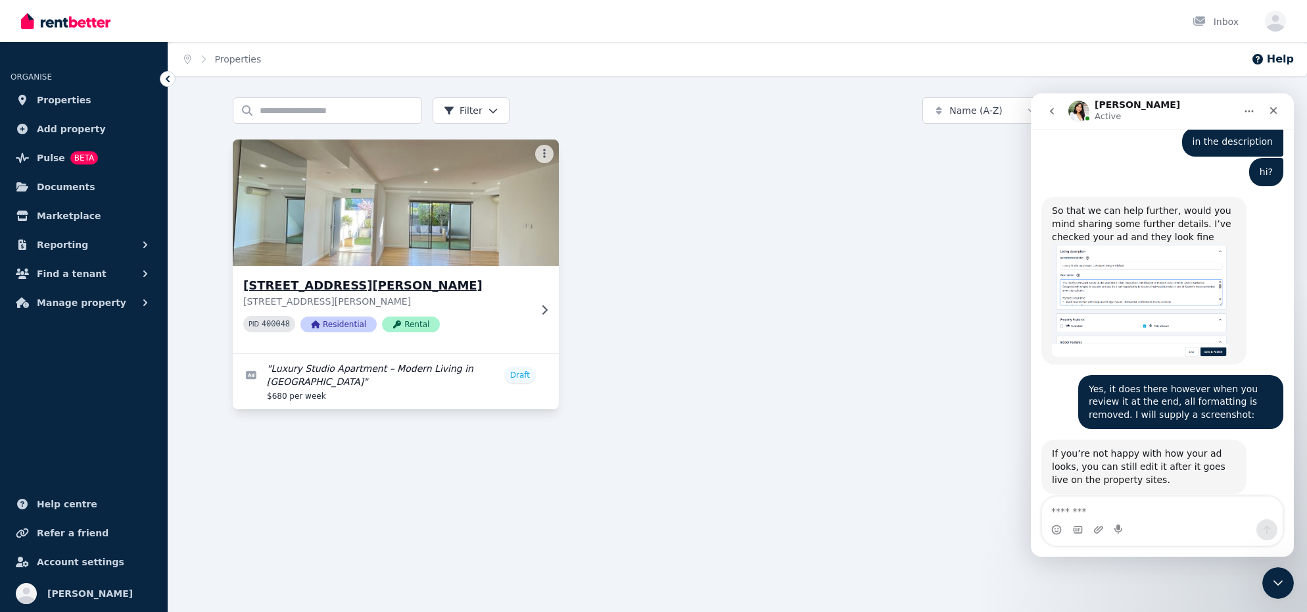
click at [550, 299] on div "76 Justin St, Lilyfield 76 Justin St, Lilyfield NSW 2040 PID 400048 Residential…" at bounding box center [396, 309] width 326 height 87
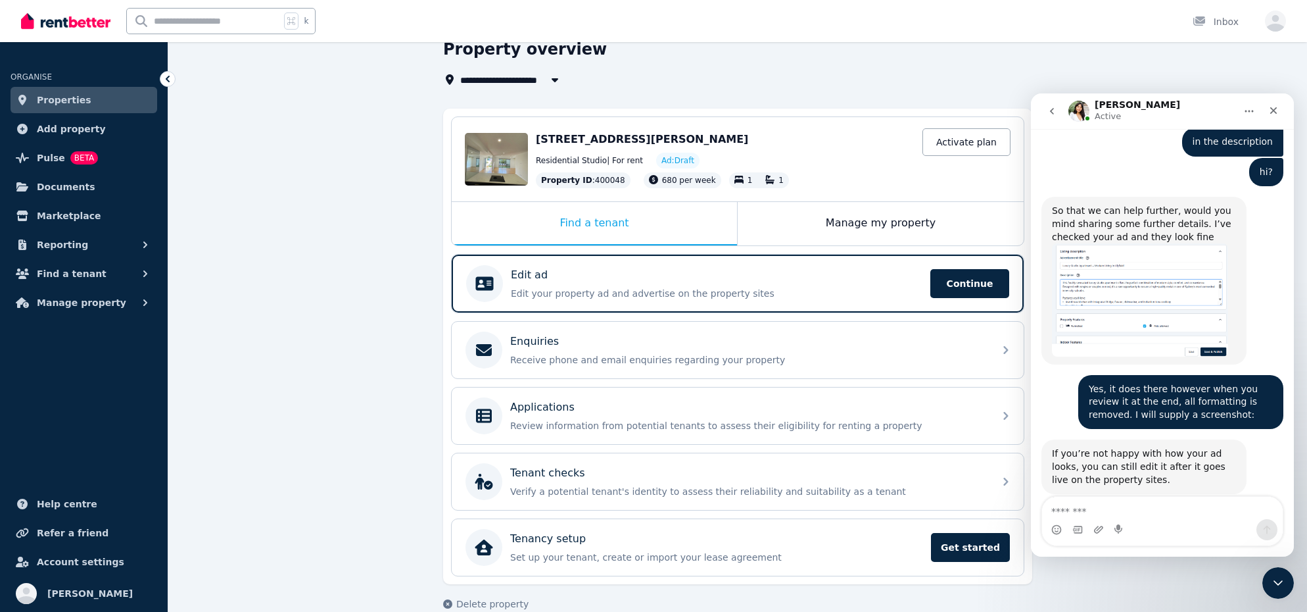
scroll to position [59, 0]
click at [958, 285] on span "Continue" at bounding box center [970, 282] width 79 height 29
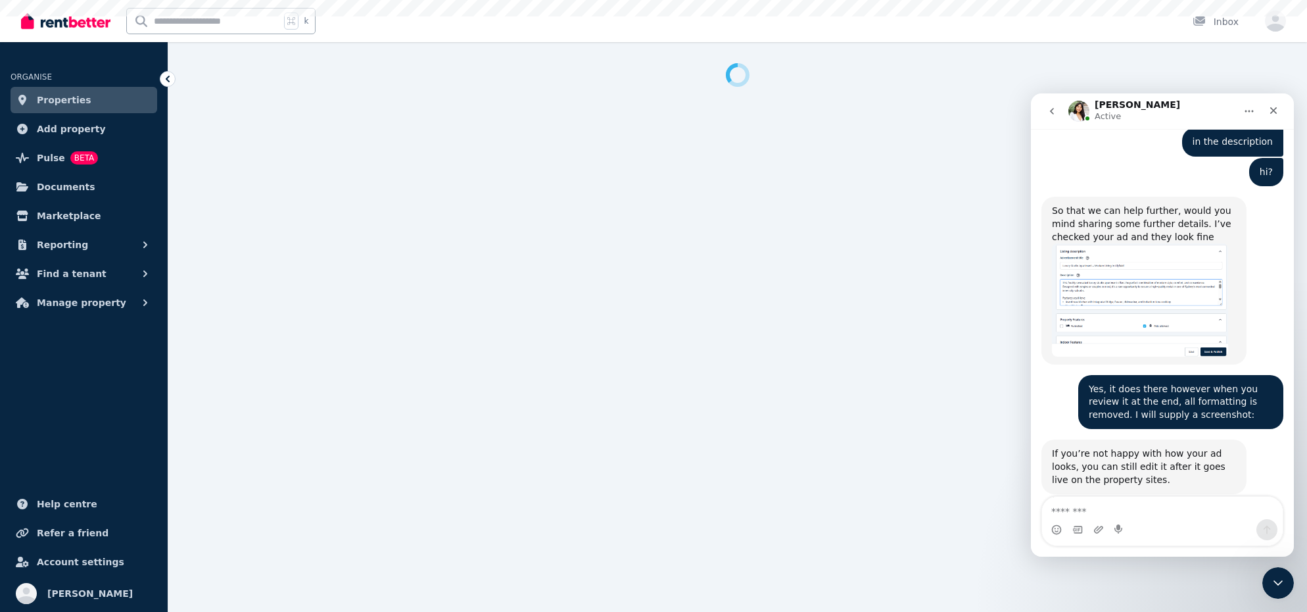
select select "***"
select select "**********"
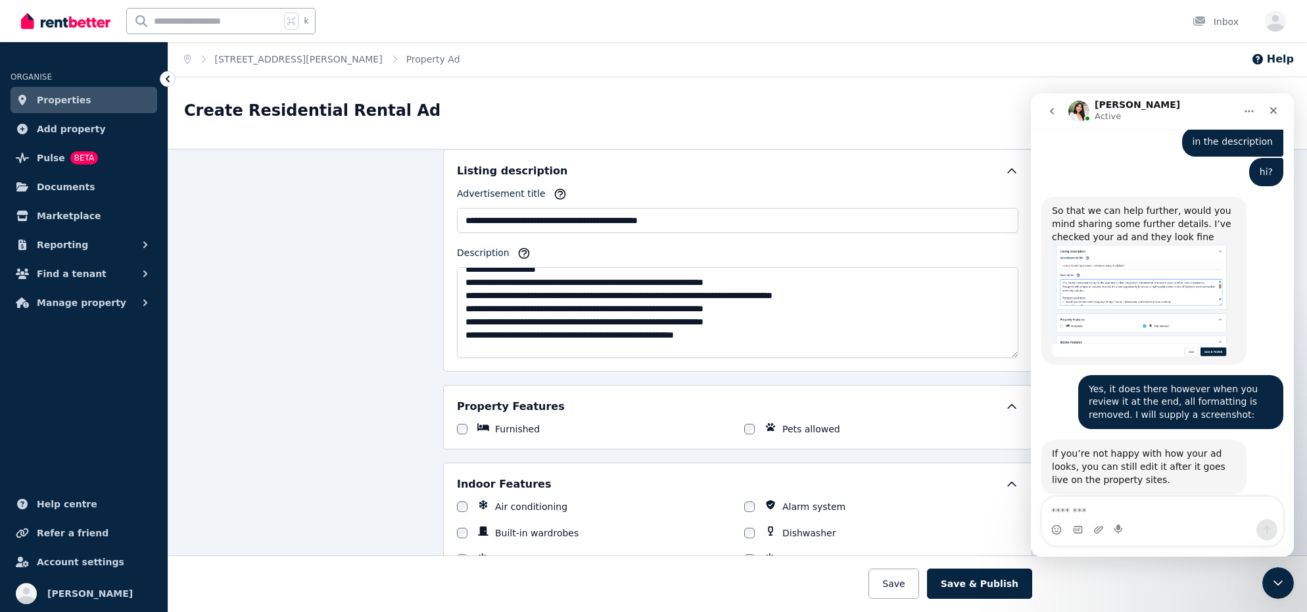
scroll to position [112, 0]
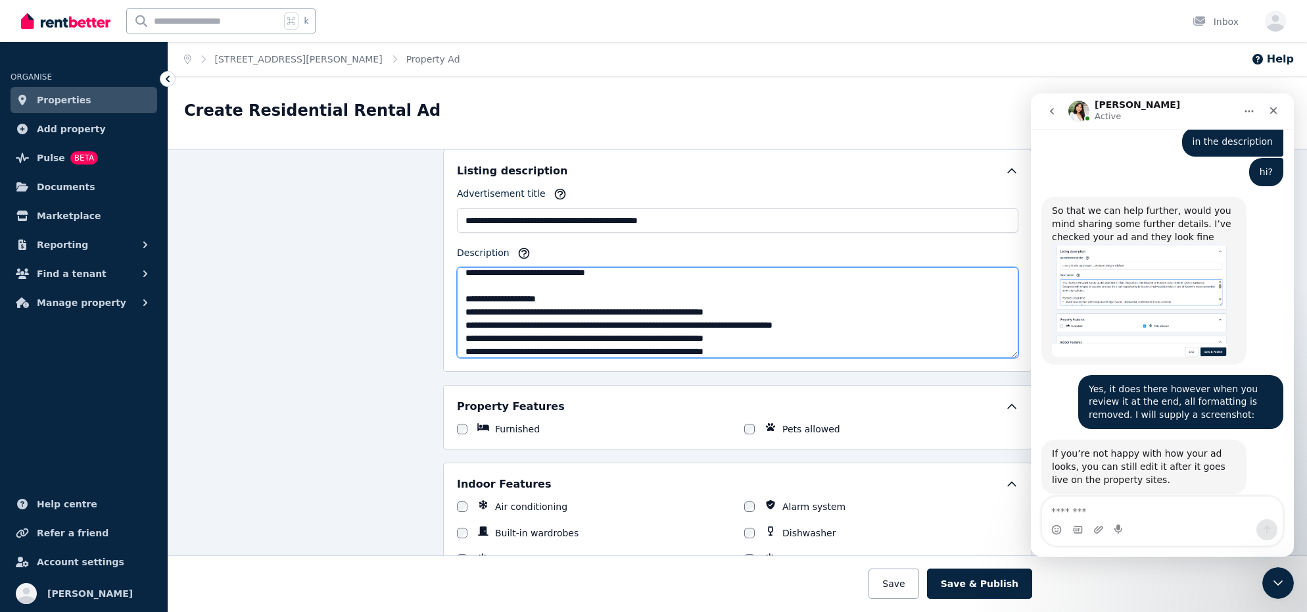
click at [794, 315] on textarea "Description" at bounding box center [738, 312] width 562 height 91
click at [789, 322] on textarea "Description" at bounding box center [738, 312] width 562 height 91
click at [860, 337] on textarea "Description" at bounding box center [738, 312] width 562 height 91
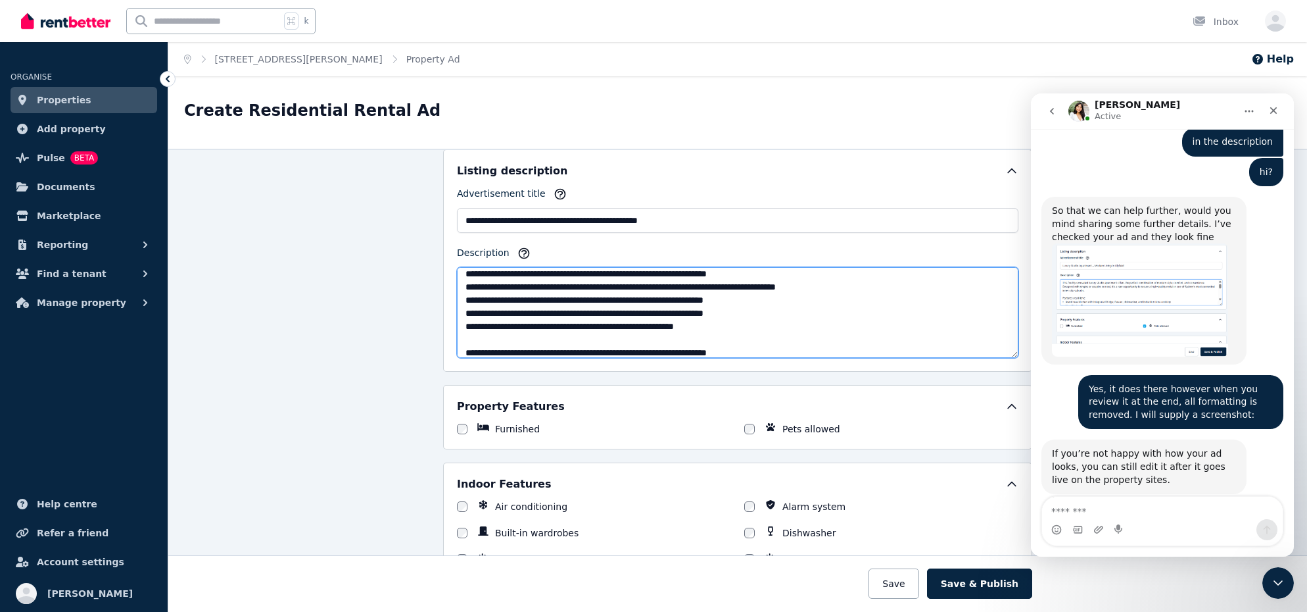
scroll to position [165, 0]
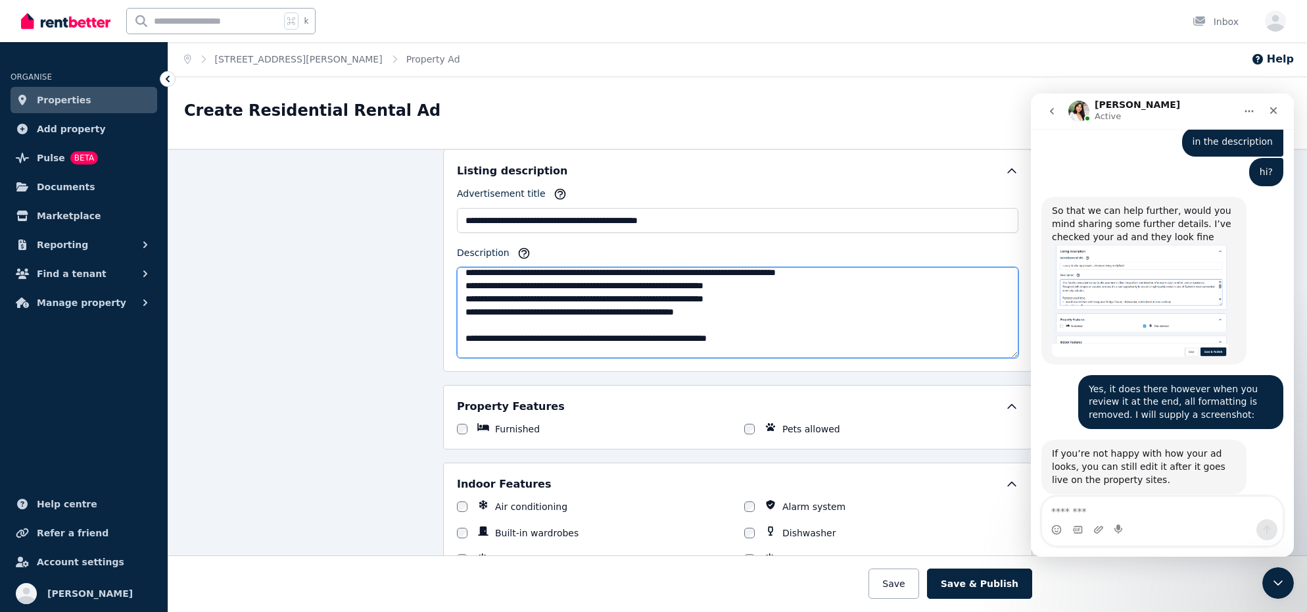
click at [798, 295] on textarea "Description" at bounding box center [738, 312] width 562 height 91
click at [780, 312] on textarea "Description" at bounding box center [738, 312] width 562 height 91
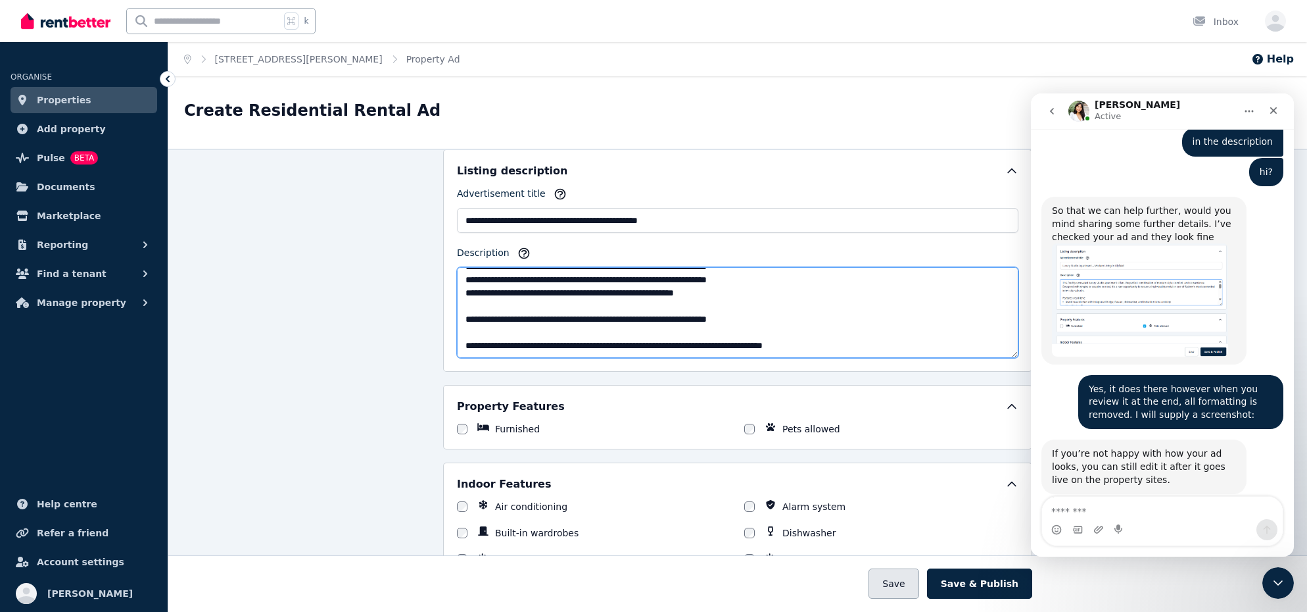
type textarea "**********"
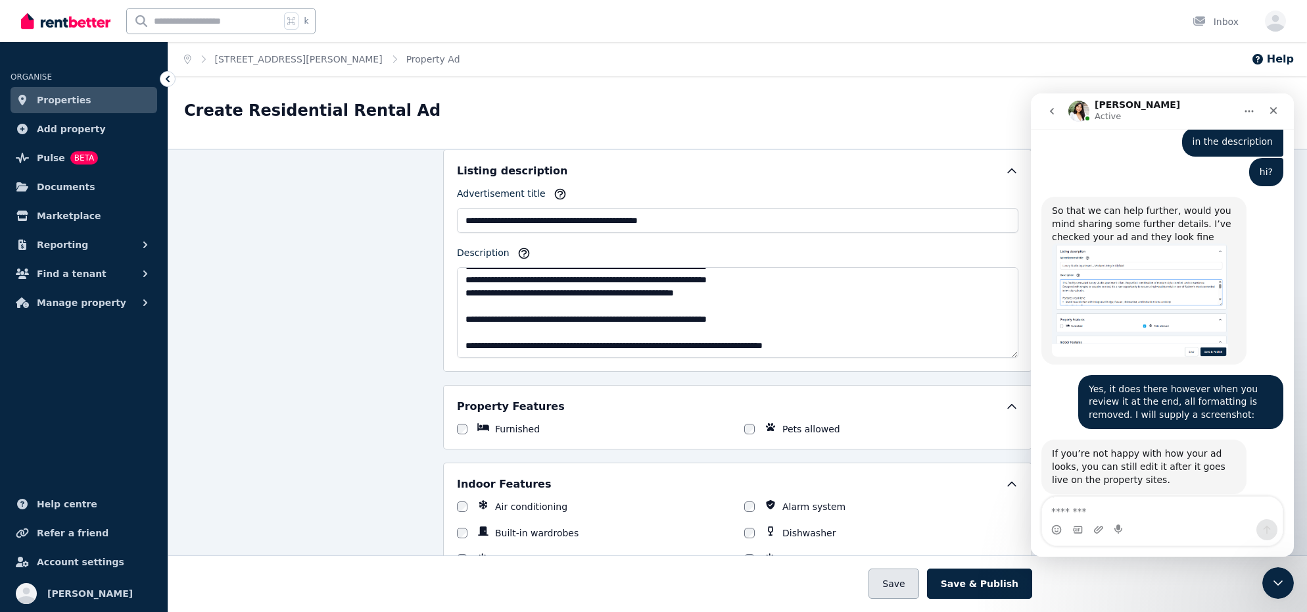
click at [919, 589] on button "Save" at bounding box center [894, 583] width 50 height 30
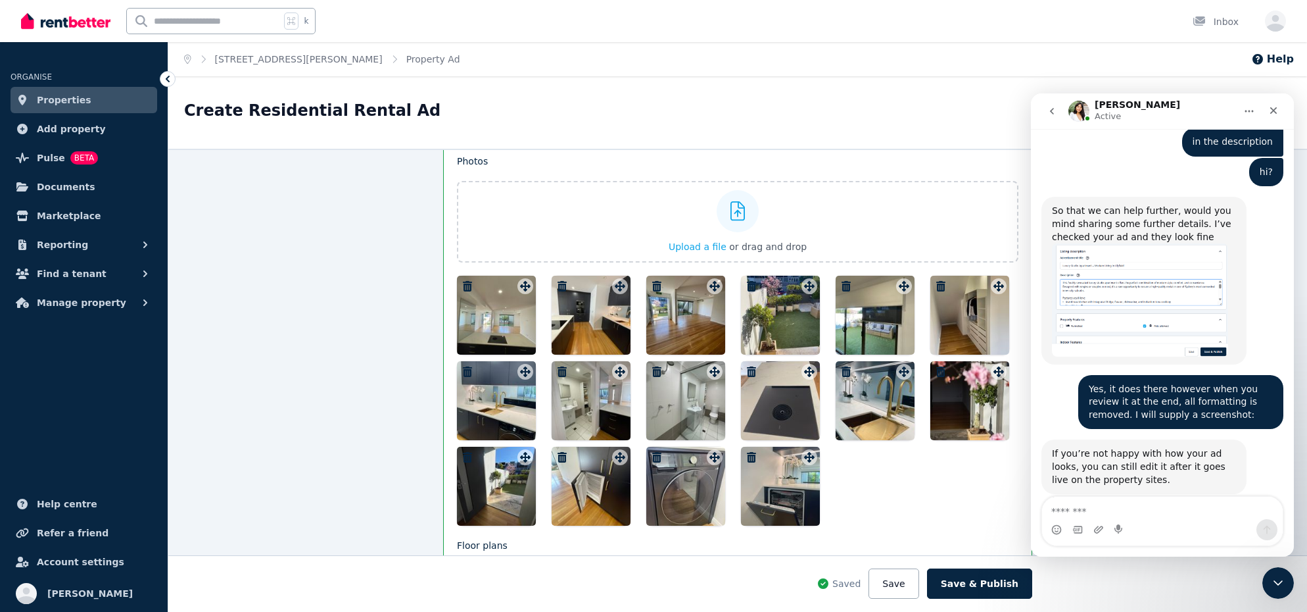
scroll to position [1711, 0]
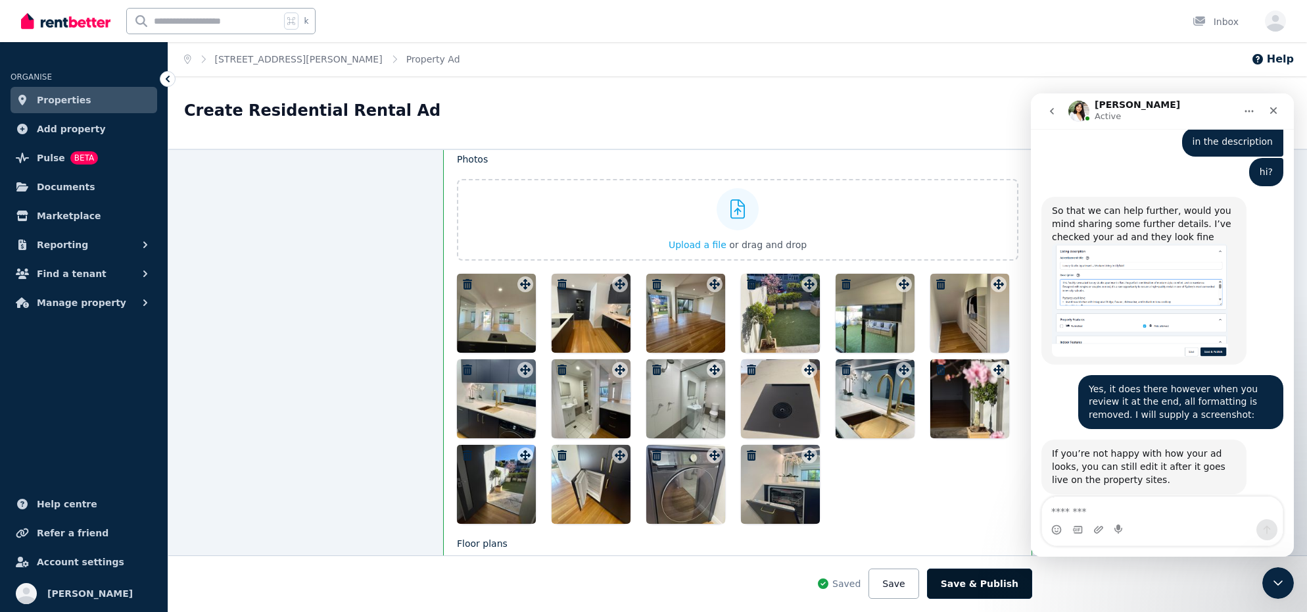
click at [990, 581] on button "Save & Publish" at bounding box center [979, 583] width 105 height 30
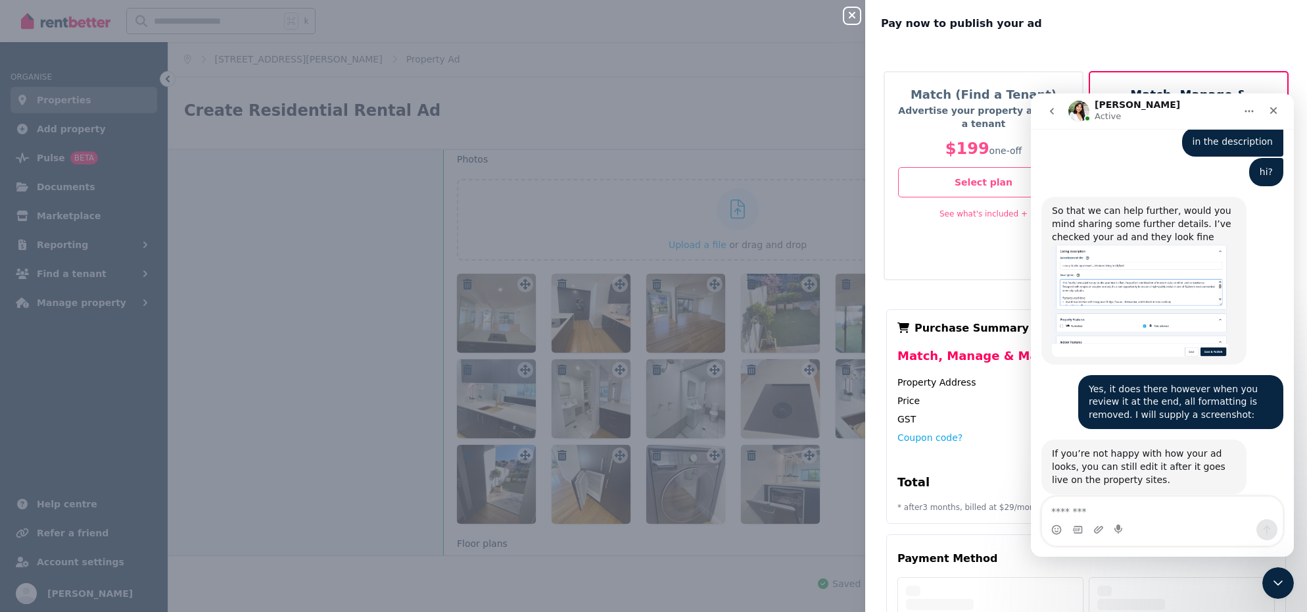
click at [968, 412] on div "GST" at bounding box center [991, 418] width 187 height 13
click at [964, 187] on button "Select plan" at bounding box center [983, 182] width 171 height 30
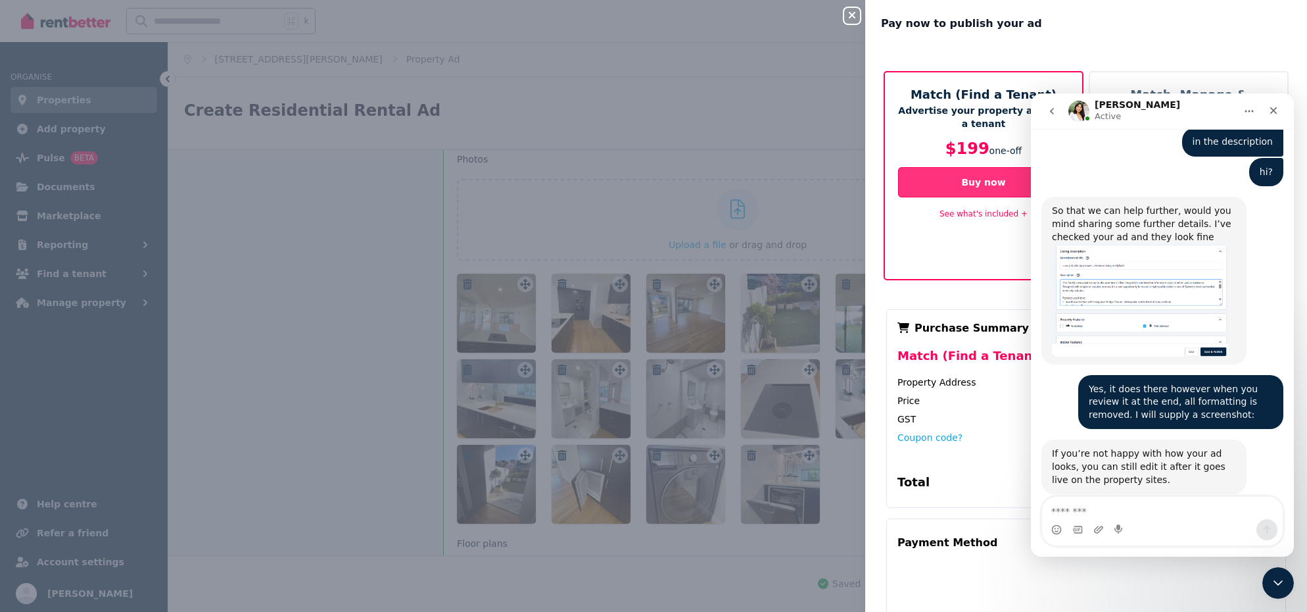
click at [964, 187] on button "Buy now" at bounding box center [983, 182] width 171 height 30
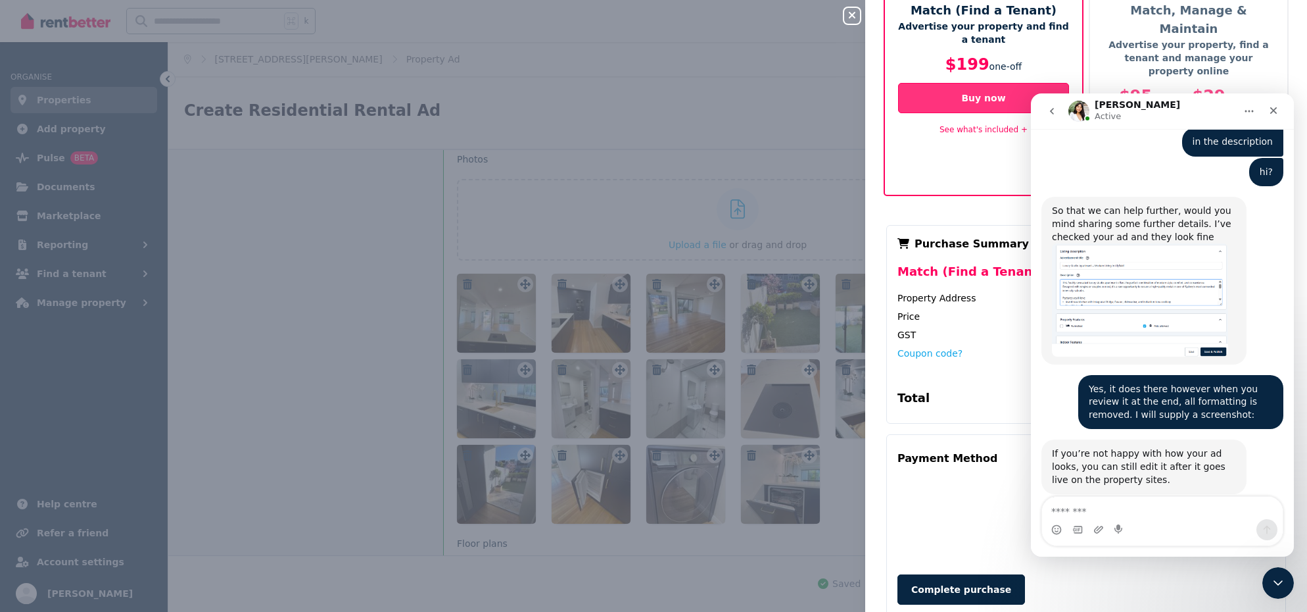
scroll to position [88, 0]
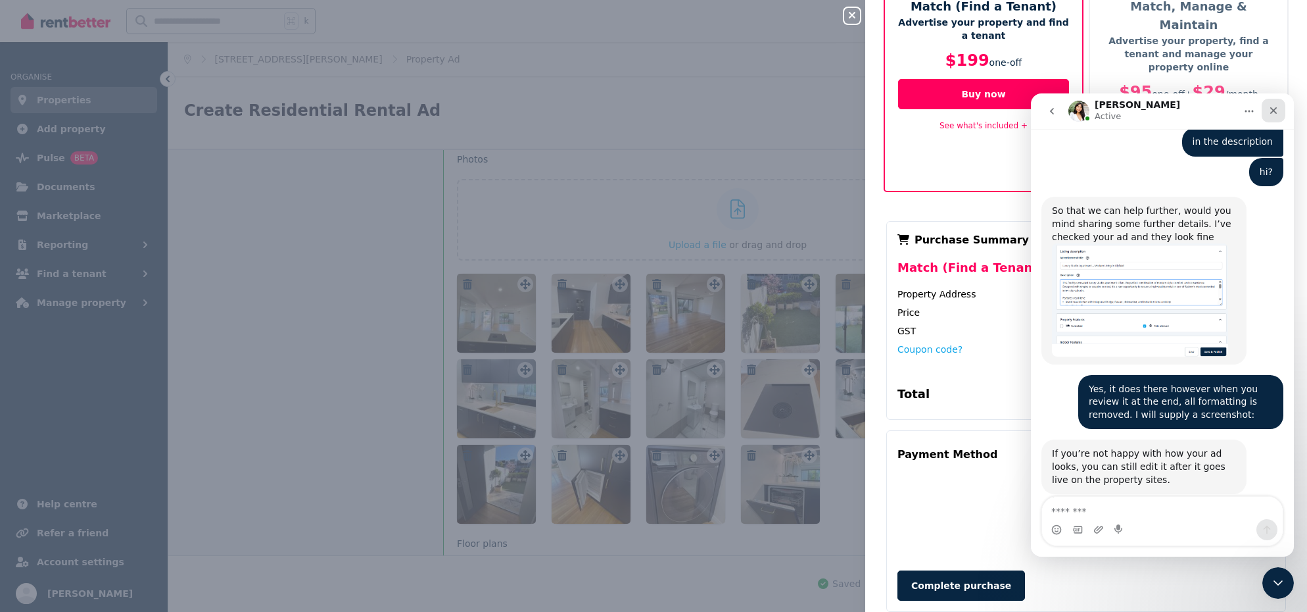
click at [1279, 108] on div "Close" at bounding box center [1274, 111] width 24 height 24
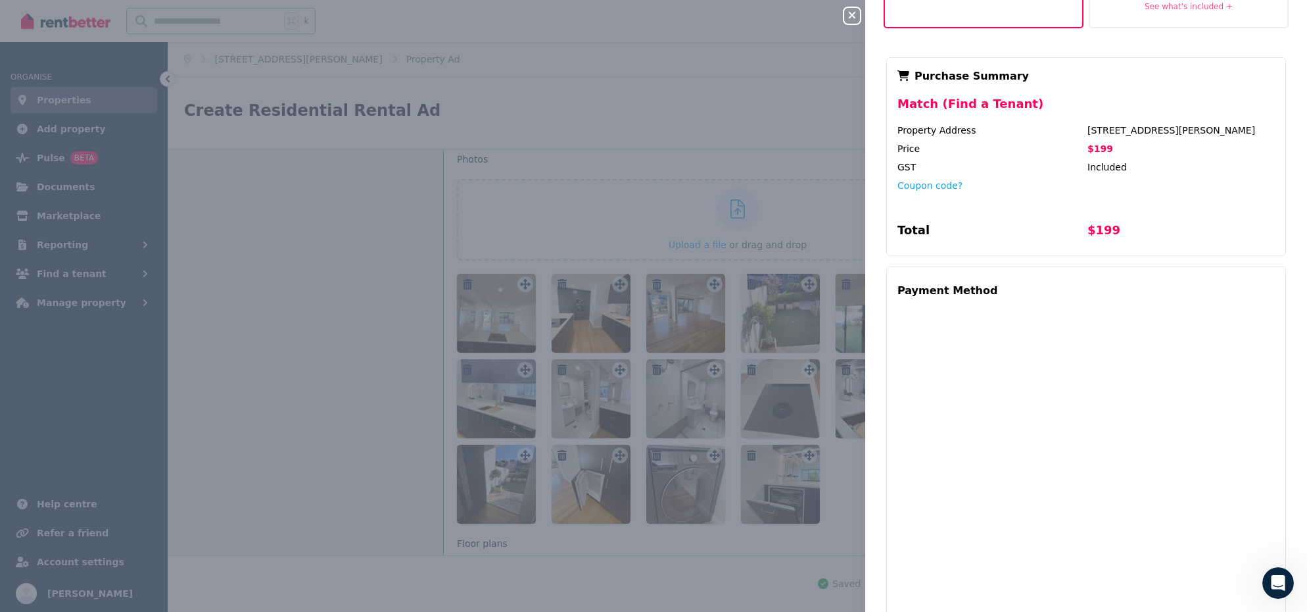
scroll to position [326, 0]
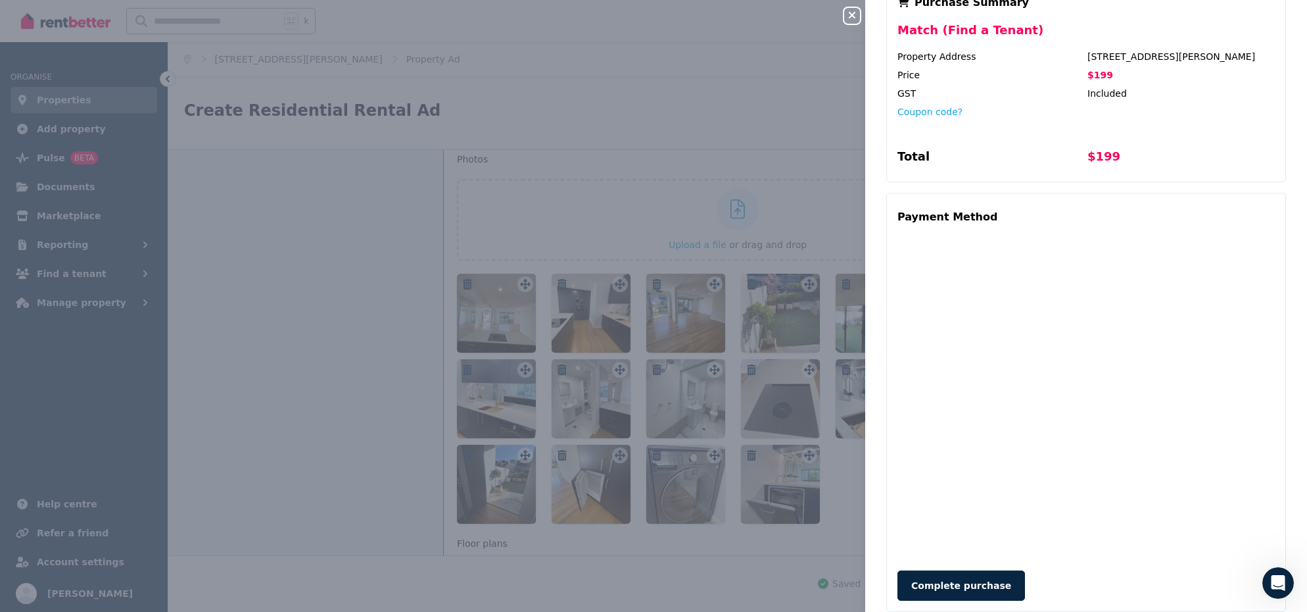
click at [934, 570] on button "Complete purchase" at bounding box center [962, 585] width 128 height 30
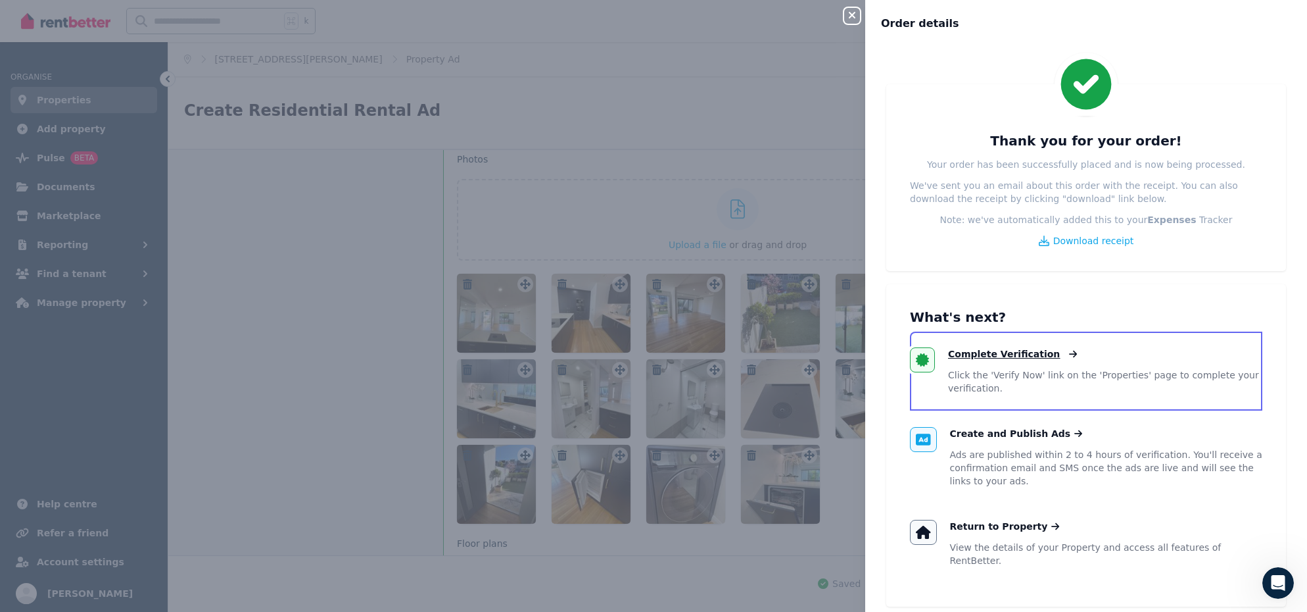
click at [1003, 351] on span "Complete Verification" at bounding box center [1004, 353] width 112 height 13
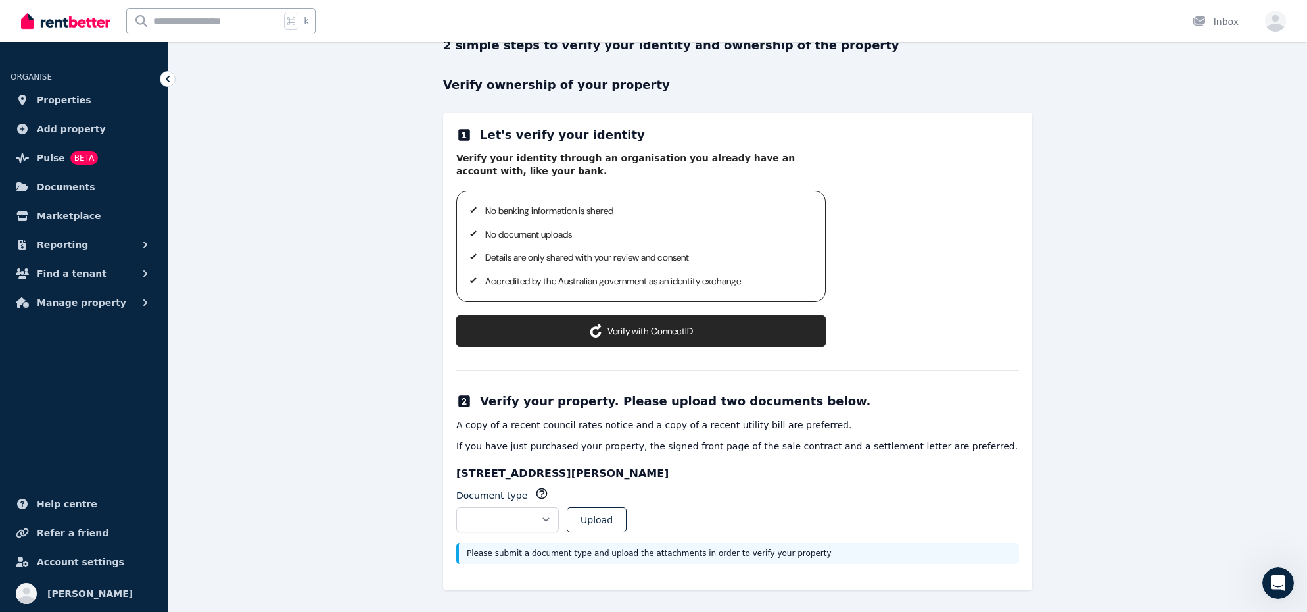
scroll to position [108, 0]
click at [668, 329] on button "Verify with ConnectID" at bounding box center [641, 330] width 370 height 32
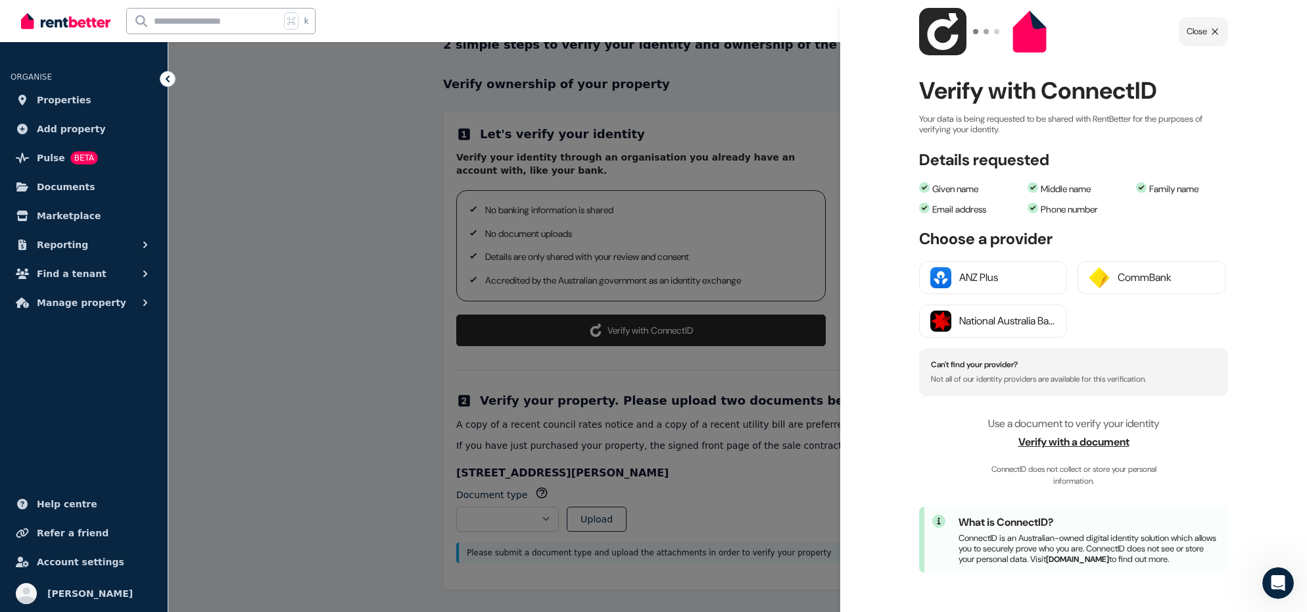
scroll to position [0, 0]
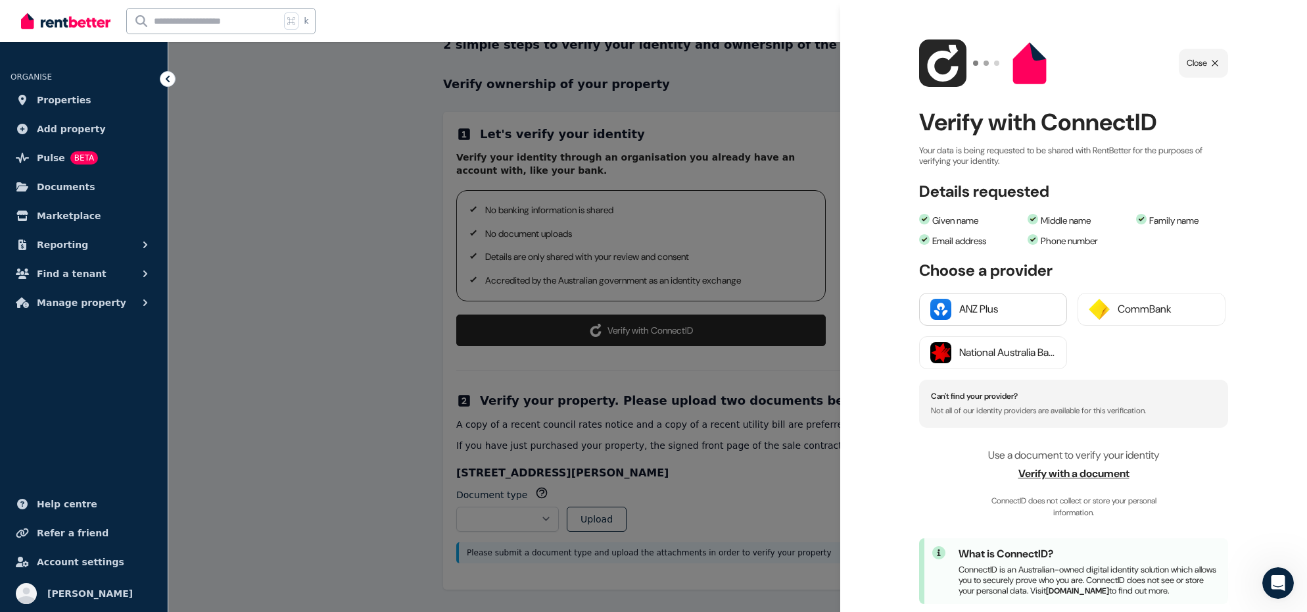
click at [961, 320] on button "ANZ Plus" at bounding box center [993, 309] width 148 height 33
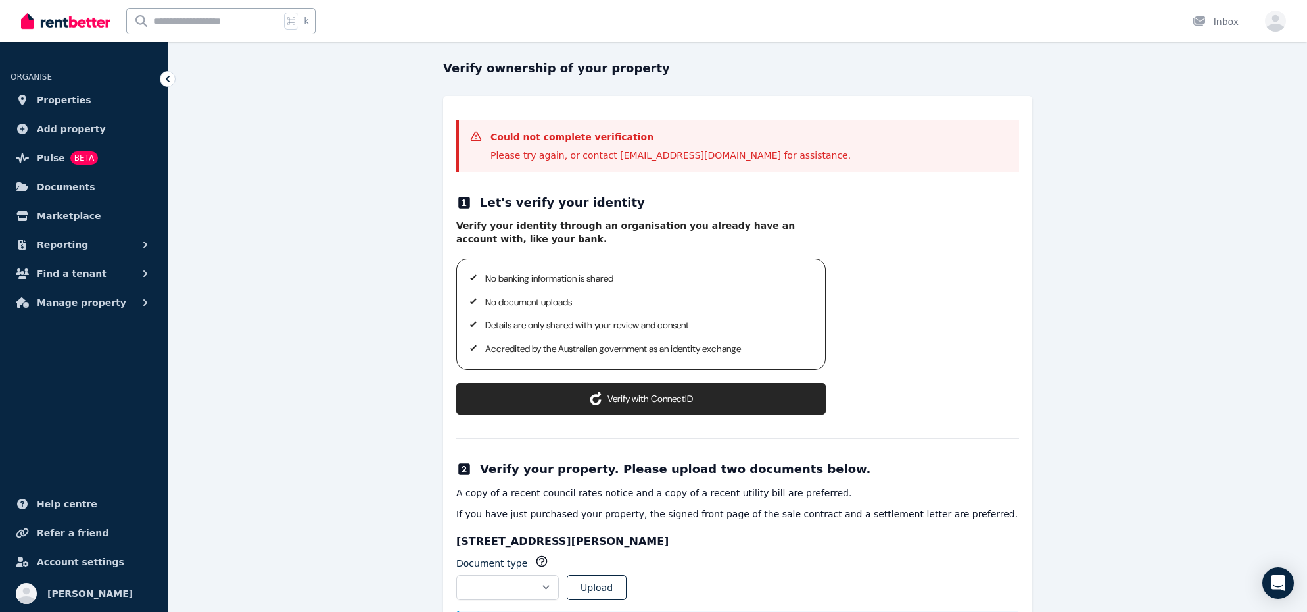
scroll to position [192, 0]
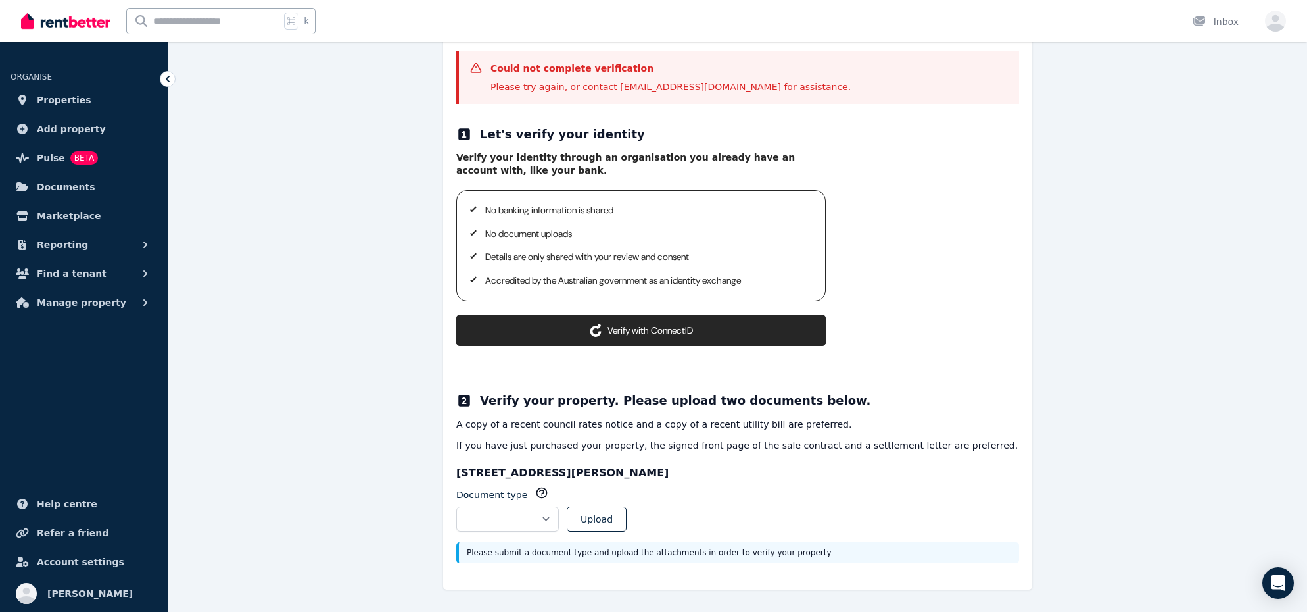
click at [736, 326] on button "Verify with ConnectID" at bounding box center [641, 330] width 370 height 32
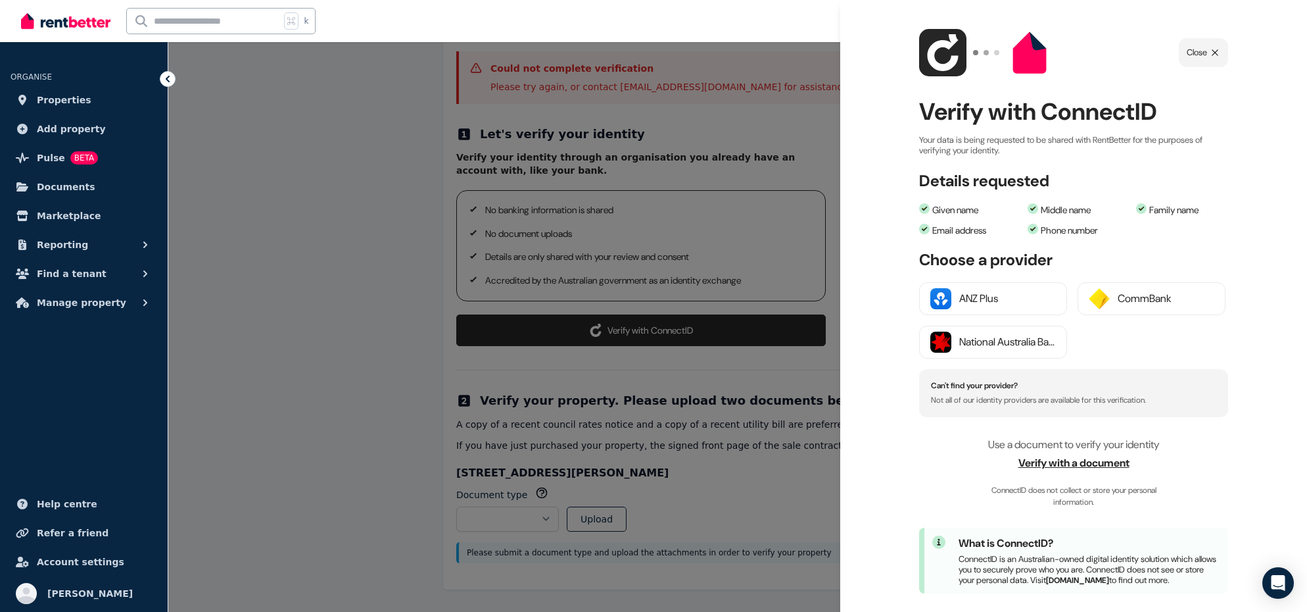
scroll to position [0, 0]
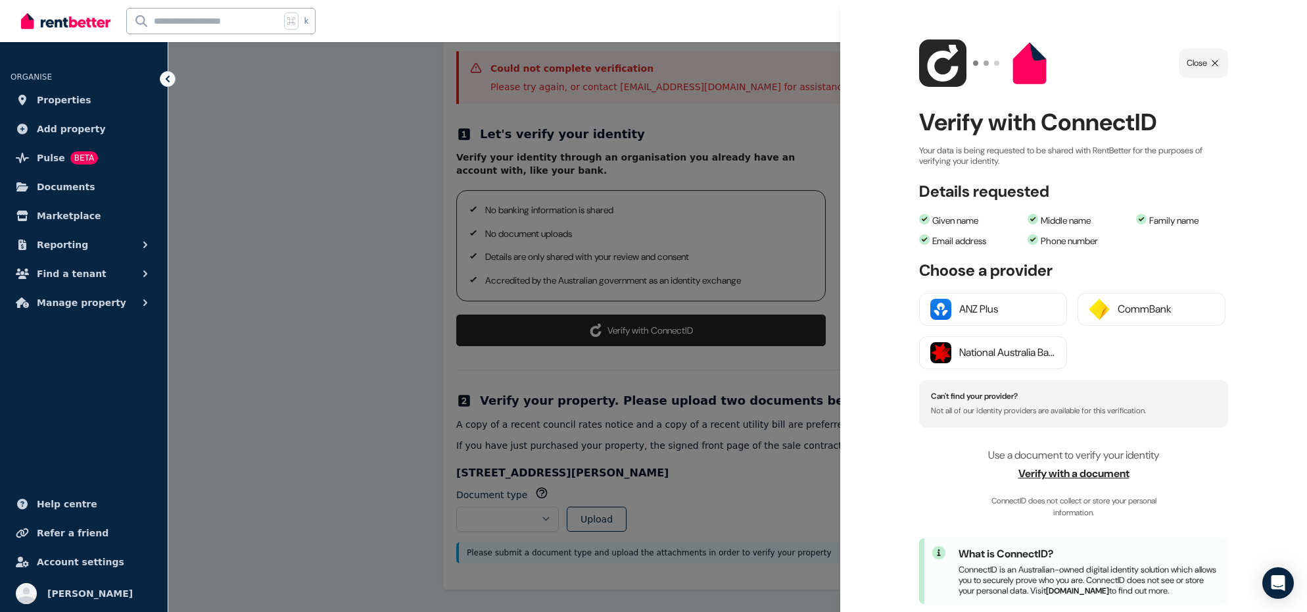
click at [705, 452] on div at bounding box center [653, 306] width 1307 height 612
click at [1042, 475] on span "Verify with a document" at bounding box center [1073, 474] width 309 height 16
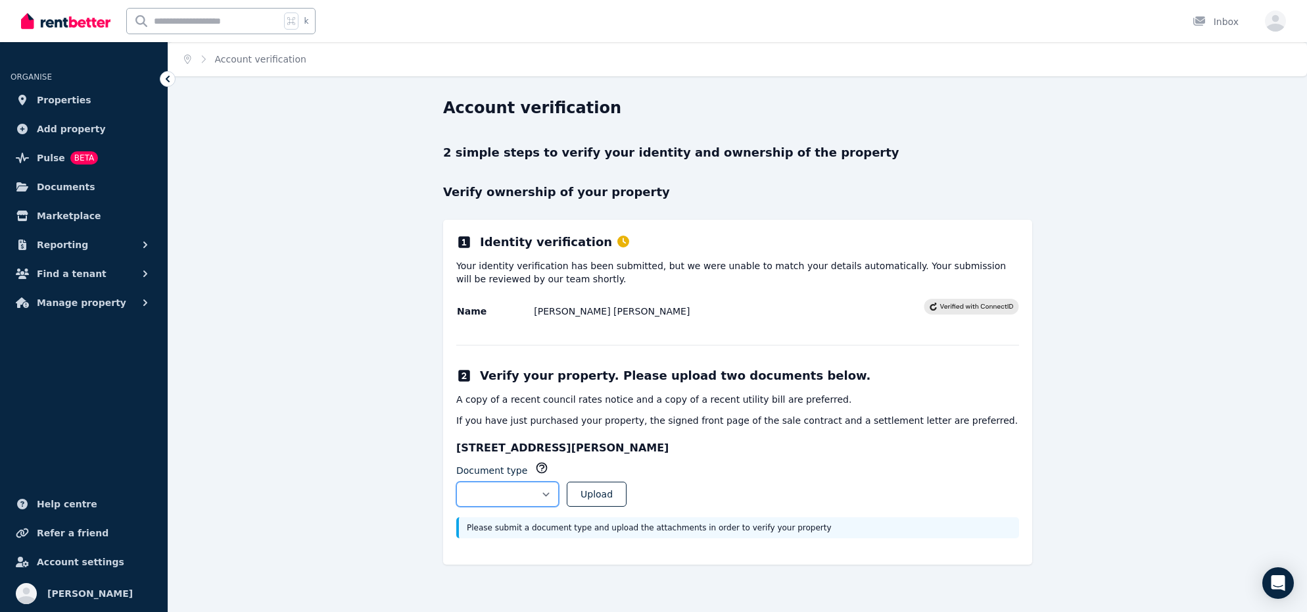
click at [559, 491] on select "**********" at bounding box center [507, 493] width 103 height 25
select select "**********"
click at [456, 481] on select "**********" at bounding box center [507, 493] width 103 height 25
click at [623, 495] on button "Upload" at bounding box center [597, 493] width 60 height 25
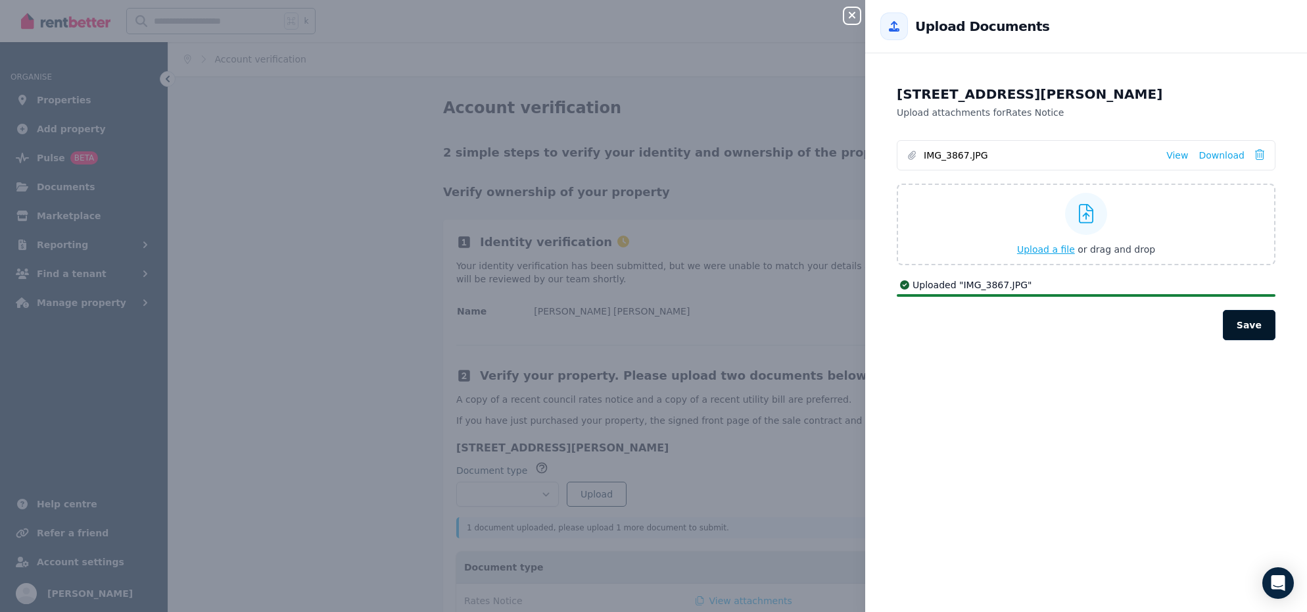
click at [1252, 328] on button "Save" at bounding box center [1249, 325] width 53 height 30
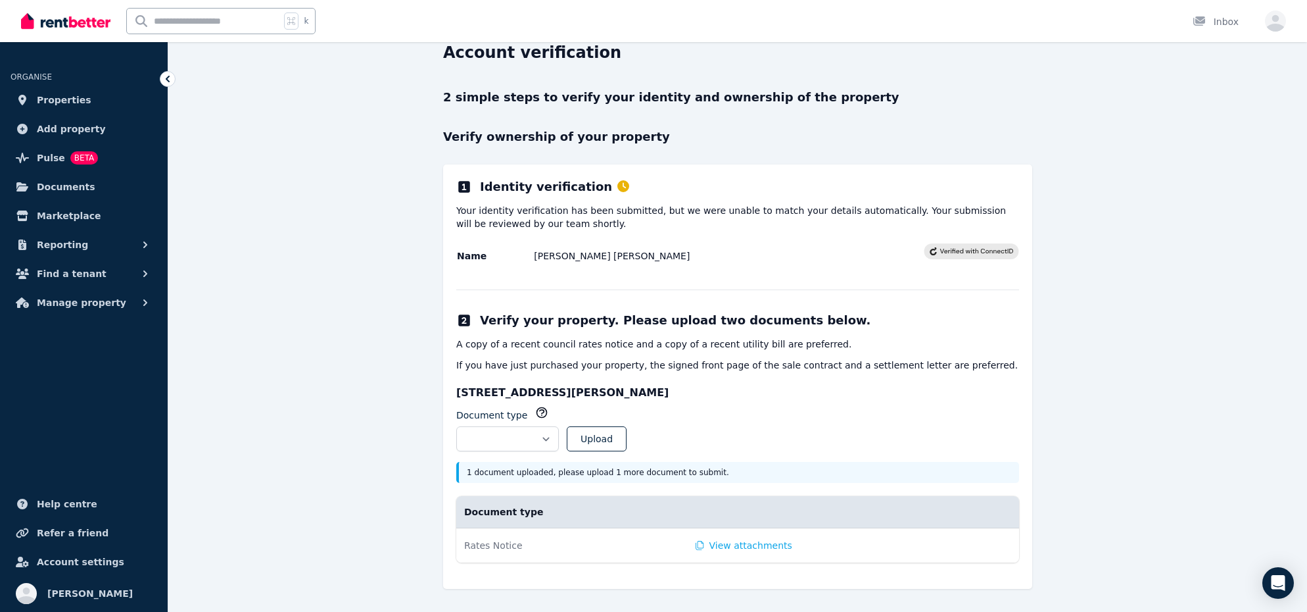
scroll to position [54, 0]
click at [559, 440] on select "**********" at bounding box center [507, 439] width 103 height 25
select select "**********"
click at [456, 427] on select "**********" at bounding box center [507, 439] width 103 height 25
click at [627, 438] on button "Upload" at bounding box center [597, 439] width 60 height 25
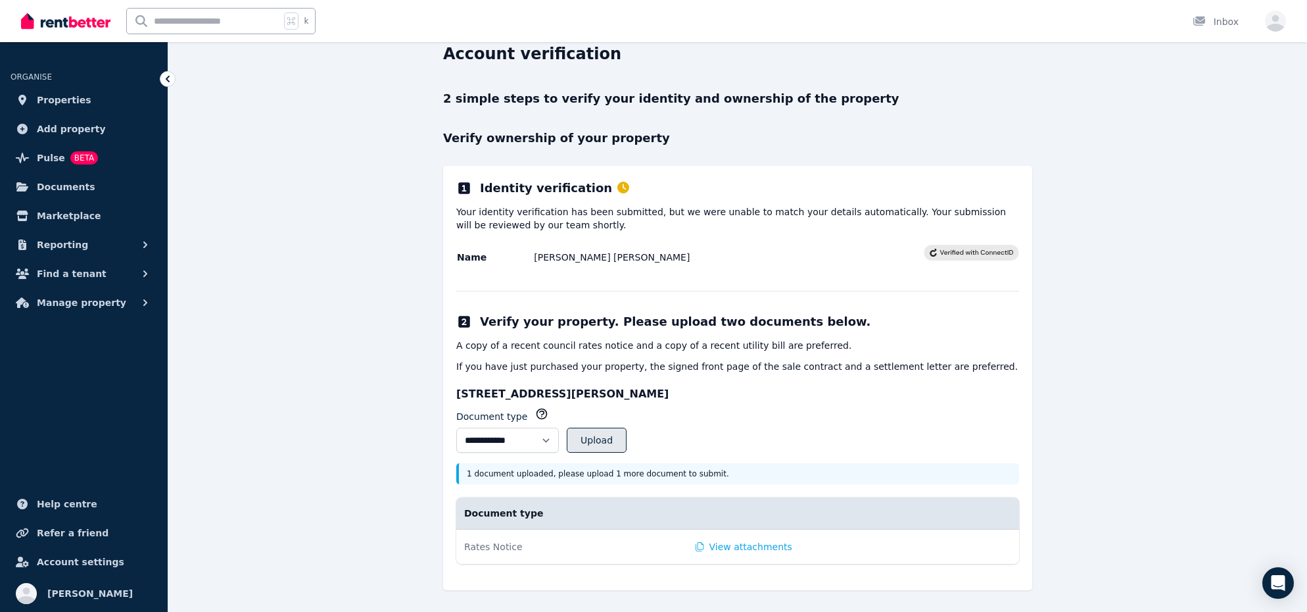
select select
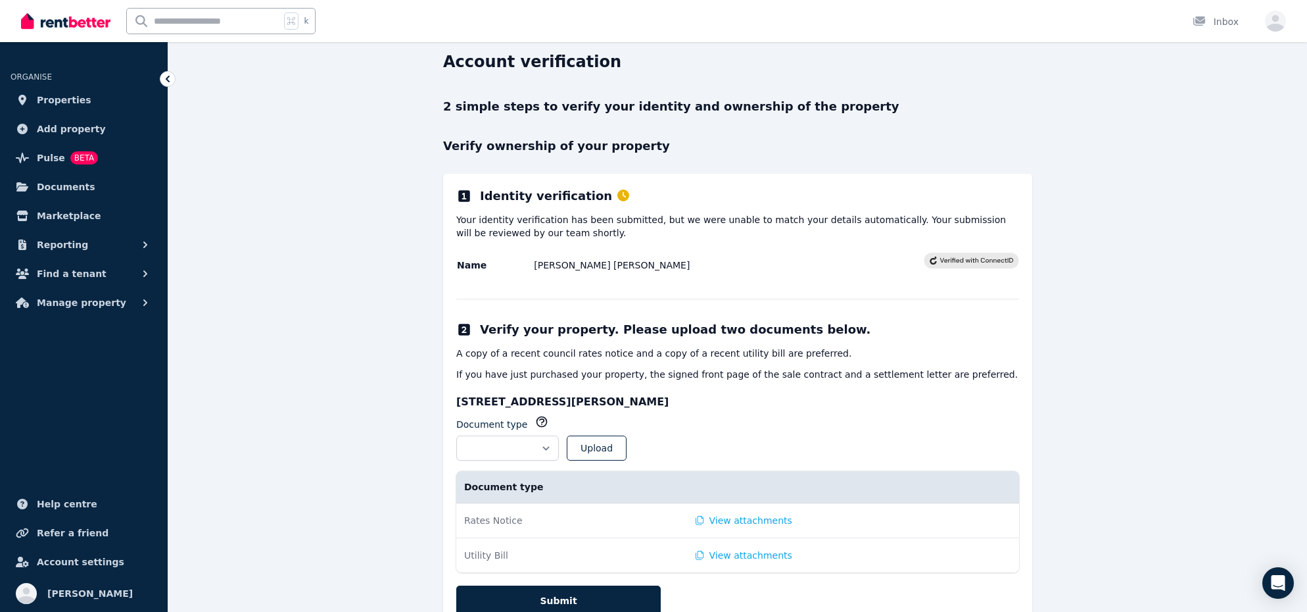
scroll to position [99, 0]
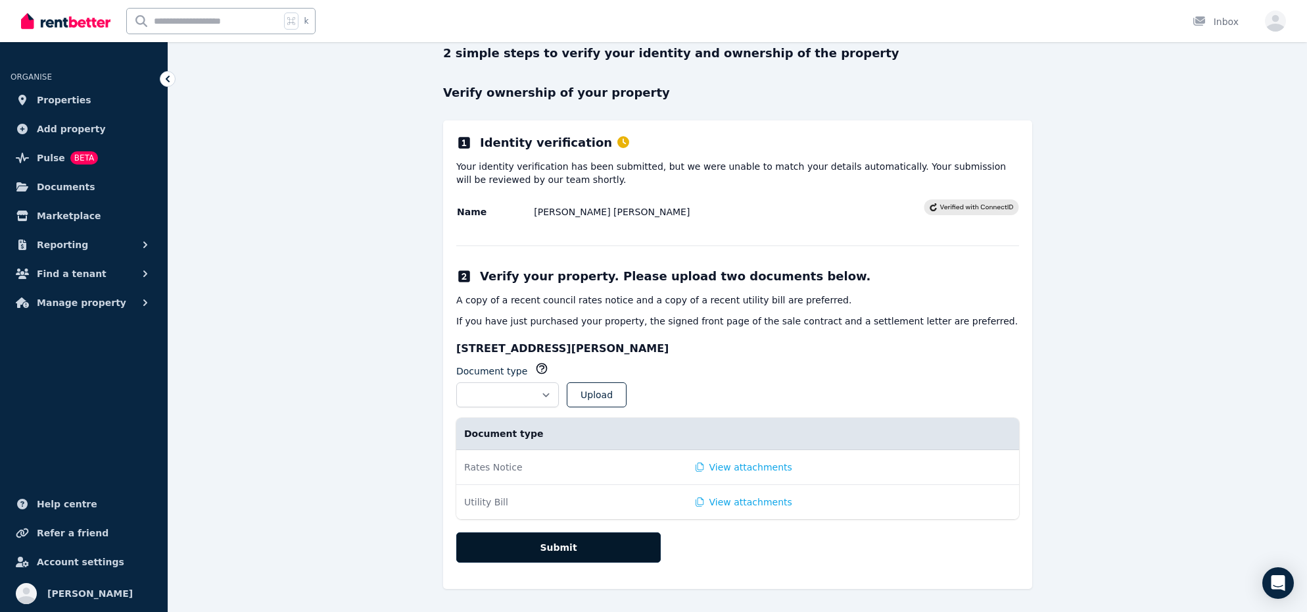
click at [552, 543] on button "Submit" at bounding box center [558, 547] width 205 height 30
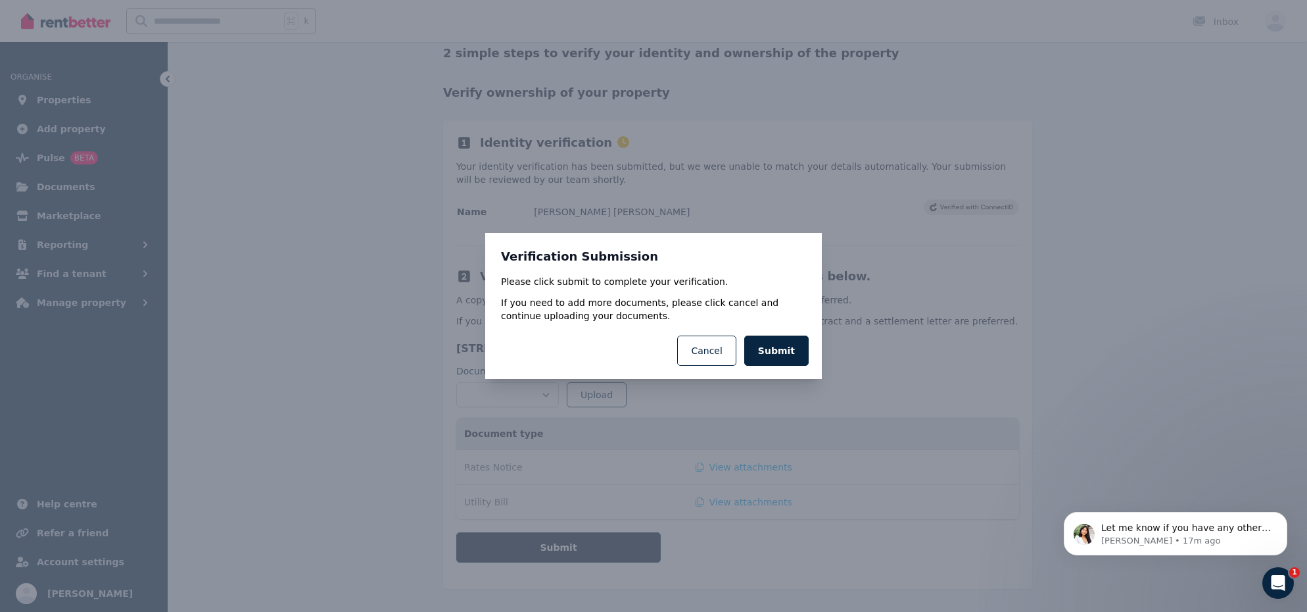
scroll to position [0, 0]
click at [815, 335] on div "Submit Cancel" at bounding box center [653, 350] width 337 height 57
click at [798, 341] on button "Submit" at bounding box center [776, 350] width 64 height 30
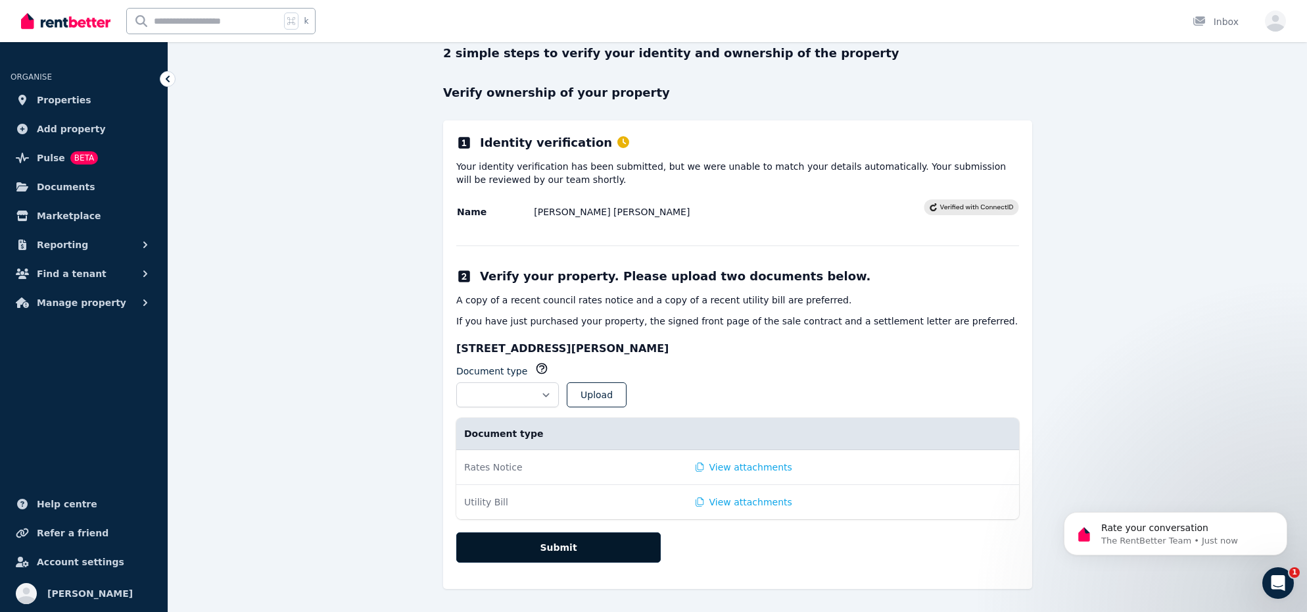
click at [652, 544] on button "Submit" at bounding box center [558, 547] width 205 height 30
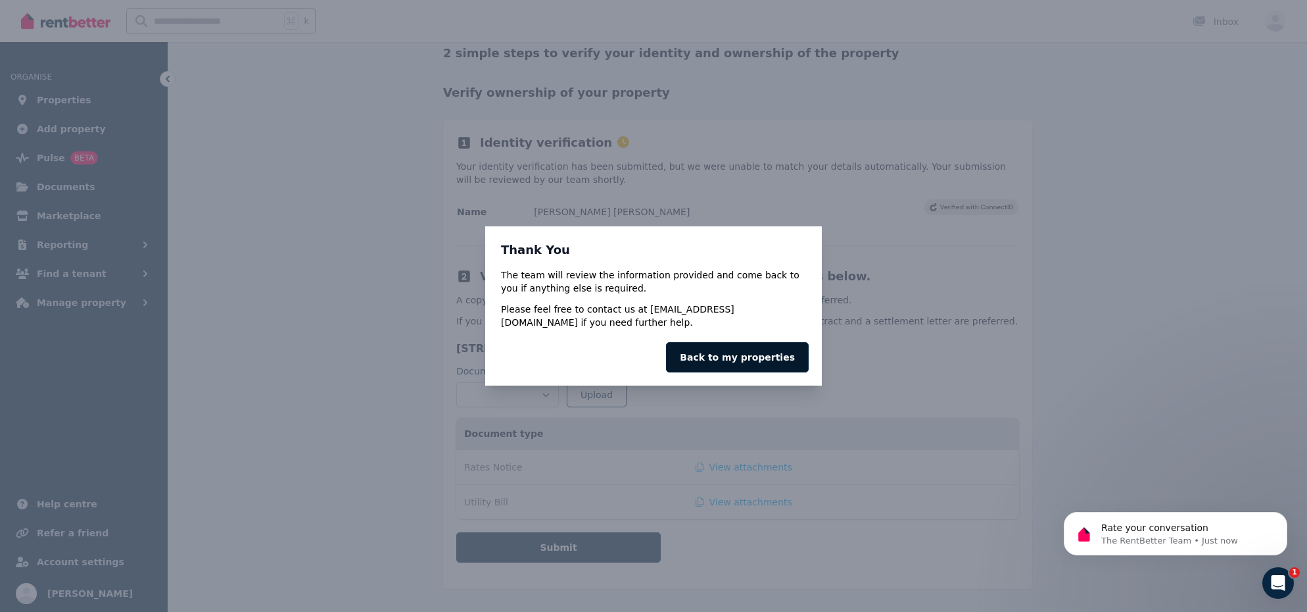
click at [737, 364] on link "Back to my properties" at bounding box center [737, 357] width 143 height 30
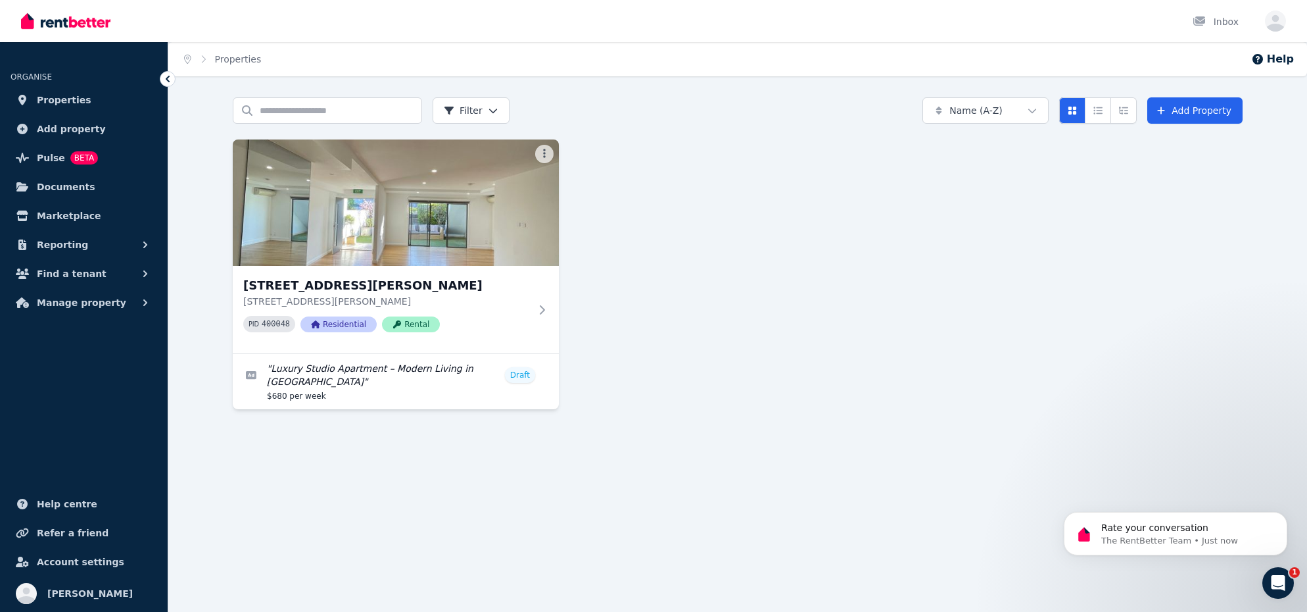
click at [678, 325] on div "[STREET_ADDRESS][PERSON_NAME][PERSON_NAME][PERSON_NAME] Residential Rental " Lu…" at bounding box center [738, 274] width 1010 height 270
